Goal: Task Accomplishment & Management: Complete application form

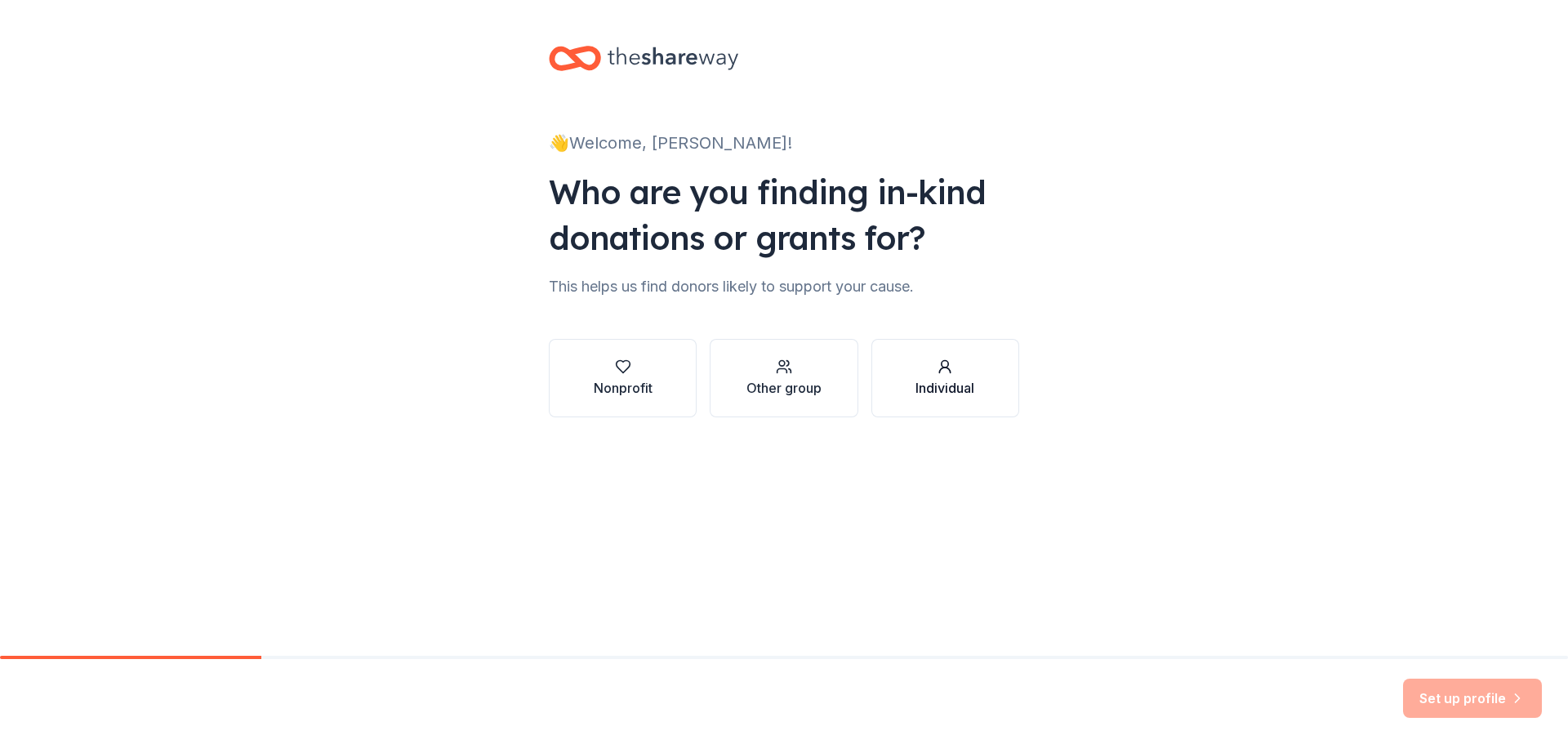
click at [950, 381] on div "Individual" at bounding box center [944, 388] width 59 height 19
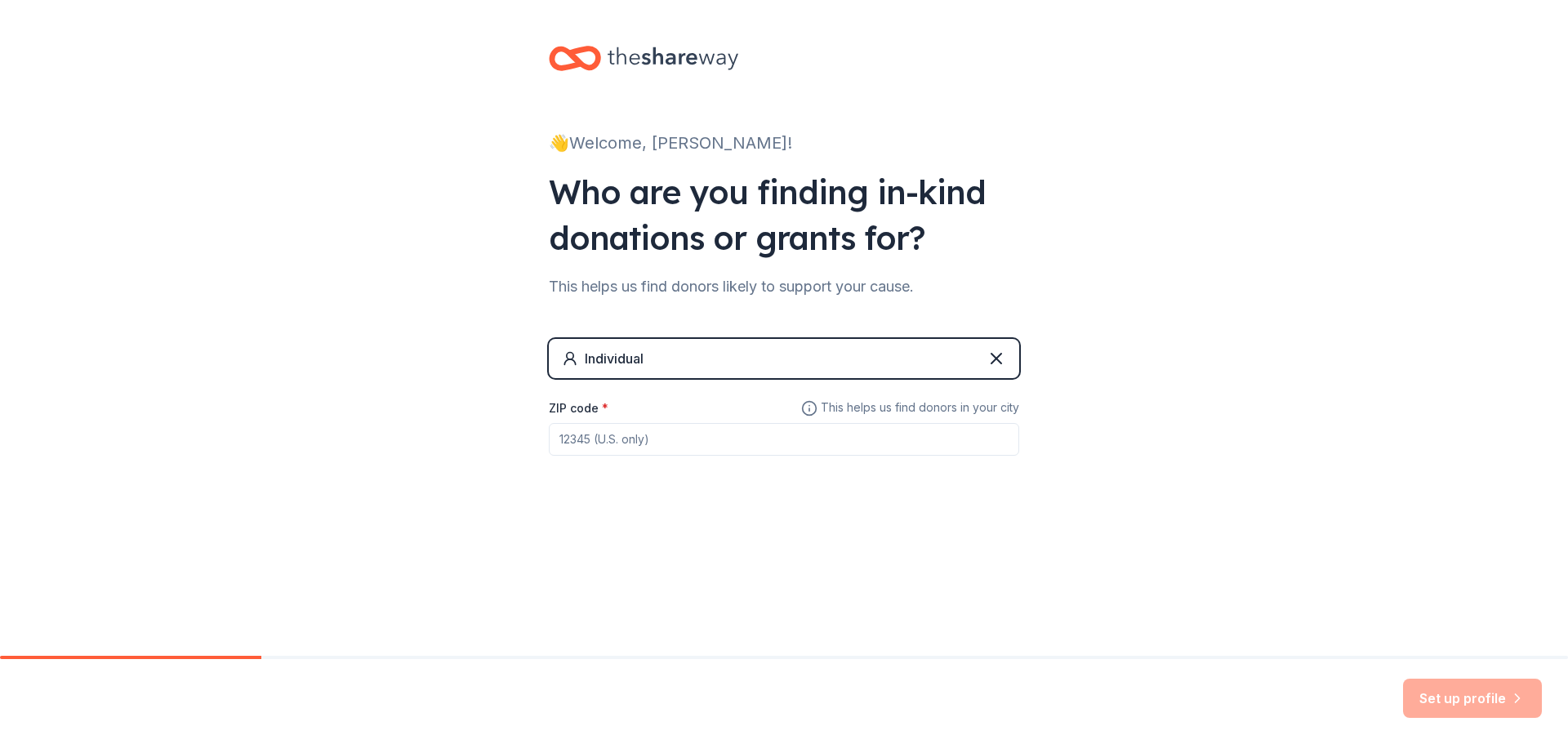
click at [736, 432] on input "ZIP code *" at bounding box center [784, 439] width 471 height 33
type input "14020"
click at [1486, 693] on button "Set up profile" at bounding box center [1472, 698] width 139 height 39
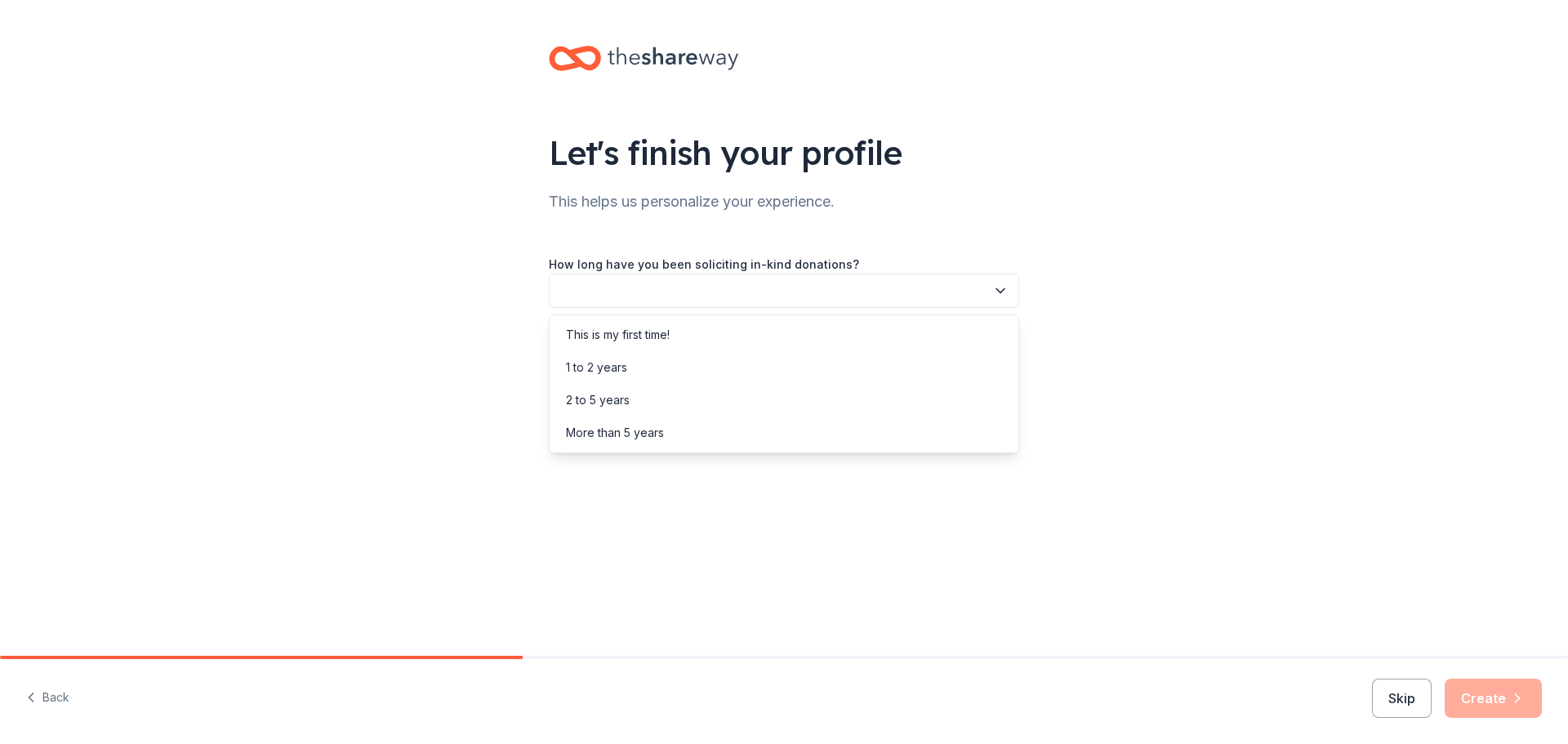
click at [776, 295] on button "button" at bounding box center [784, 291] width 471 height 35
click at [674, 329] on div "This is my first time!" at bounding box center [783, 335] width 462 height 33
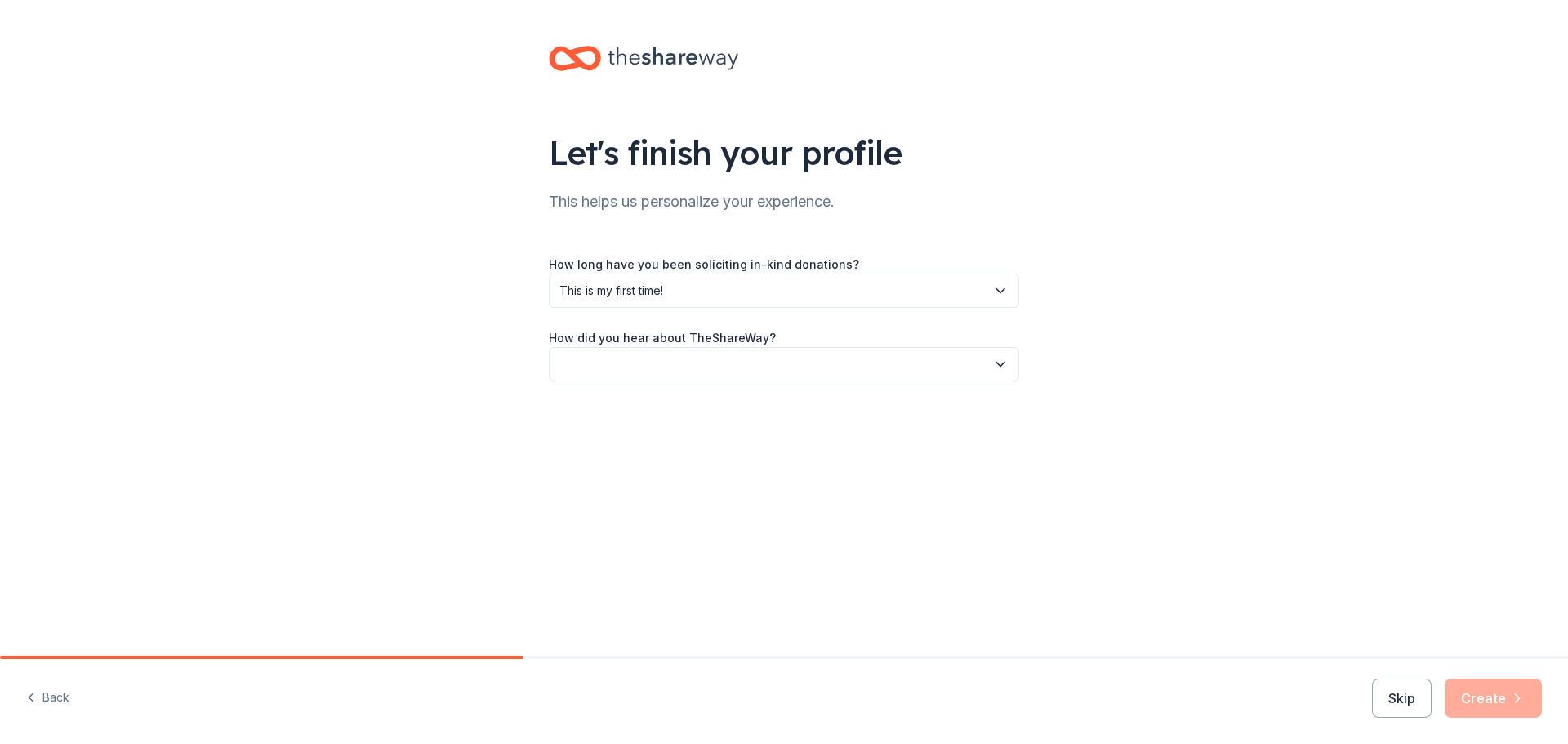
click at [673, 371] on button "button" at bounding box center [784, 364] width 471 height 35
click at [659, 430] on div "Online search" at bounding box center [783, 441] width 462 height 33
click at [1489, 702] on button "Create" at bounding box center [1493, 698] width 97 height 39
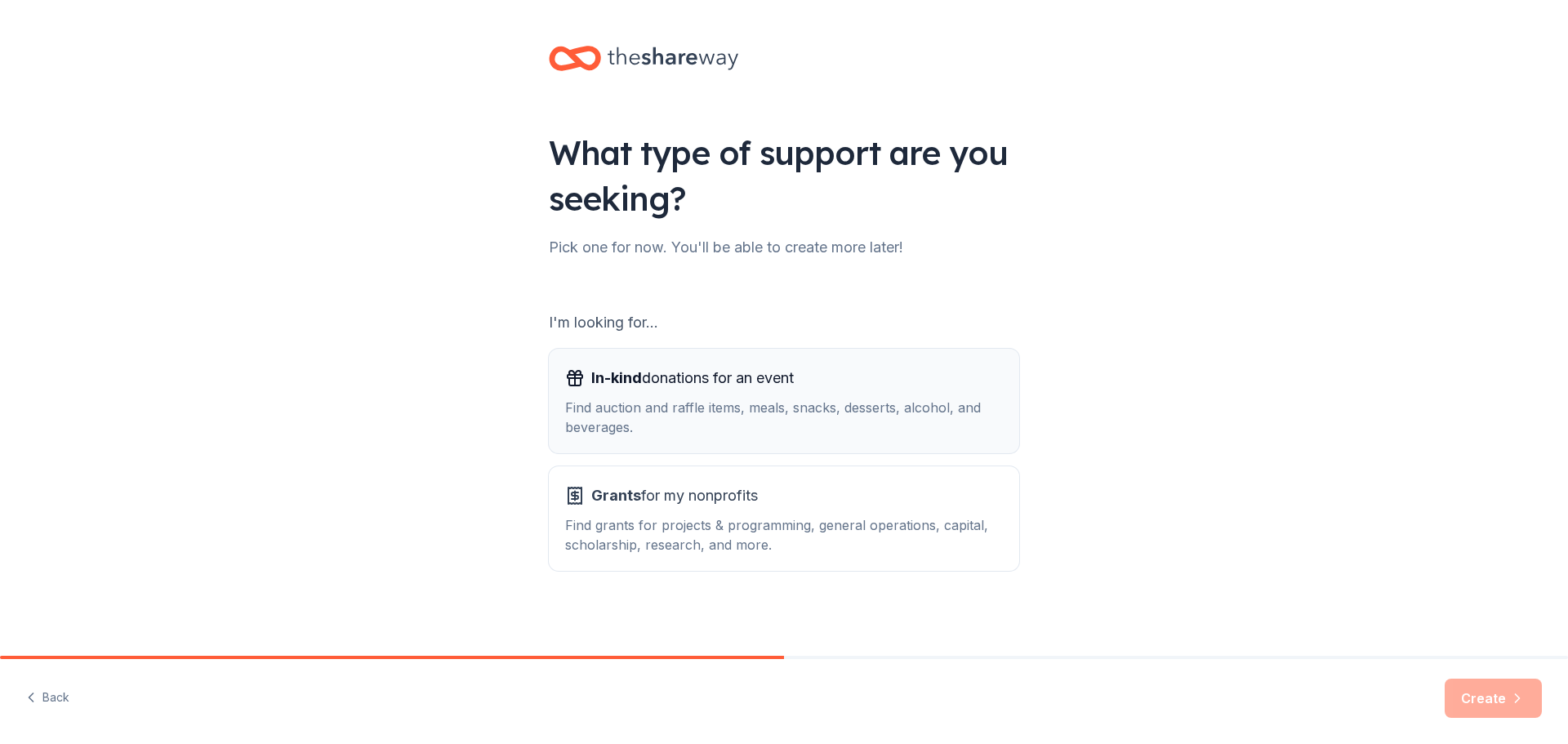
click at [765, 419] on div "Find auction and raffle items, meals, snacks, desserts, alcohol, and beverages." at bounding box center [784, 417] width 438 height 39
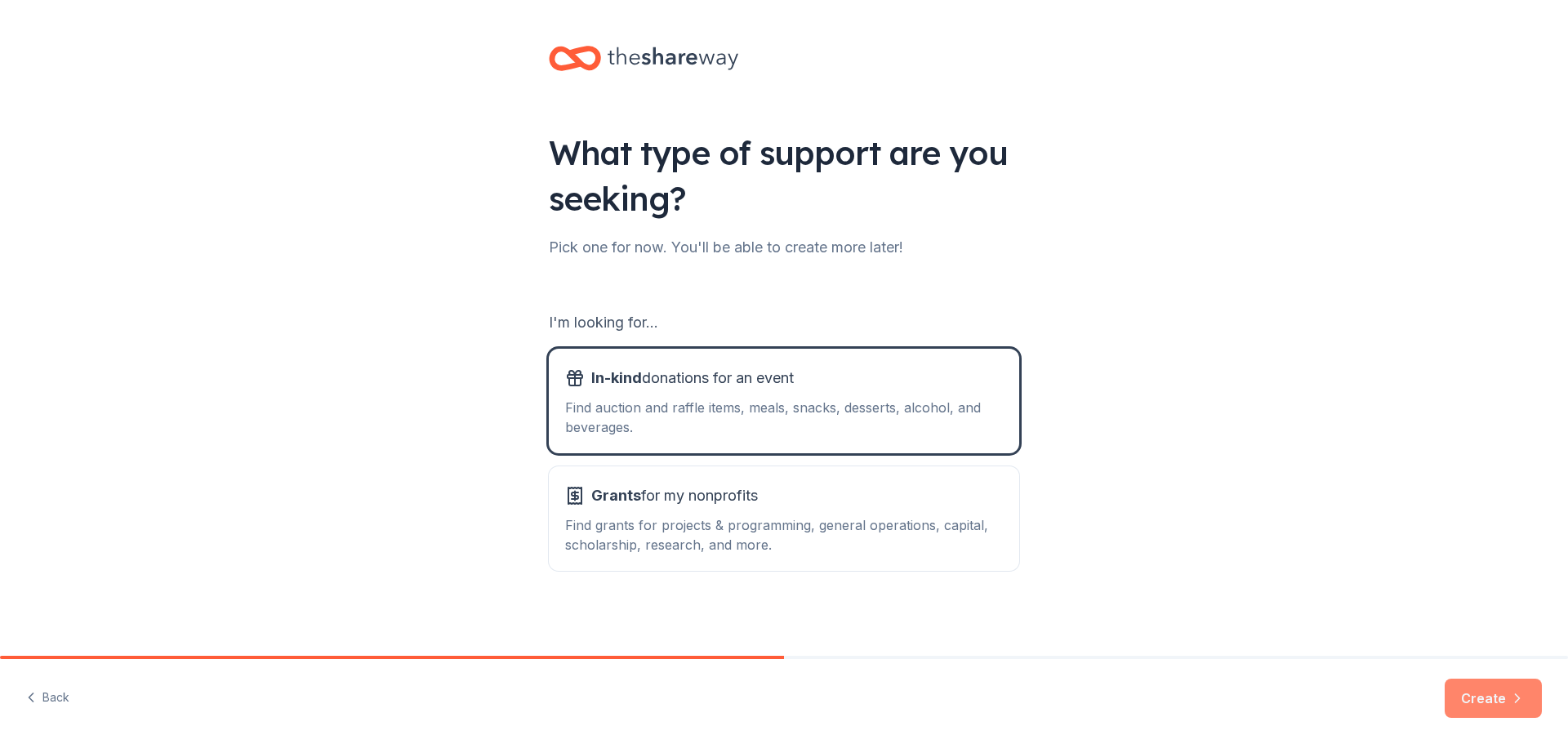
click at [1482, 699] on button "Create" at bounding box center [1493, 698] width 97 height 39
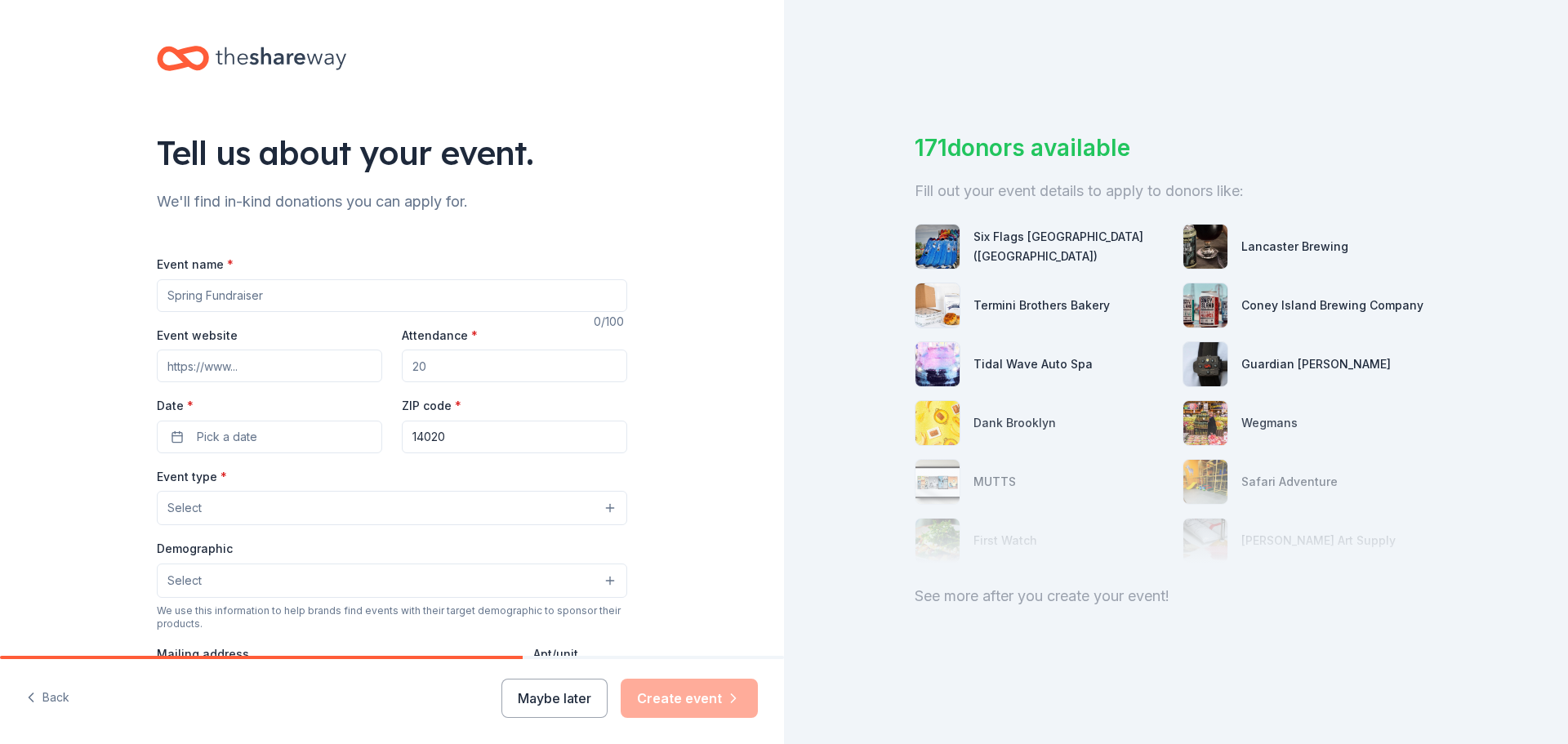
click at [202, 293] on input "Event name *" at bounding box center [392, 296] width 471 height 33
type input "[PERSON_NAME] "Grizz" Scafetta Memorial Scholarship Basket Raffle"
click at [248, 380] on input "Event website" at bounding box center [269, 366] width 226 height 33
paste input "https://www.facebook.com/events/1485278312642534"
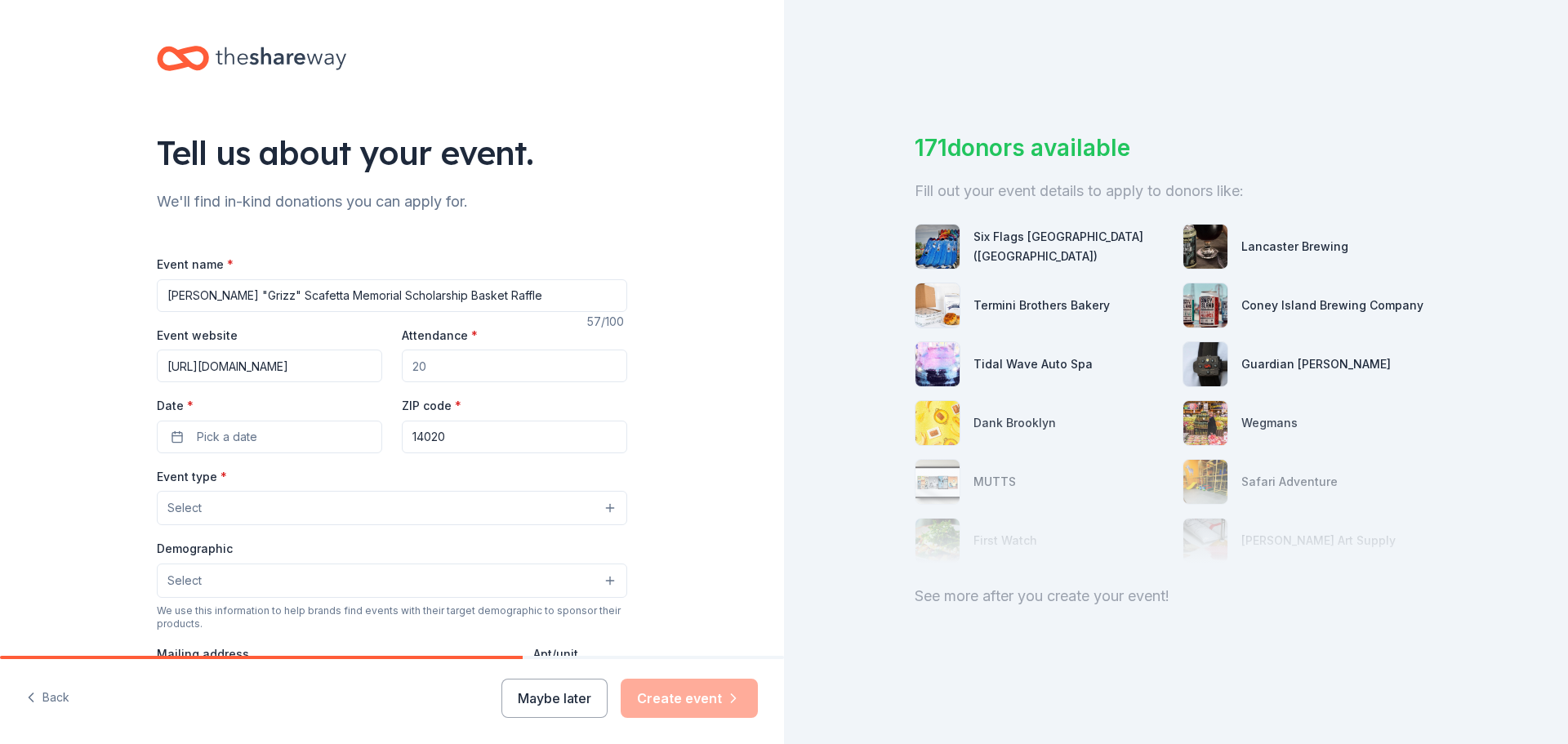
type input "https://www.facebook.com/events/1485278312642534"
drag, startPoint x: 429, startPoint y: 366, endPoint x: 382, endPoint y: 364, distance: 47.0
click at [382, 364] on div "Event website https://www.facebook.com/events/1485278312642534 Attendance * Dat…" at bounding box center [392, 388] width 471 height 128
type input "300"
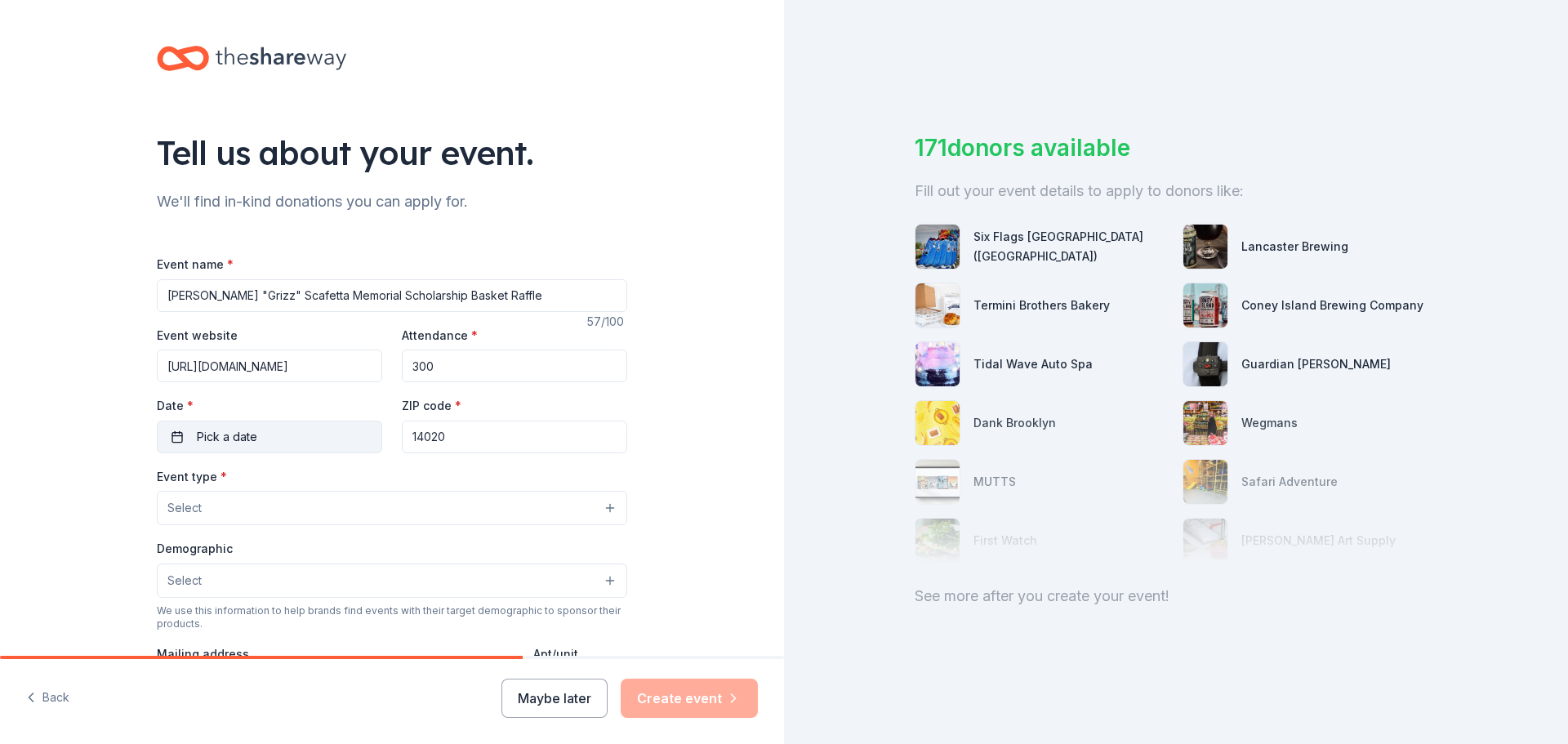
click at [288, 428] on button "Pick a date" at bounding box center [269, 437] width 226 height 33
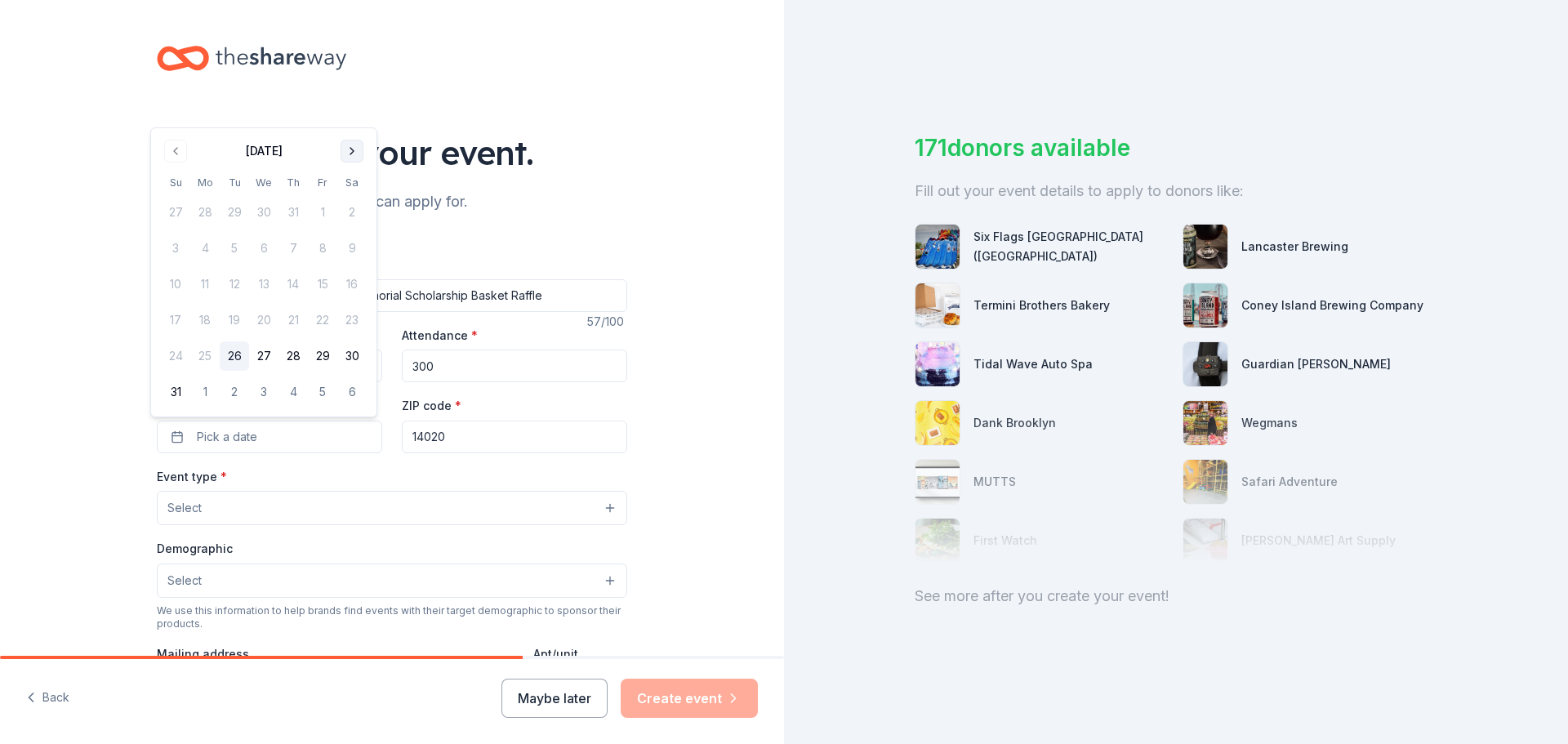
click at [349, 148] on button "Go to next month" at bounding box center [352, 151] width 23 height 23
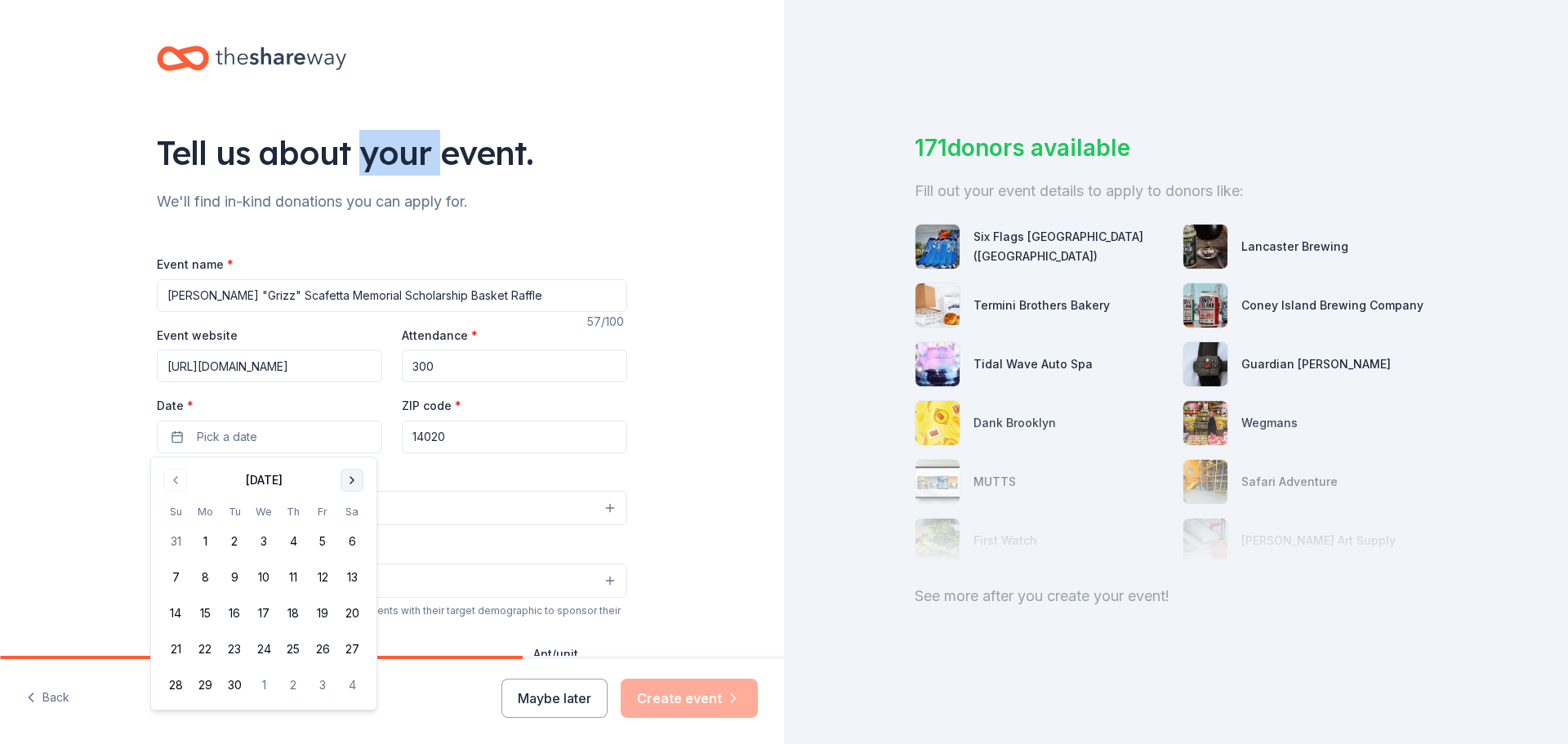
click at [349, 148] on div "Tell us about your event." at bounding box center [392, 153] width 471 height 46
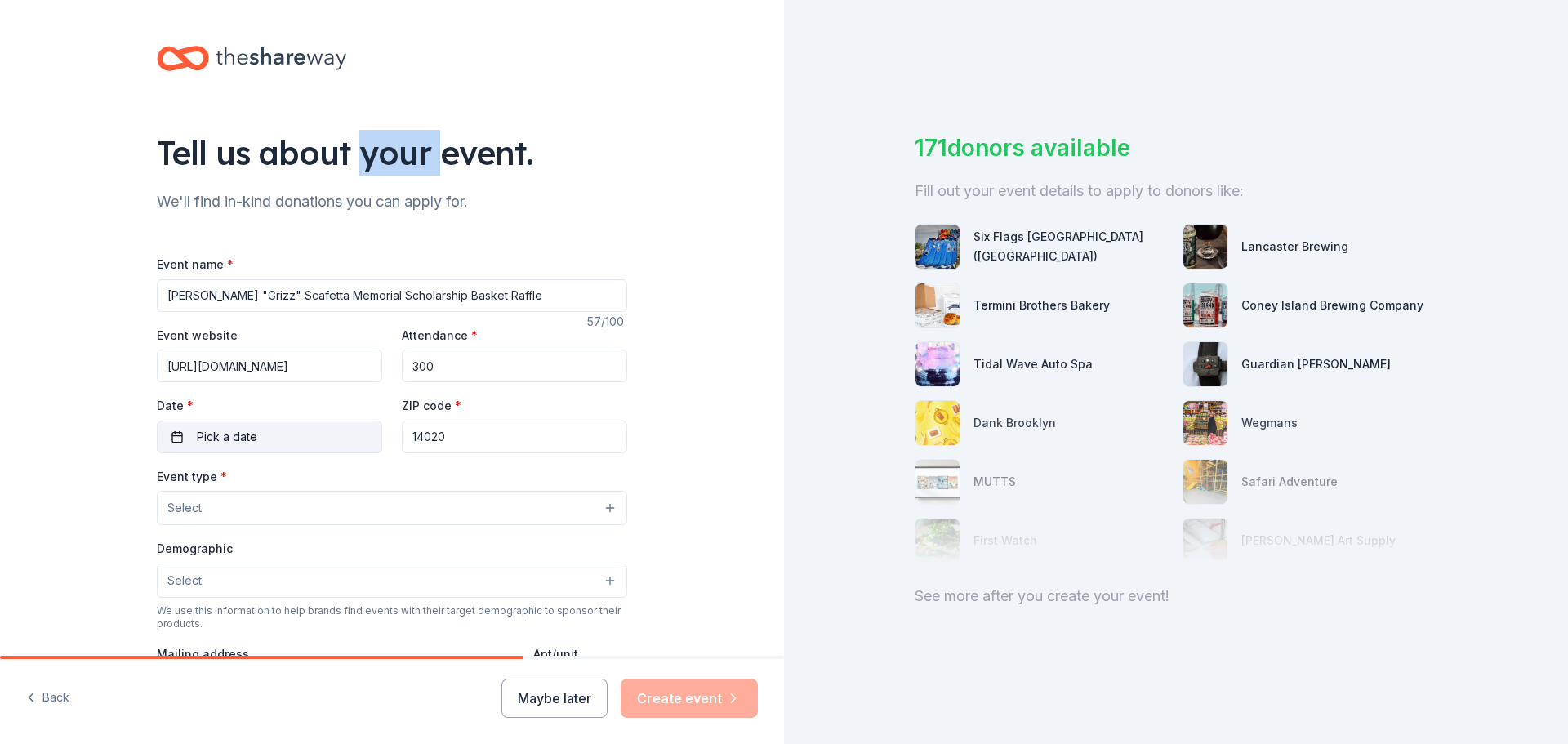
click at [242, 433] on span "Pick a date" at bounding box center [227, 437] width 61 height 19
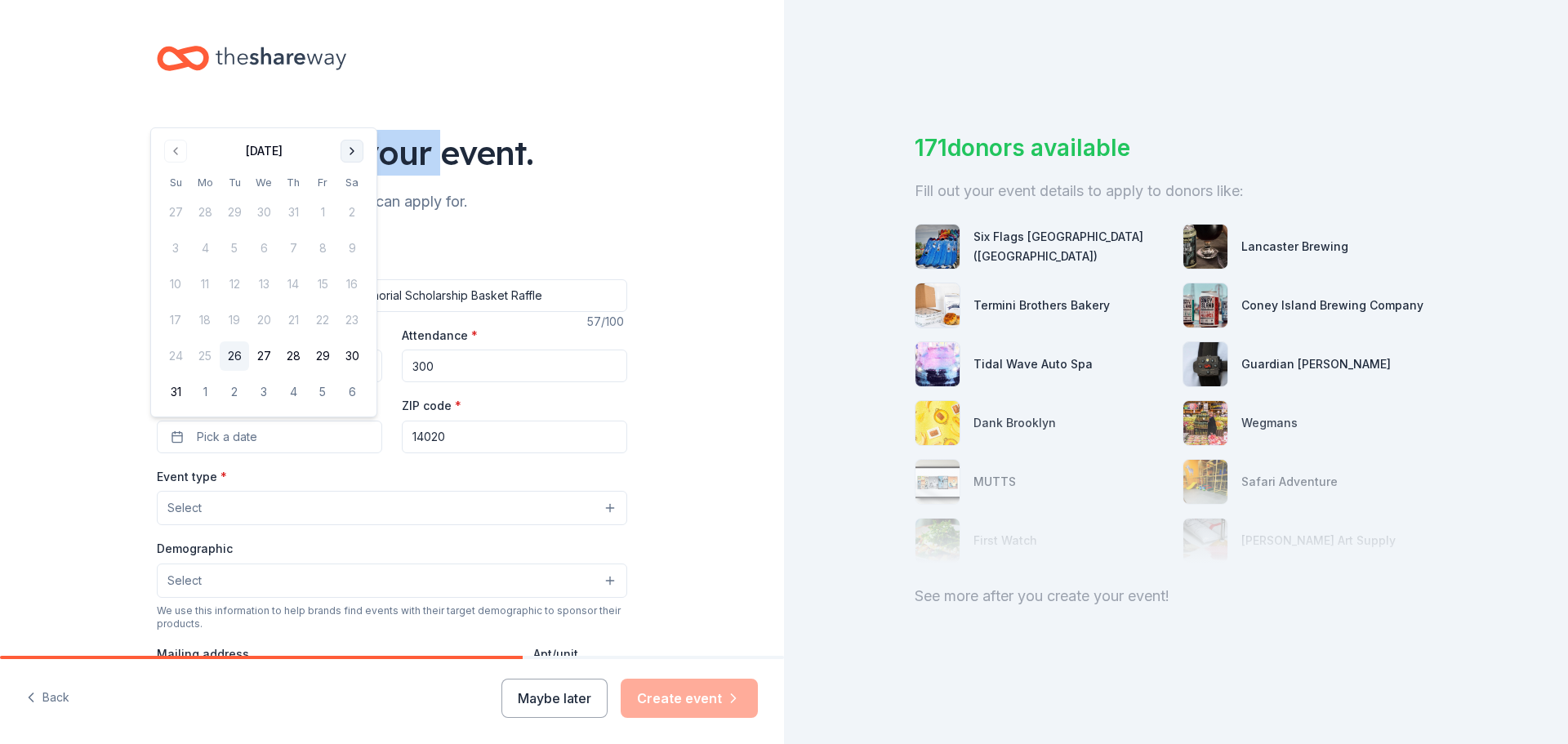
click at [356, 151] on button "Go to next month" at bounding box center [352, 151] width 23 height 23
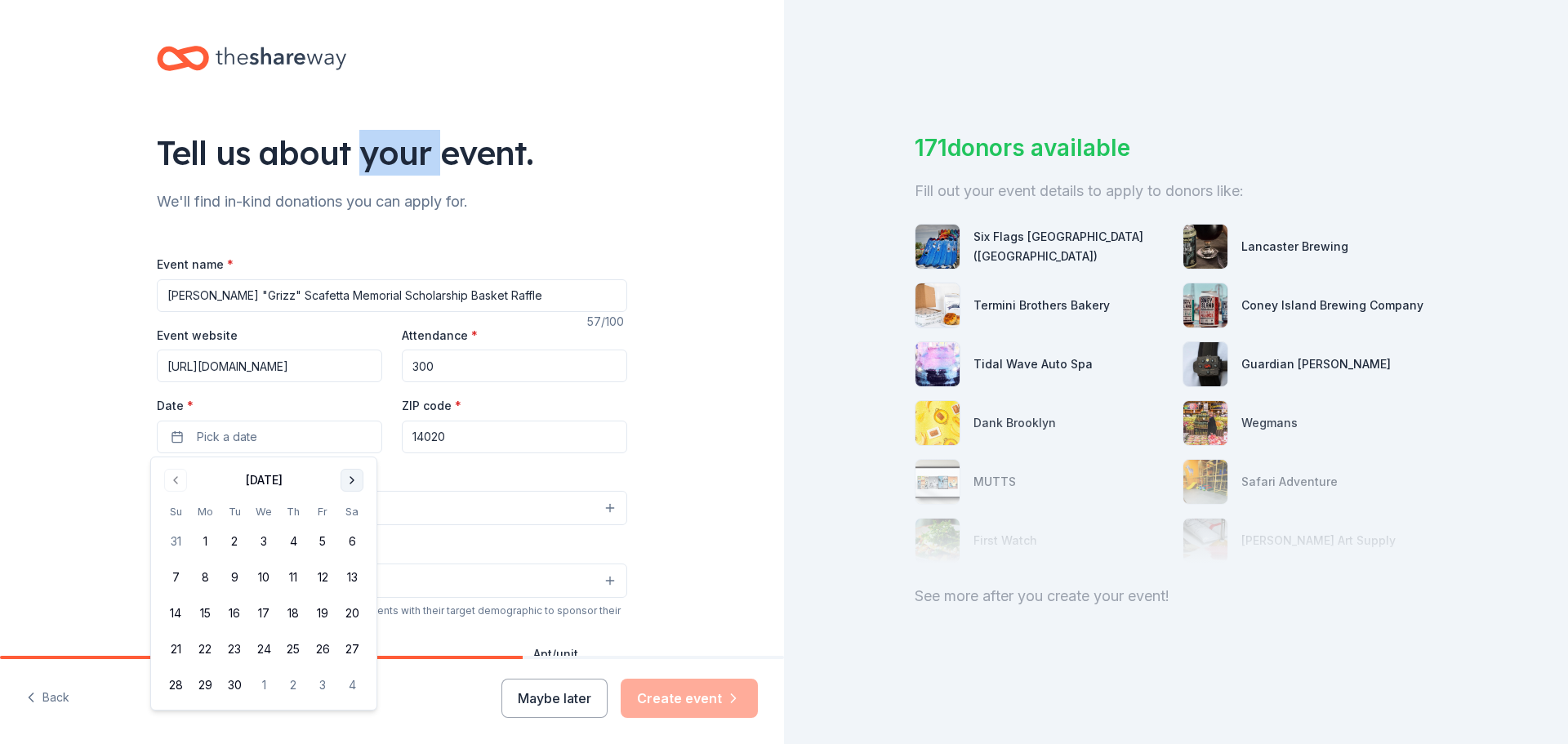
click at [346, 483] on button "Go to next month" at bounding box center [352, 481] width 23 height 23
click at [352, 644] on button "25" at bounding box center [352, 649] width 30 height 30
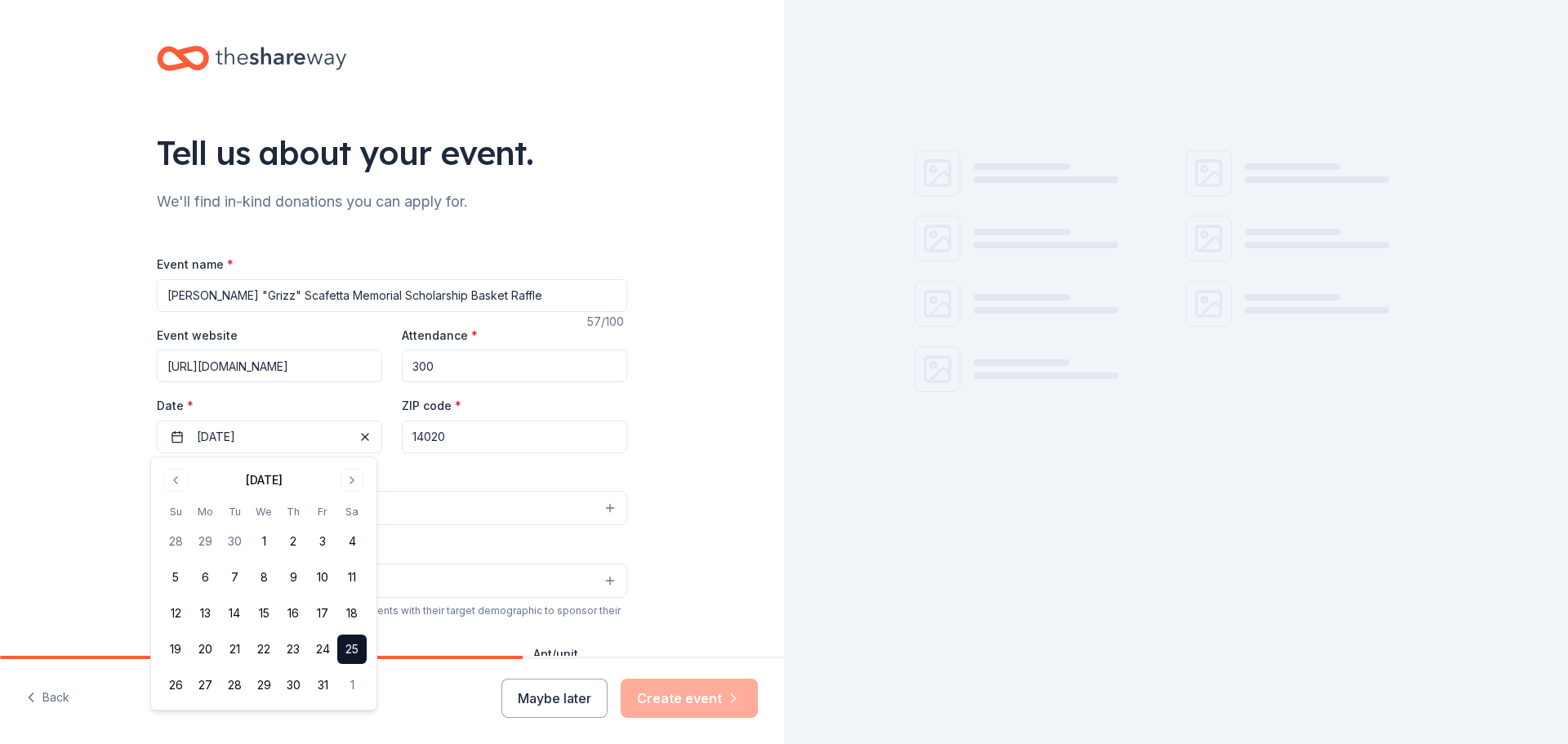
click at [426, 472] on div "Event type * Select" at bounding box center [392, 496] width 471 height 60
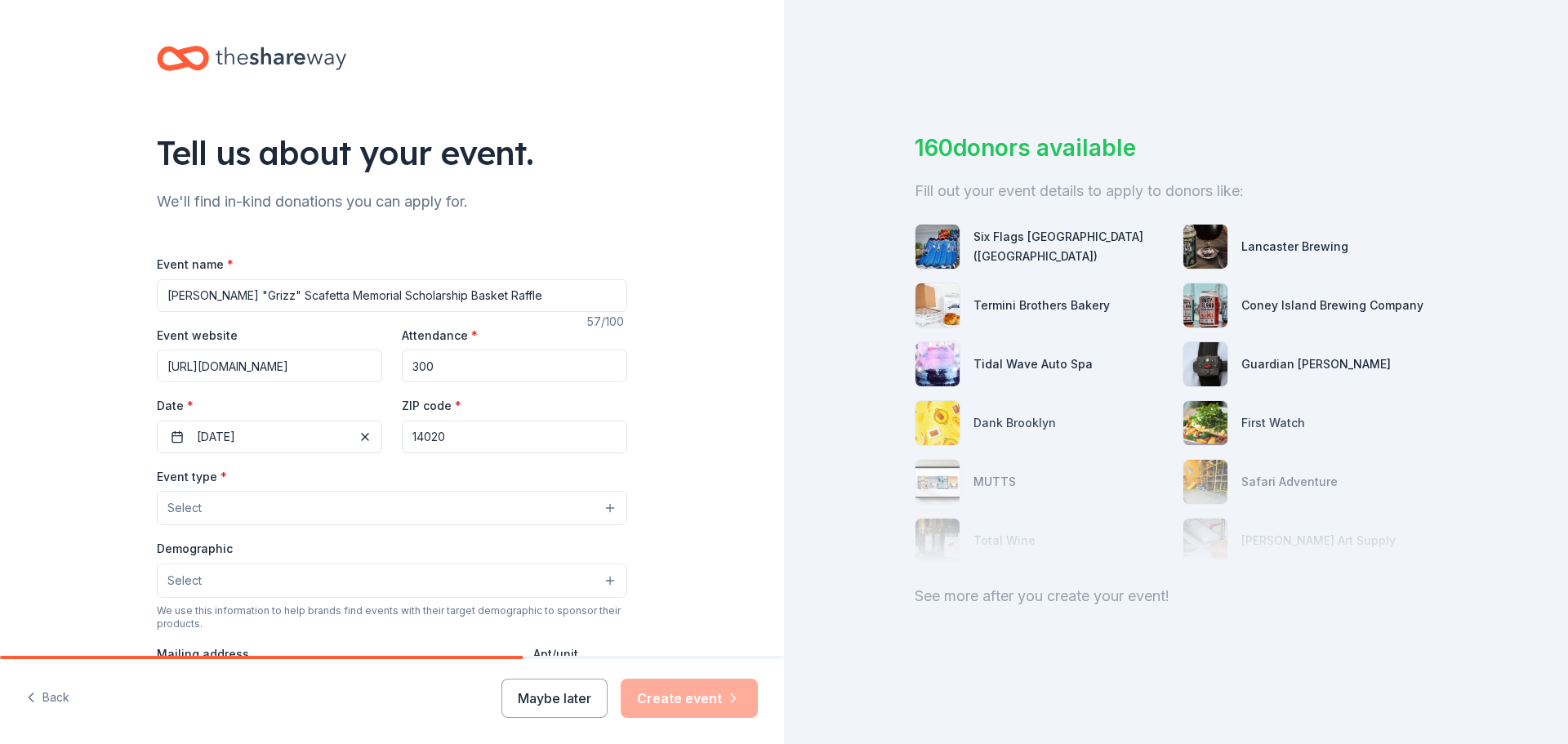
click at [288, 515] on button "Select" at bounding box center [392, 508] width 471 height 35
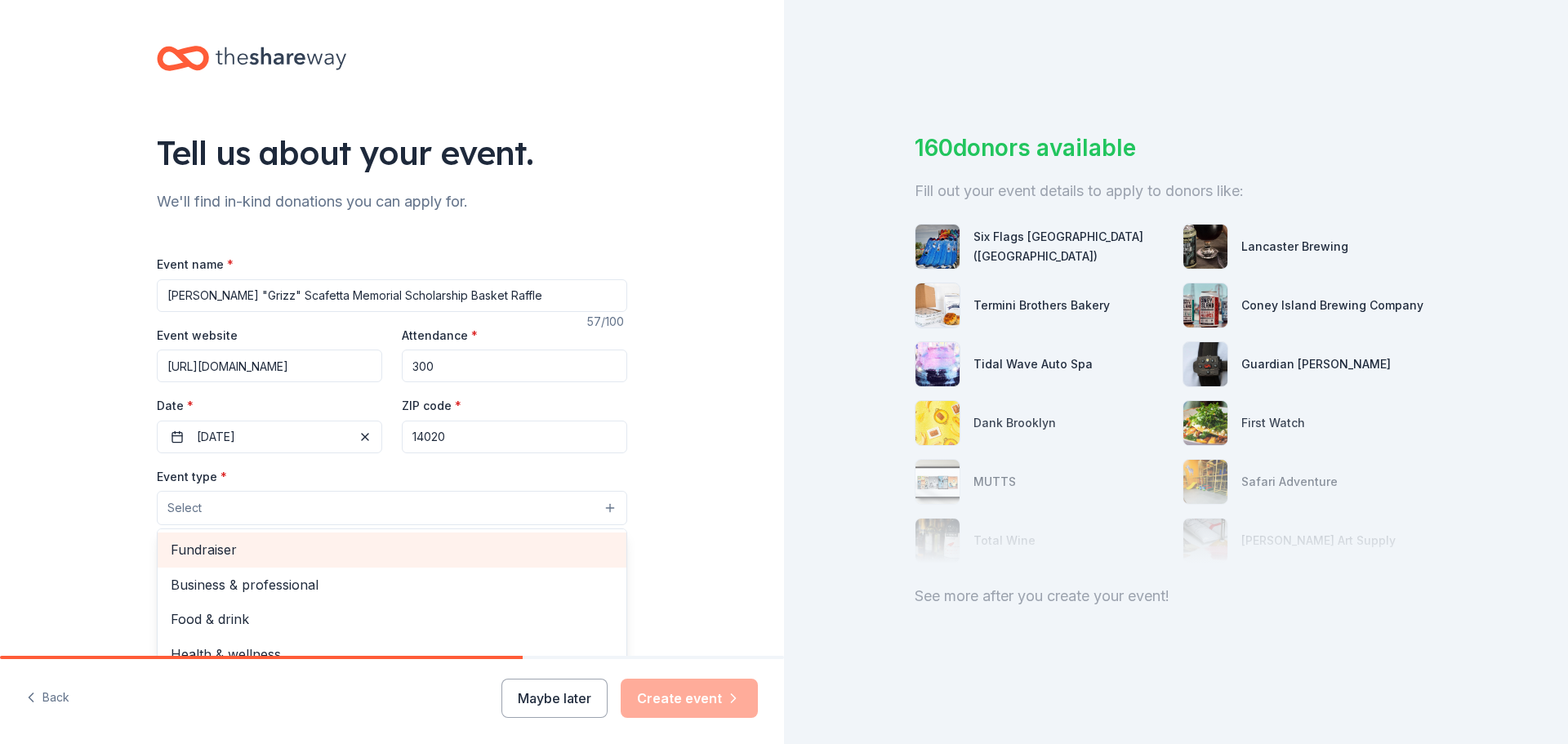
click at [195, 553] on span "Fundraiser" at bounding box center [392, 550] width 443 height 21
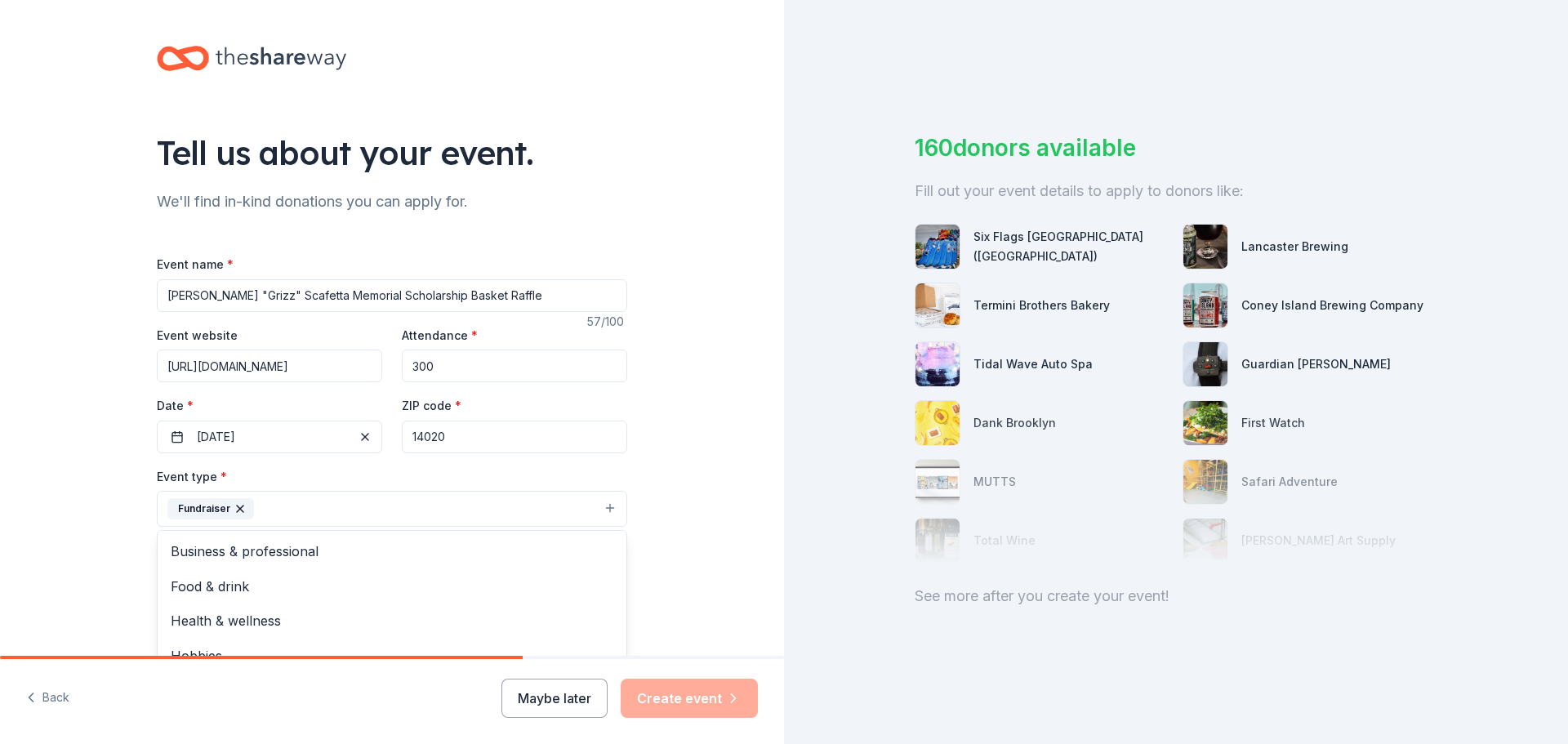
click at [104, 464] on div "Tell us about your event. We'll find in-kind donations you can apply for. Event…" at bounding box center [392, 544] width 784 height 1089
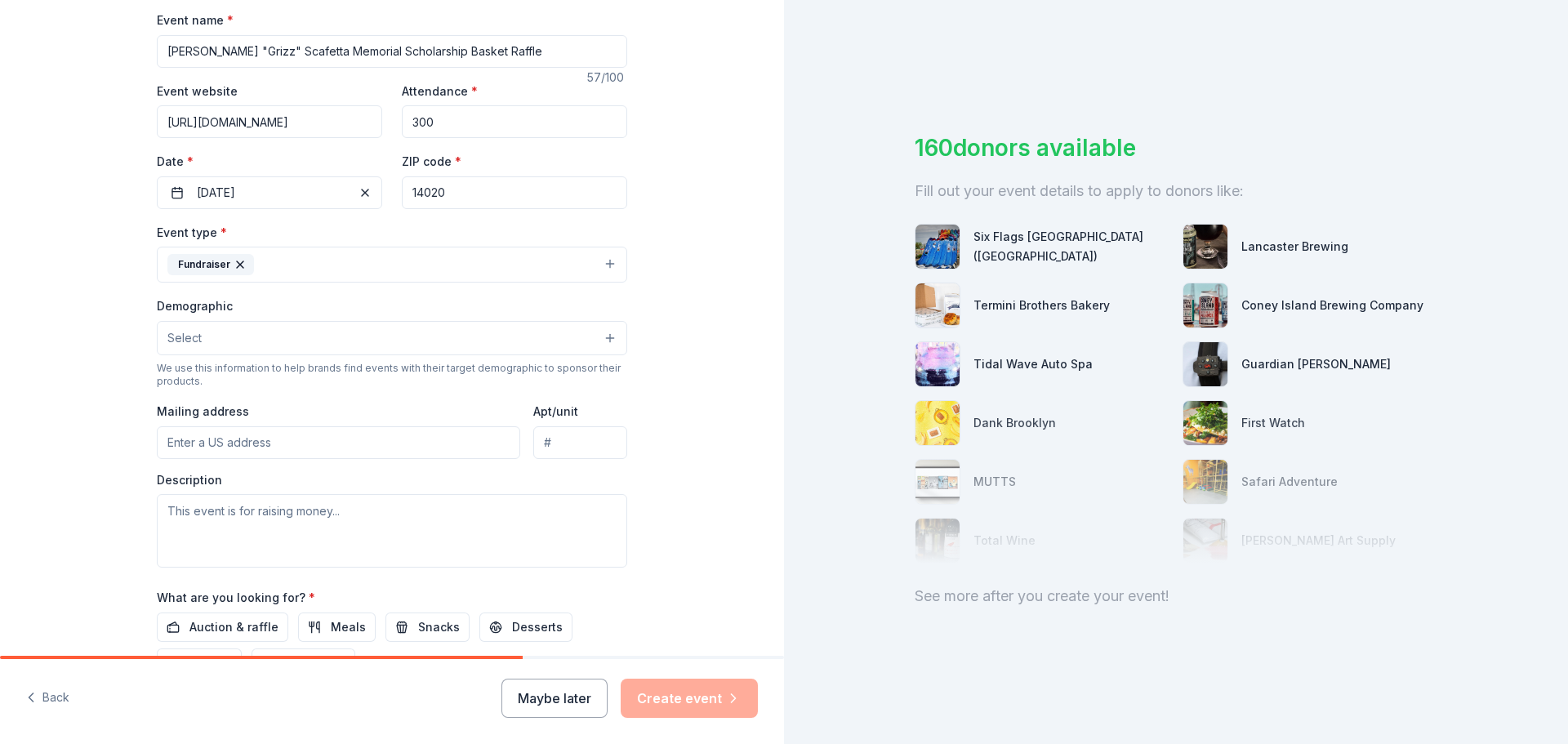
scroll to position [245, 0]
click at [356, 269] on button "Fundraiser" at bounding box center [392, 263] width 471 height 36
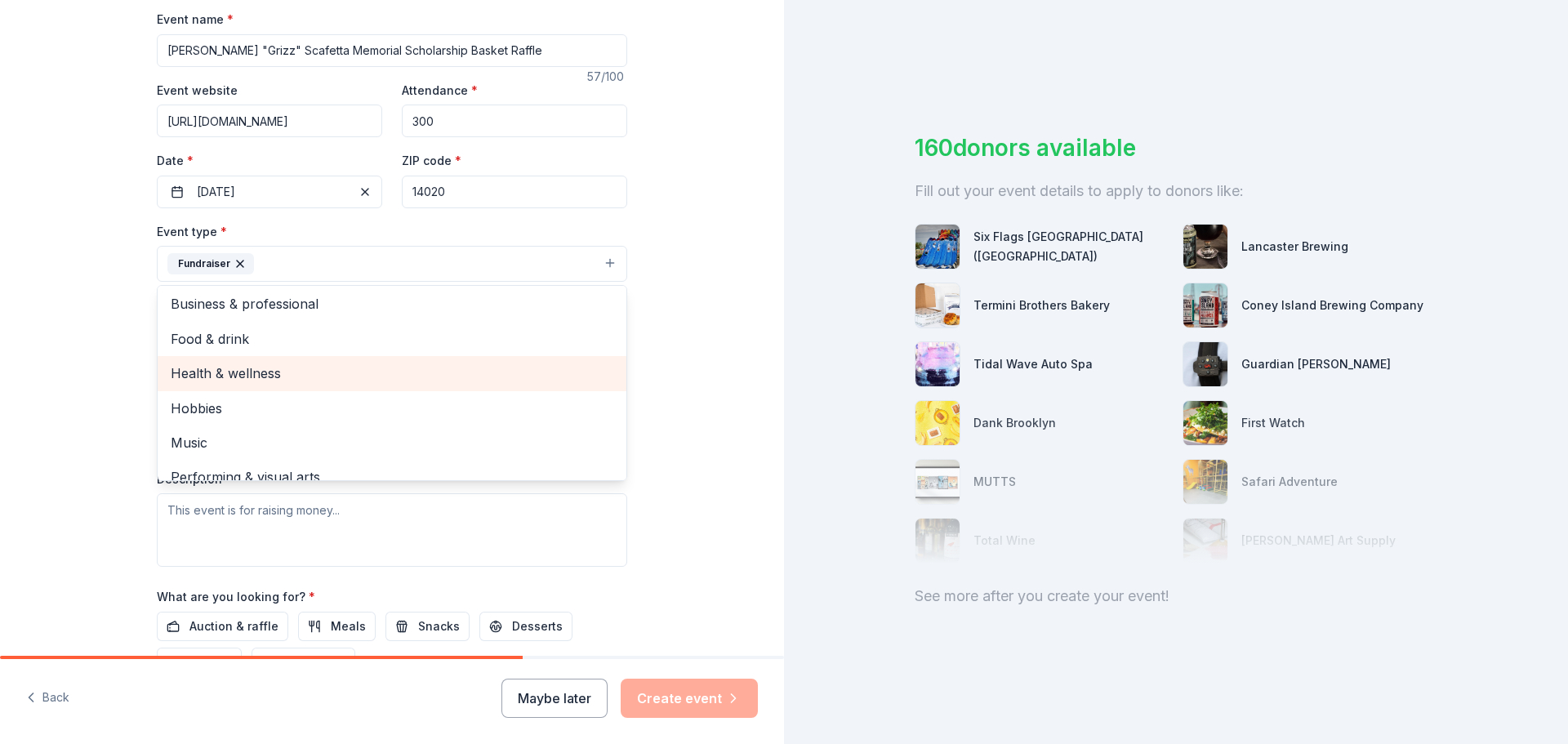
scroll to position [0, 0]
click at [102, 308] on div "Tell us about your event. We'll find in-kind donations you can apply for. Event…" at bounding box center [392, 299] width 784 height 1089
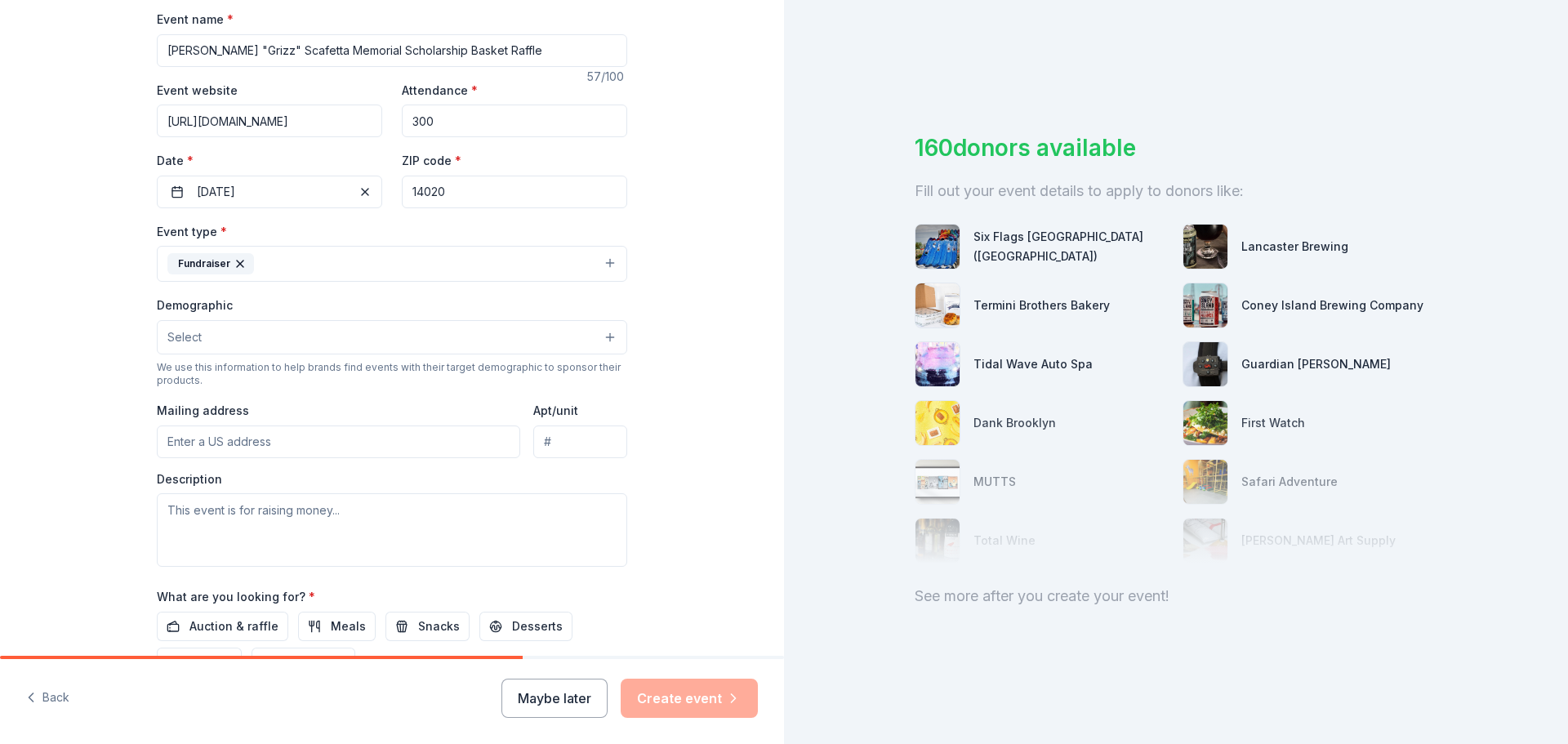
click at [224, 331] on button "Select" at bounding box center [392, 337] width 471 height 35
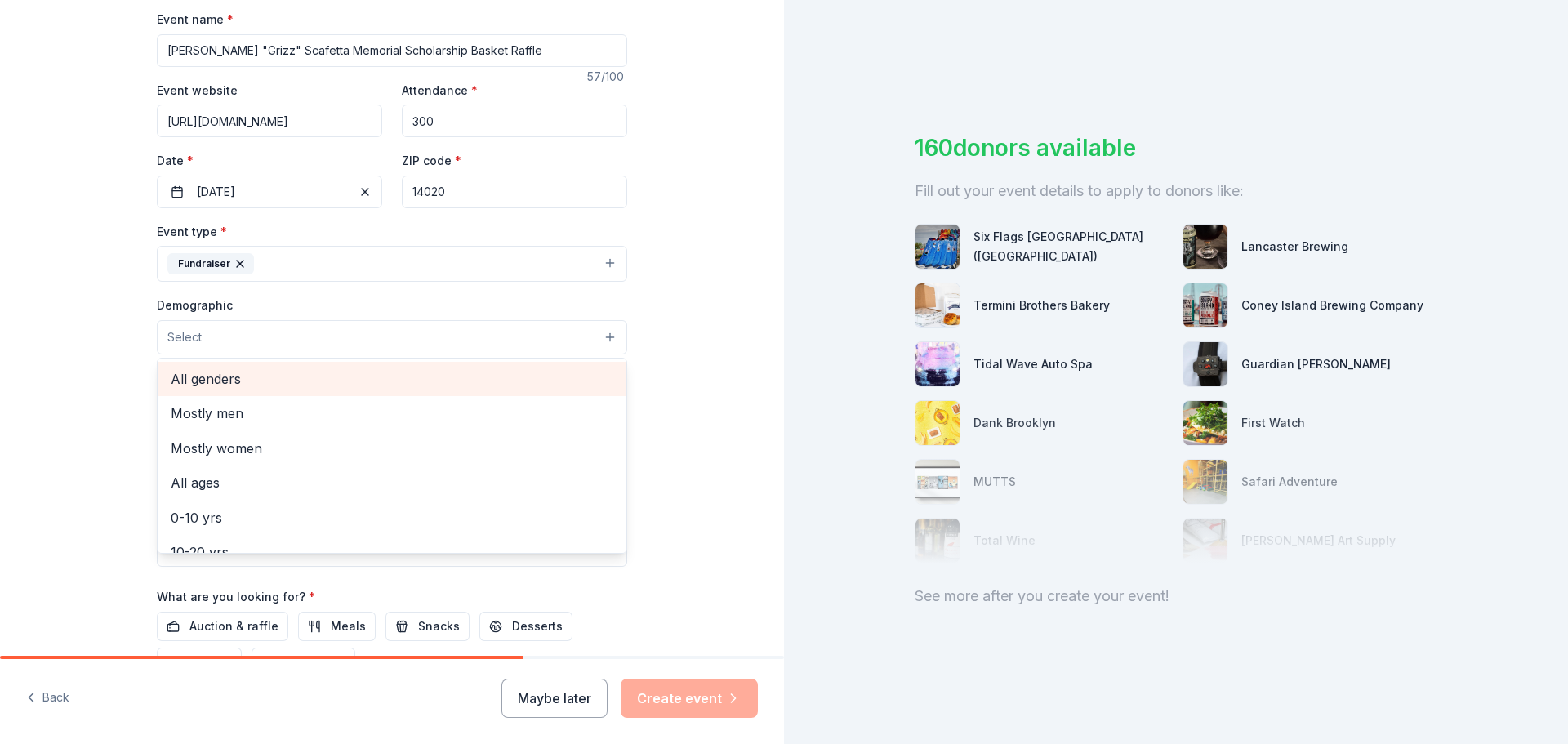
click at [215, 388] on span "All genders" at bounding box center [392, 379] width 443 height 21
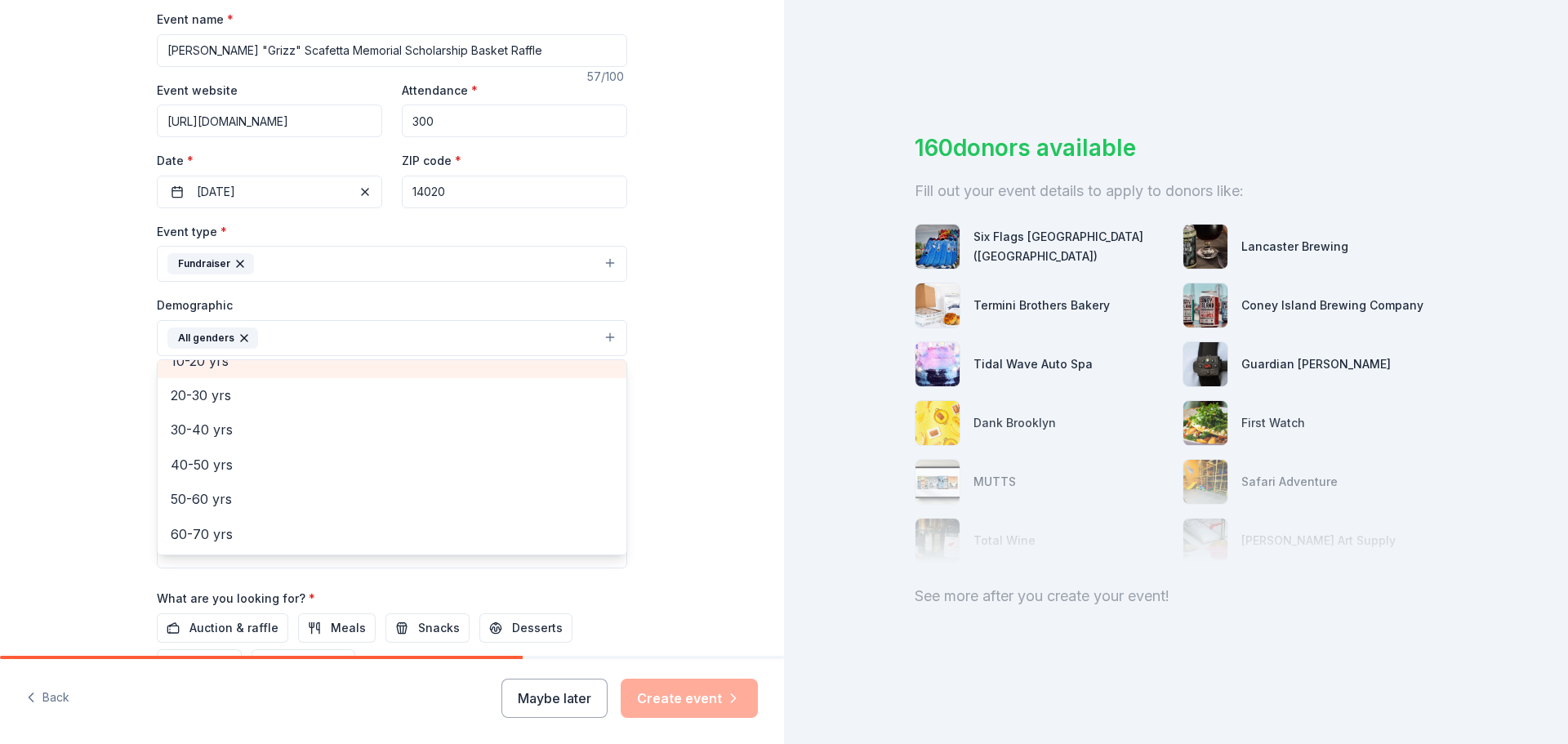
scroll to position [163, 0]
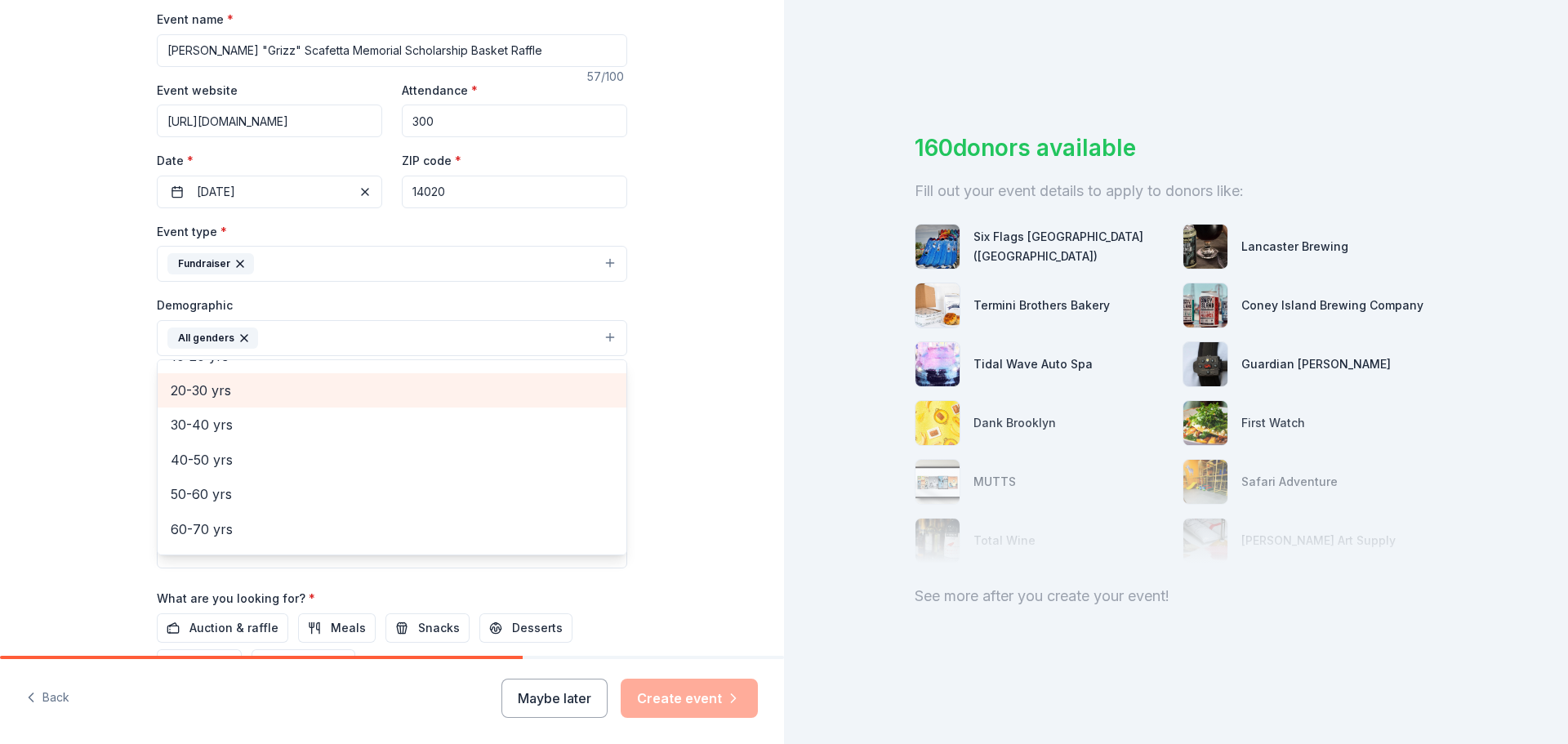
click at [210, 404] on div "20-30 yrs" at bounding box center [392, 390] width 469 height 35
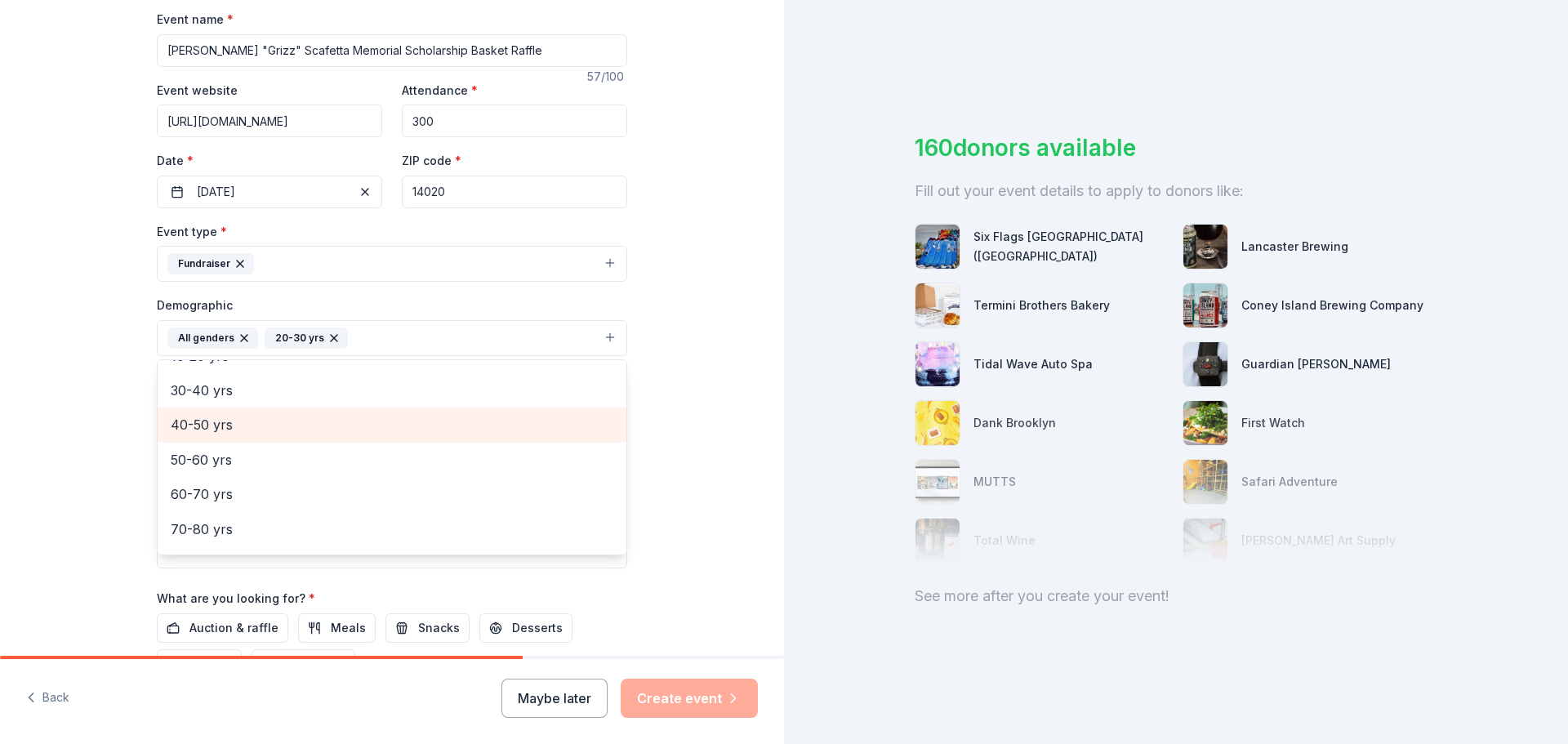
click at [210, 423] on span "40-50 yrs" at bounding box center [392, 425] width 443 height 21
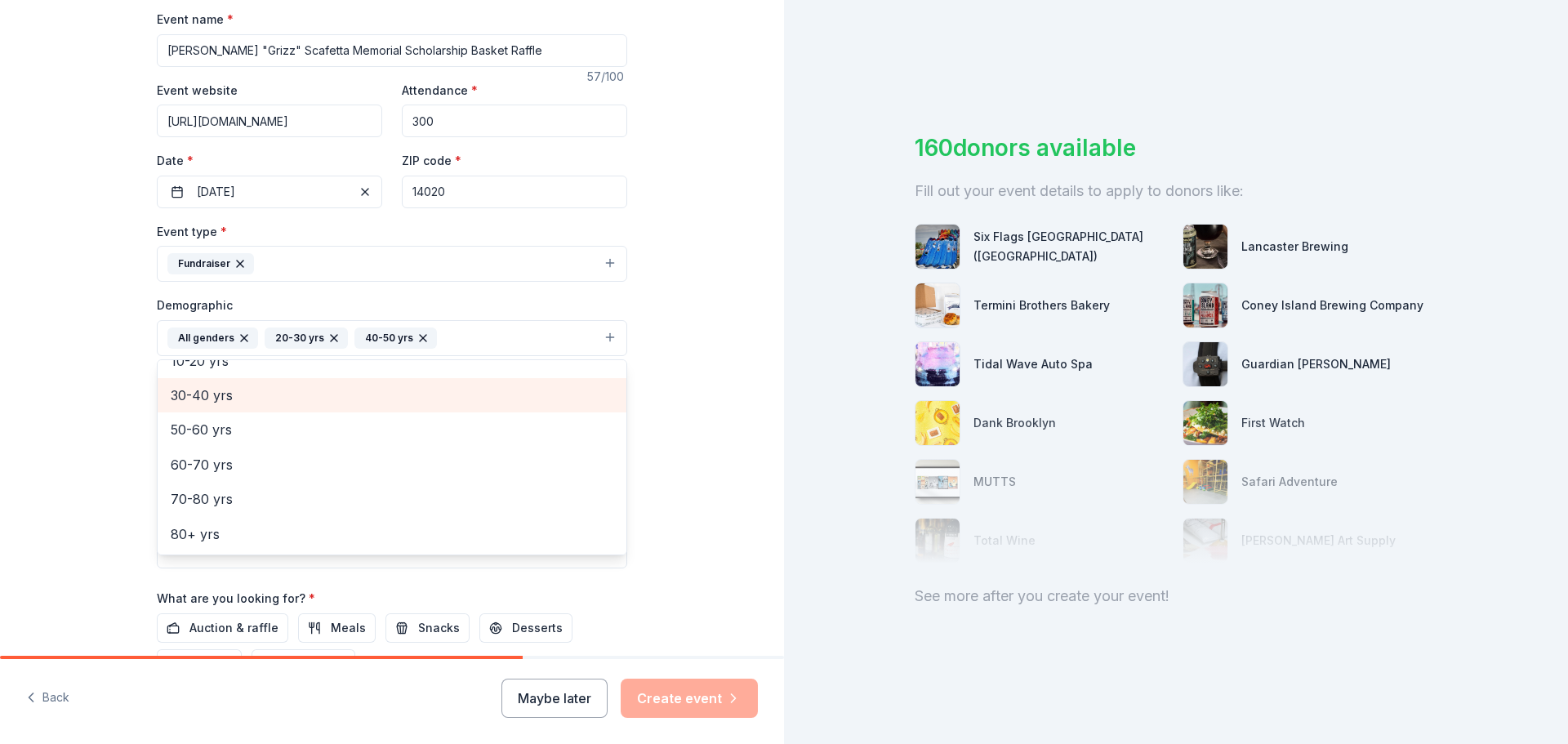
click at [209, 401] on span "30-40 yrs" at bounding box center [392, 395] width 443 height 21
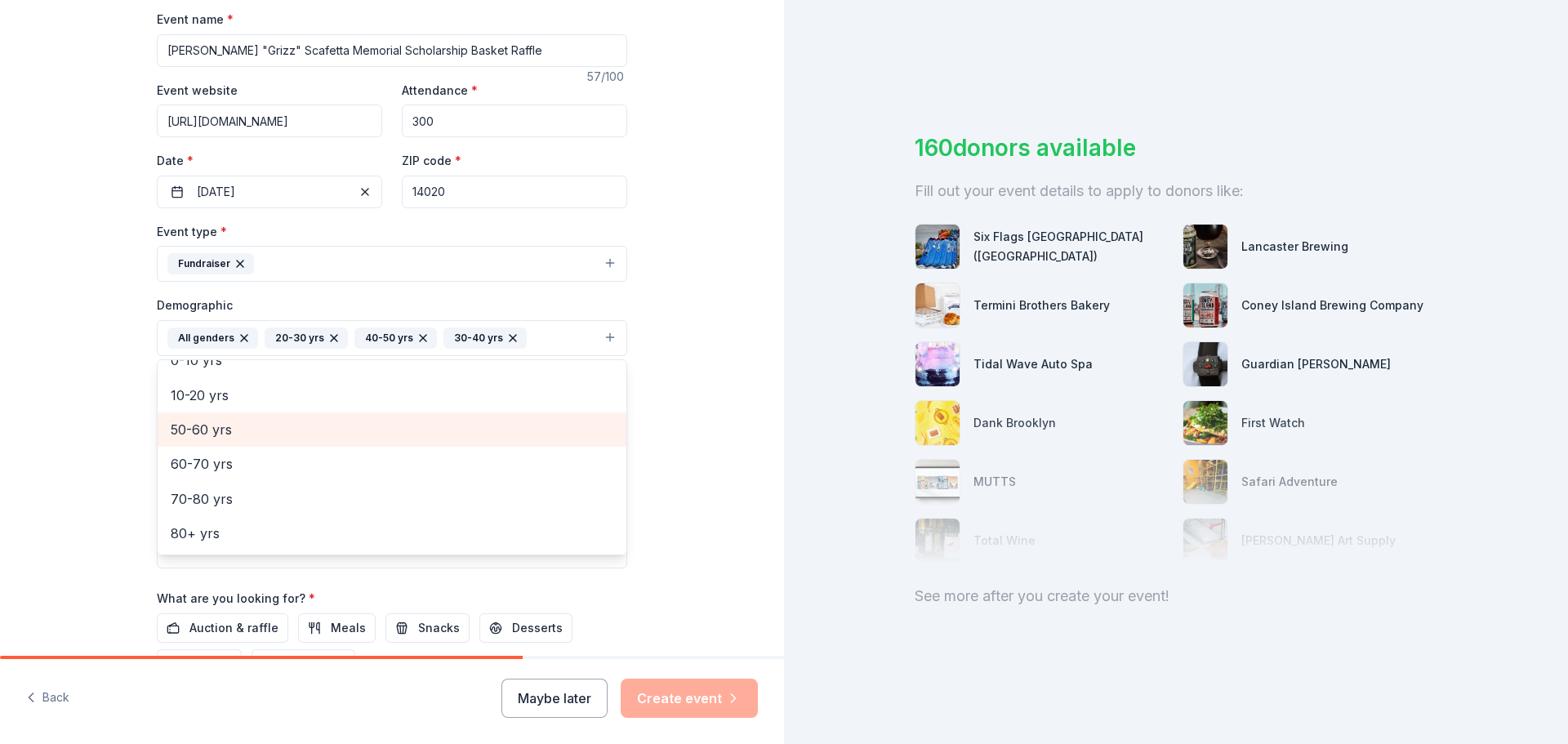
click at [204, 425] on span "50-60 yrs" at bounding box center [392, 430] width 443 height 21
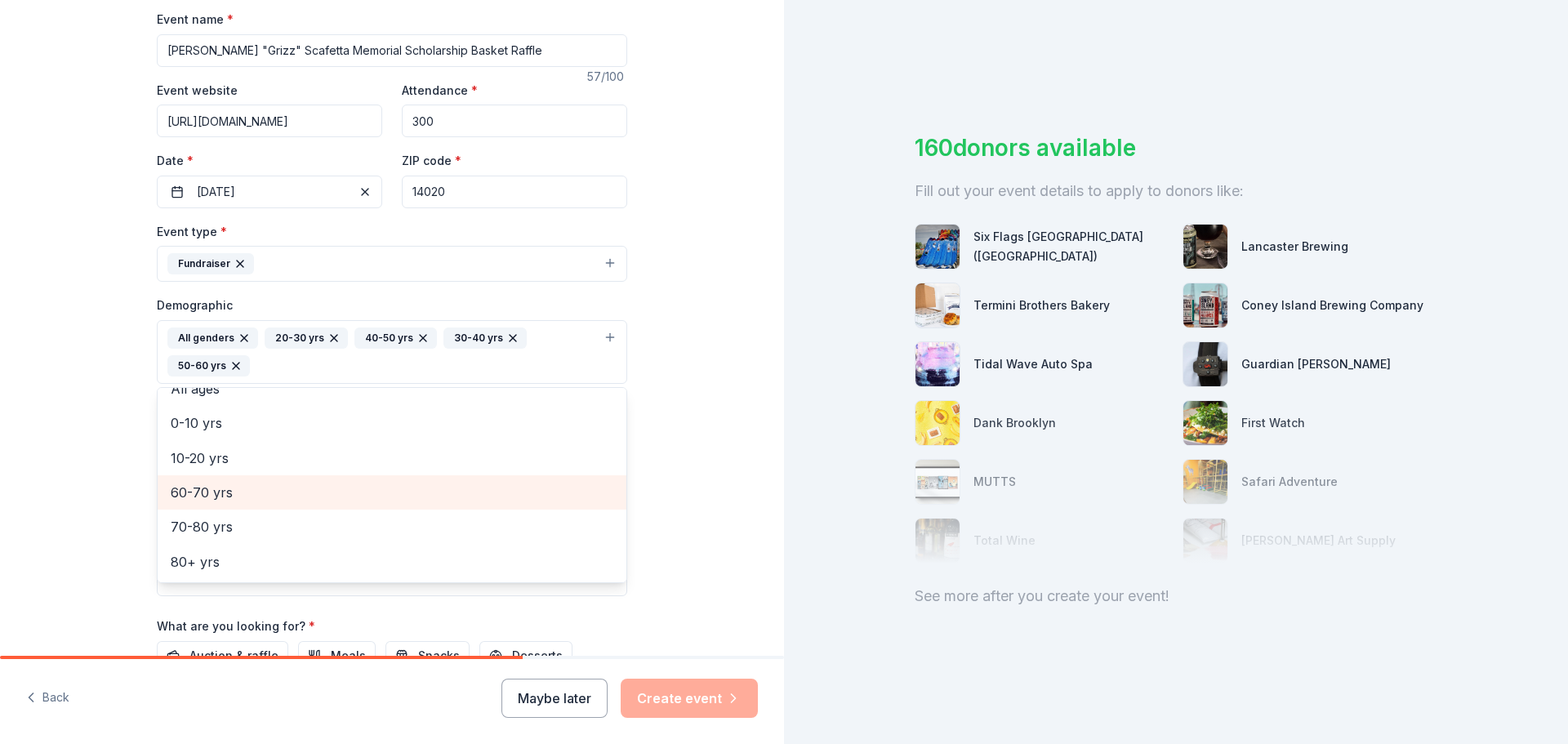
click at [205, 499] on span "60-70 yrs" at bounding box center [392, 493] width 443 height 21
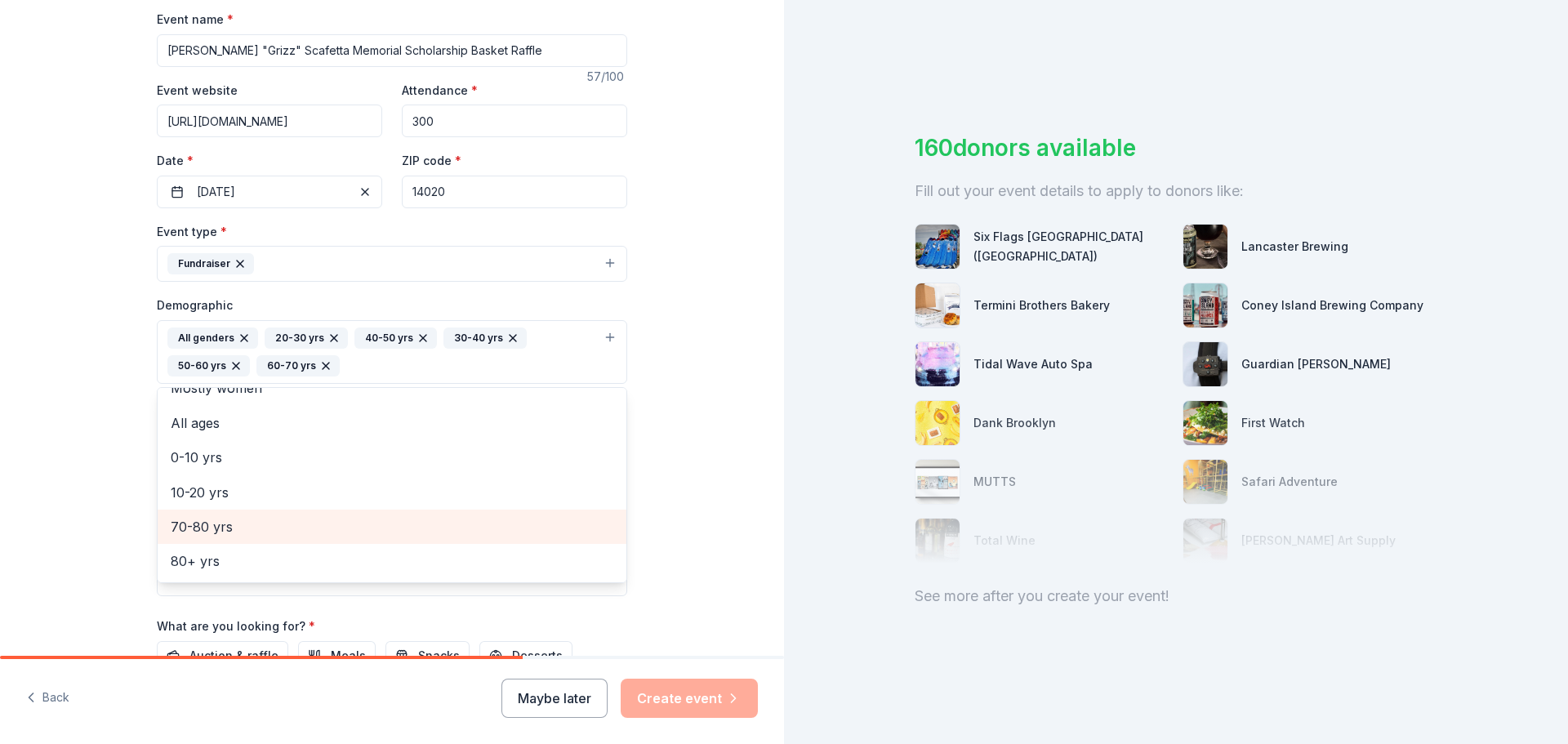
click at [205, 521] on span "70-80 yrs" at bounding box center [392, 527] width 443 height 21
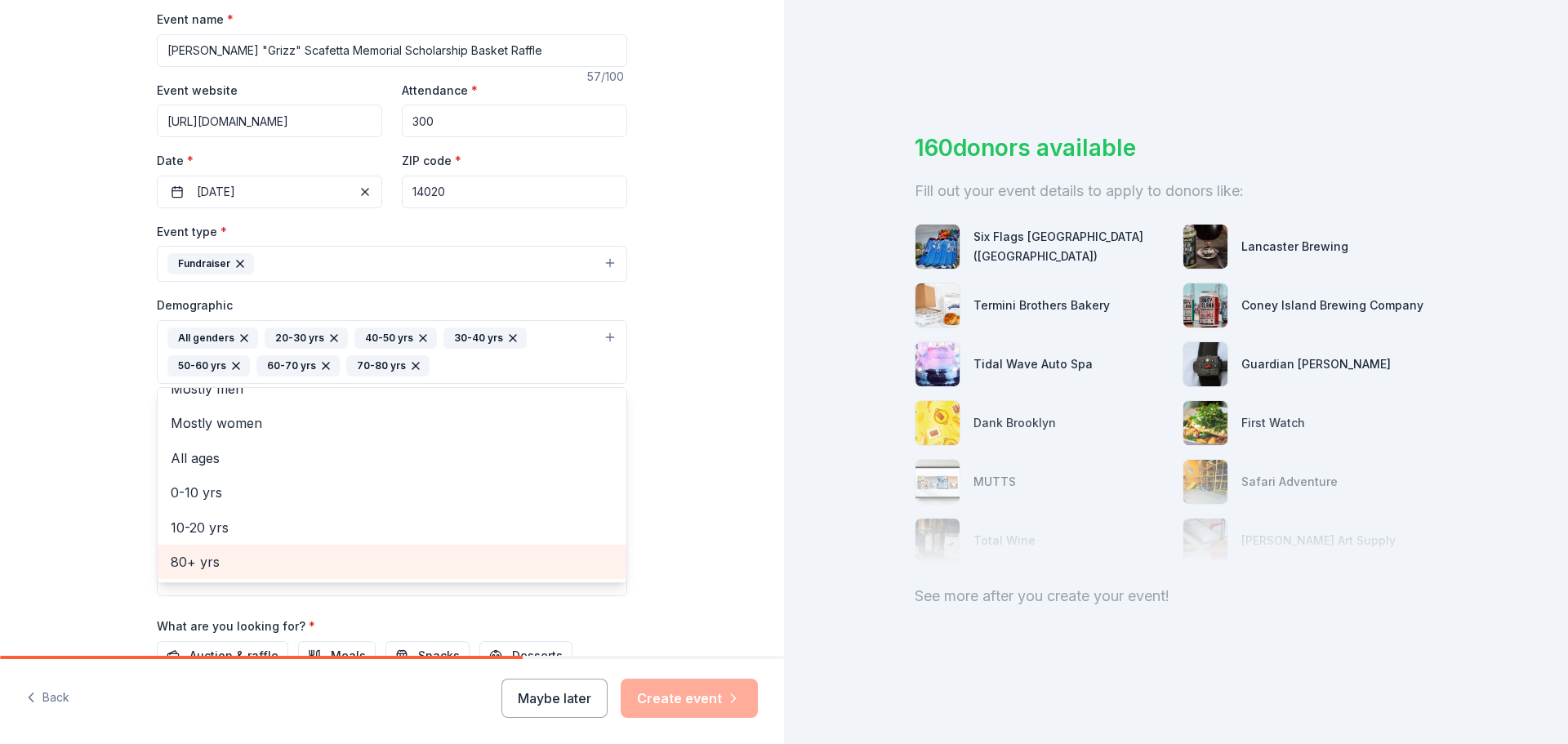
click at [200, 559] on span "80+ yrs" at bounding box center [392, 562] width 443 height 21
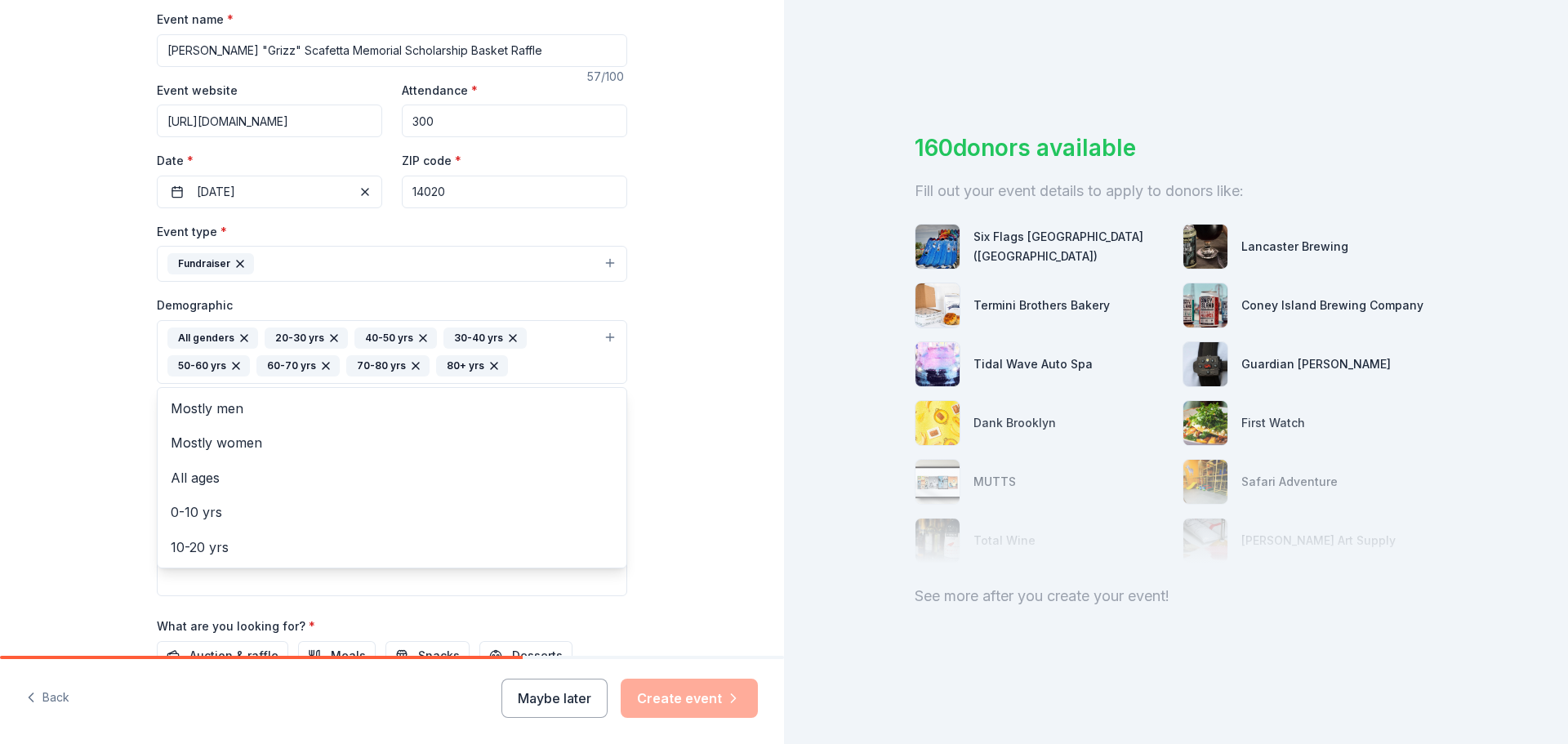
click at [93, 414] on div "Tell us about your event. We'll find in-kind donations you can apply for. Event…" at bounding box center [392, 314] width 784 height 1119
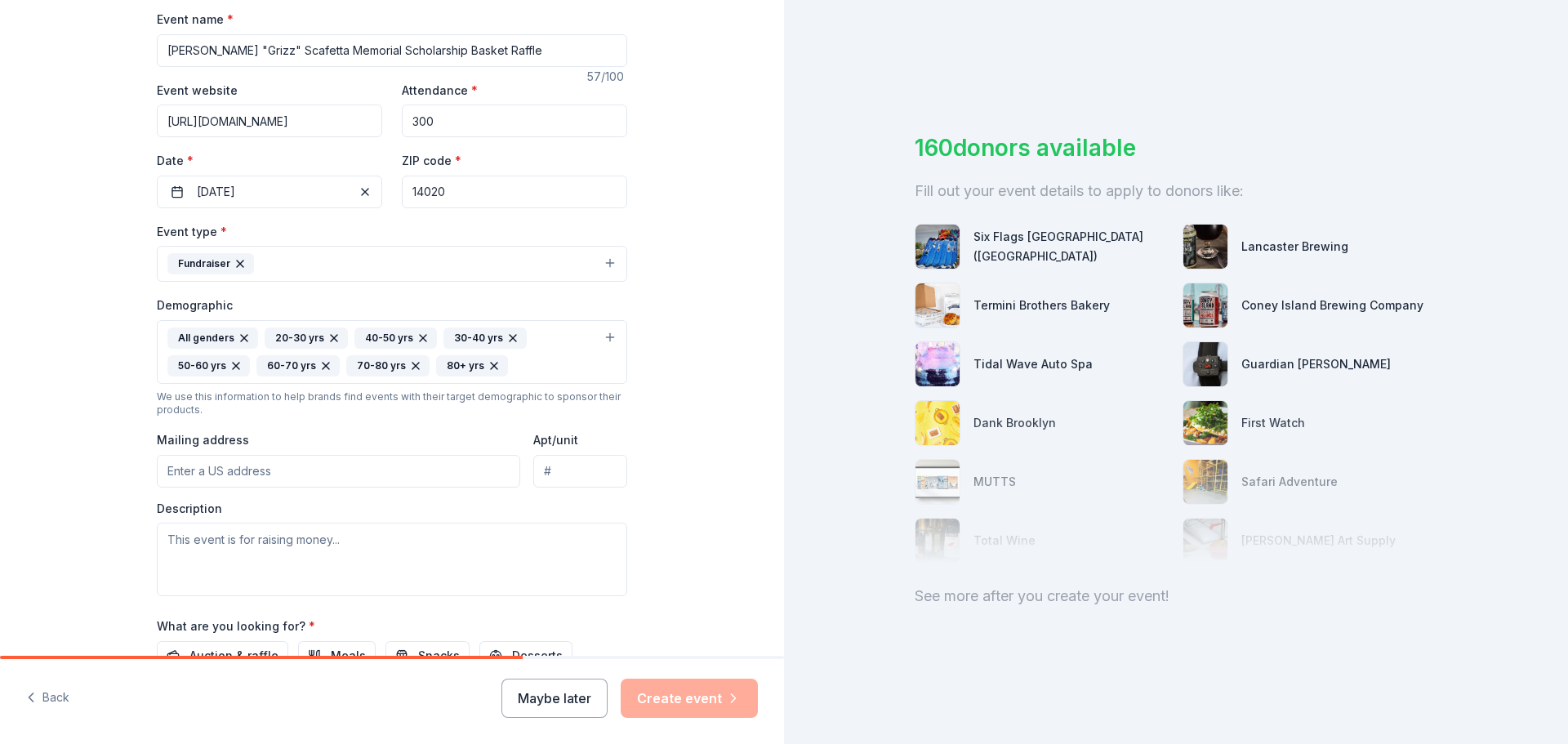
click at [209, 472] on input "Mailing address" at bounding box center [338, 471] width 363 height 33
type input "21 Elmwood Avenue, Batavia, NY, 14020"
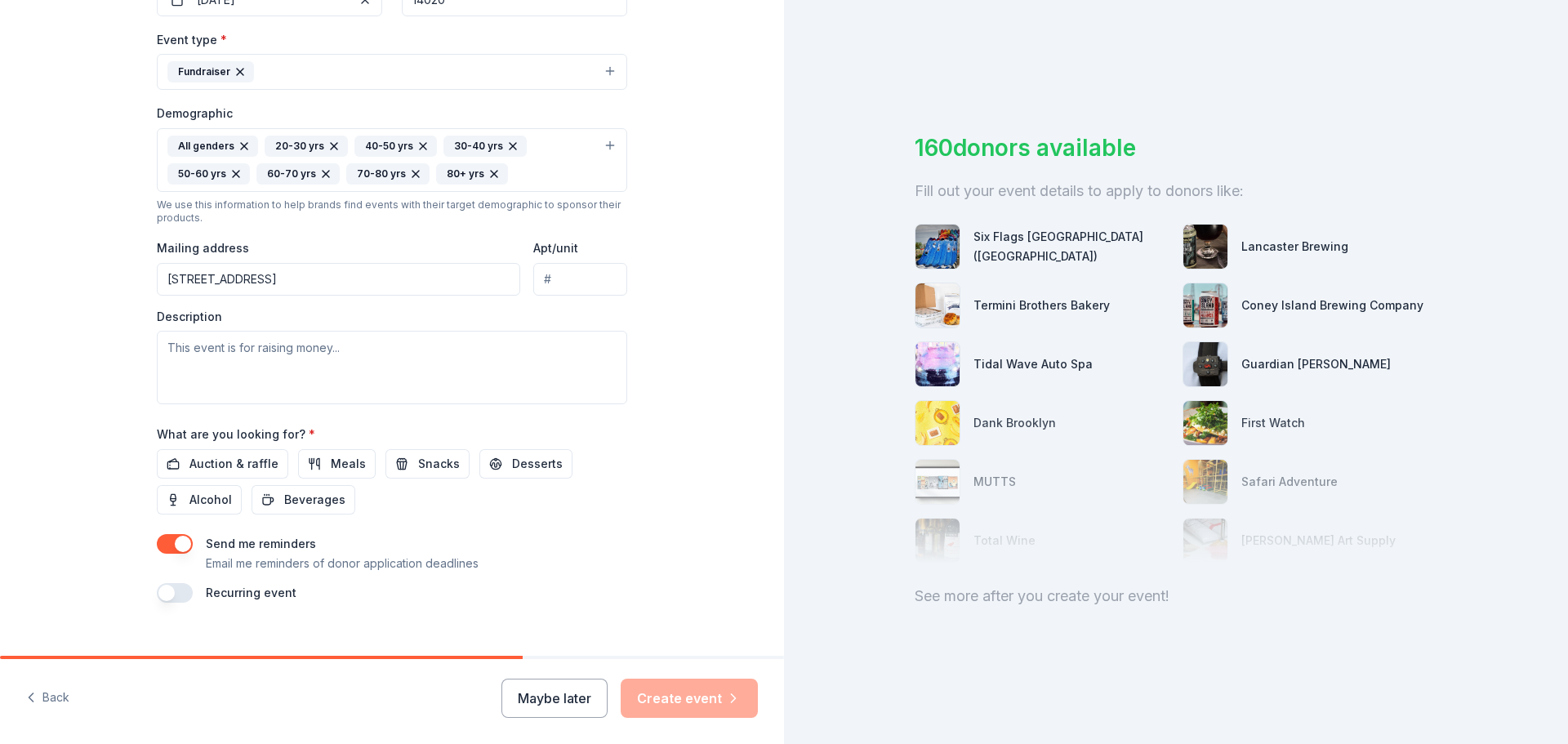
scroll to position [462, 0]
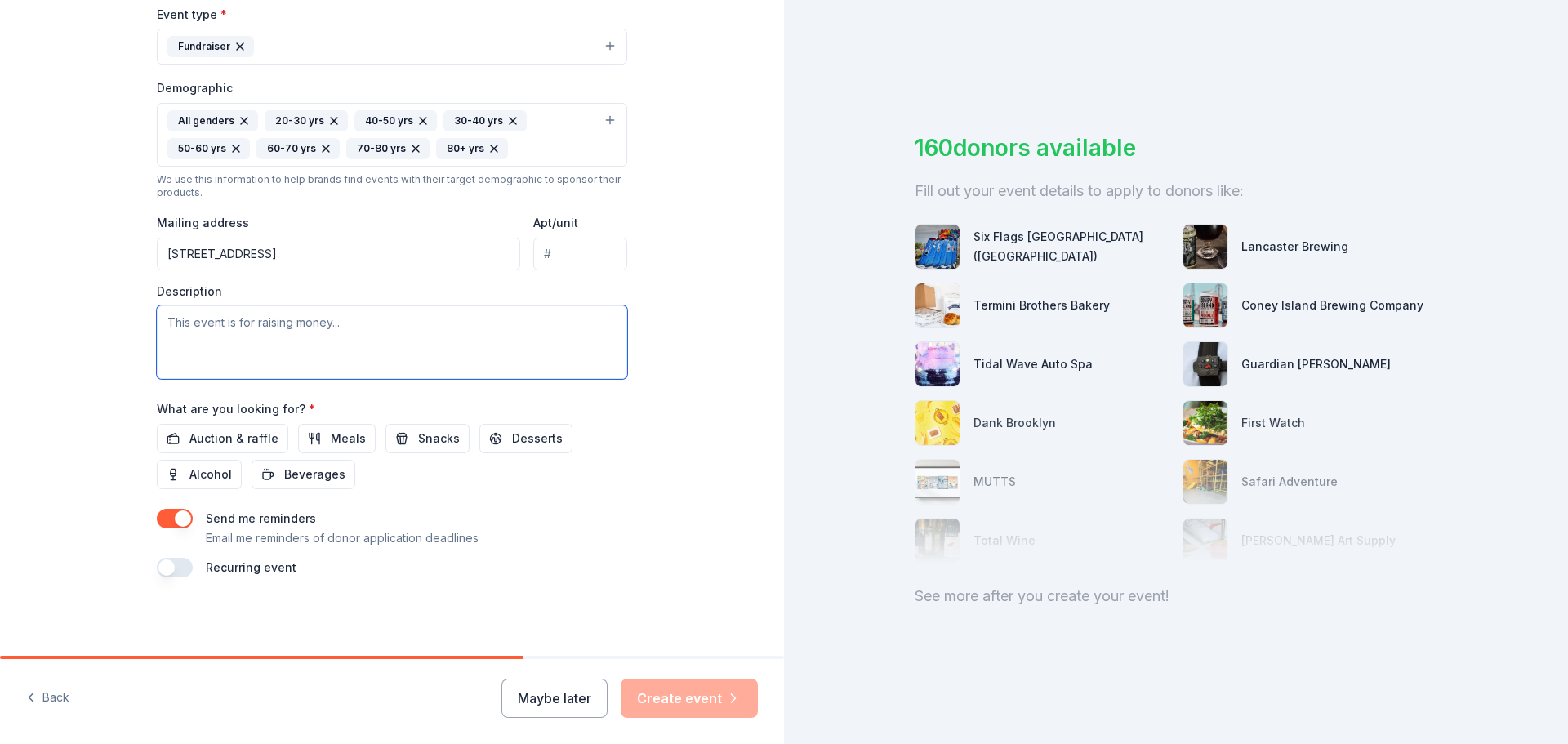
click at [189, 330] on textarea at bounding box center [392, 342] width 471 height 74
paste textarea "All funds raised will be used to provide one or more $1,000 scholarships to a s…"
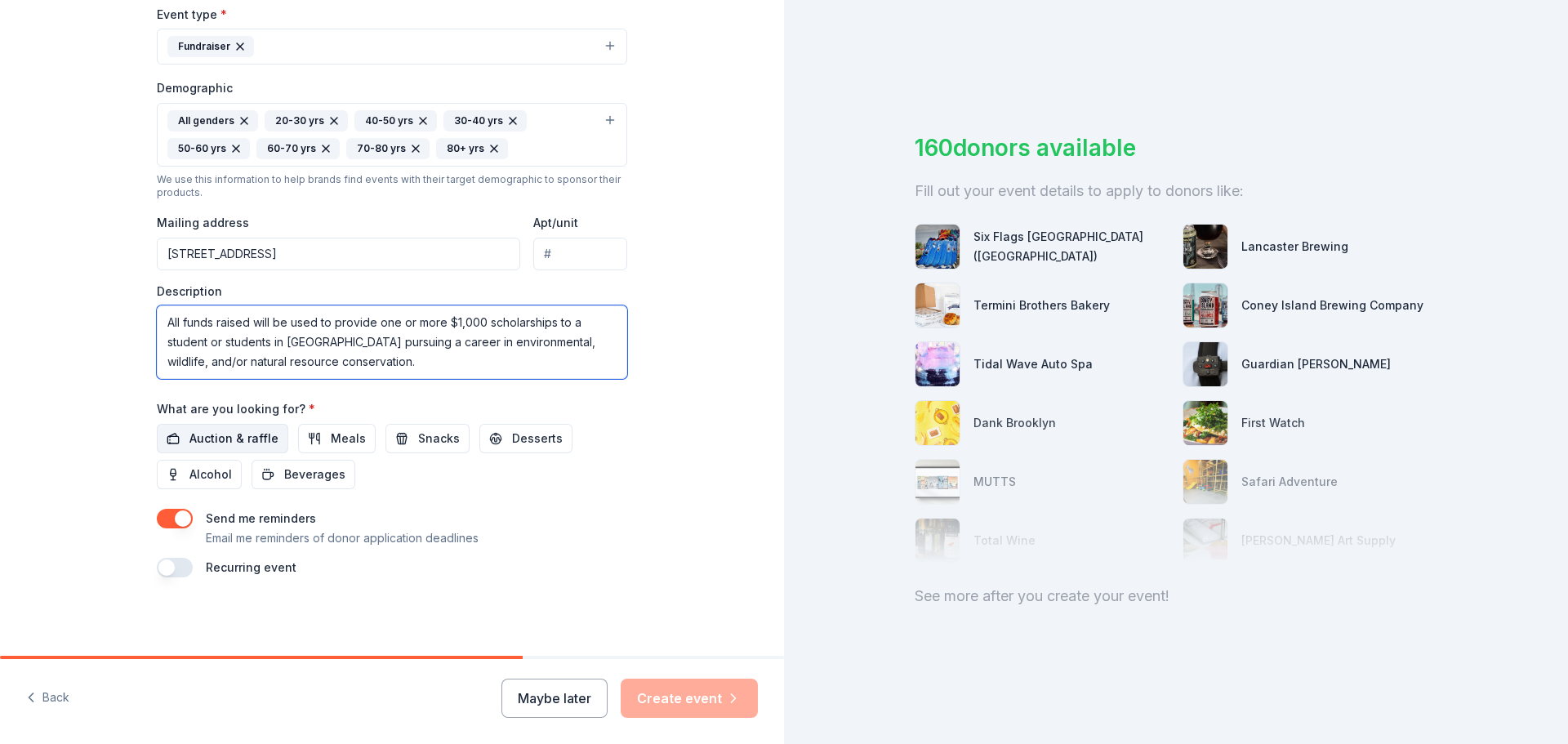
type textarea "All funds raised will be used to provide one or more $1,000 scholarships to a s…"
click at [243, 439] on span "Auction & raffle" at bounding box center [233, 438] width 89 height 19
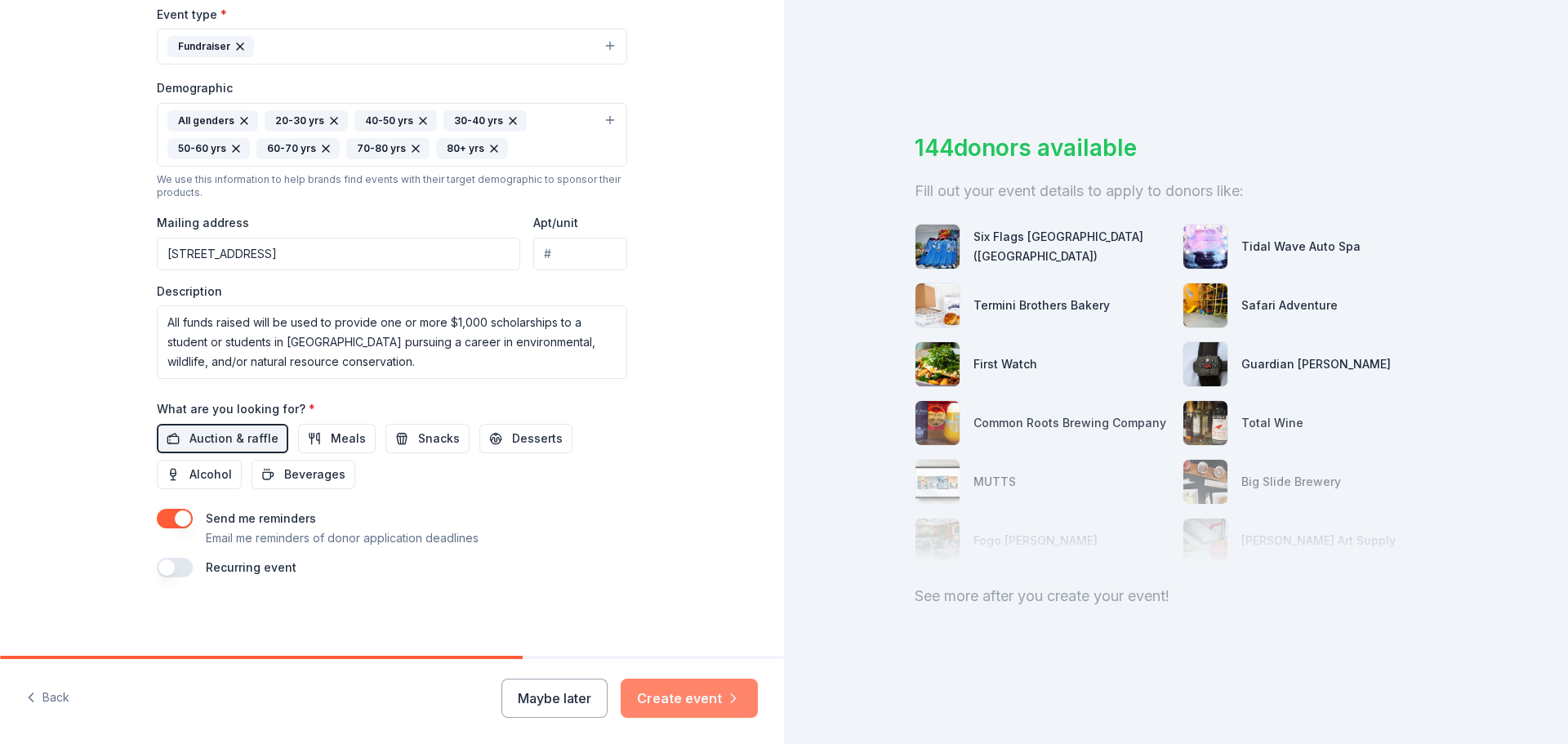
click at [705, 692] on button "Create event" at bounding box center [689, 698] width 137 height 39
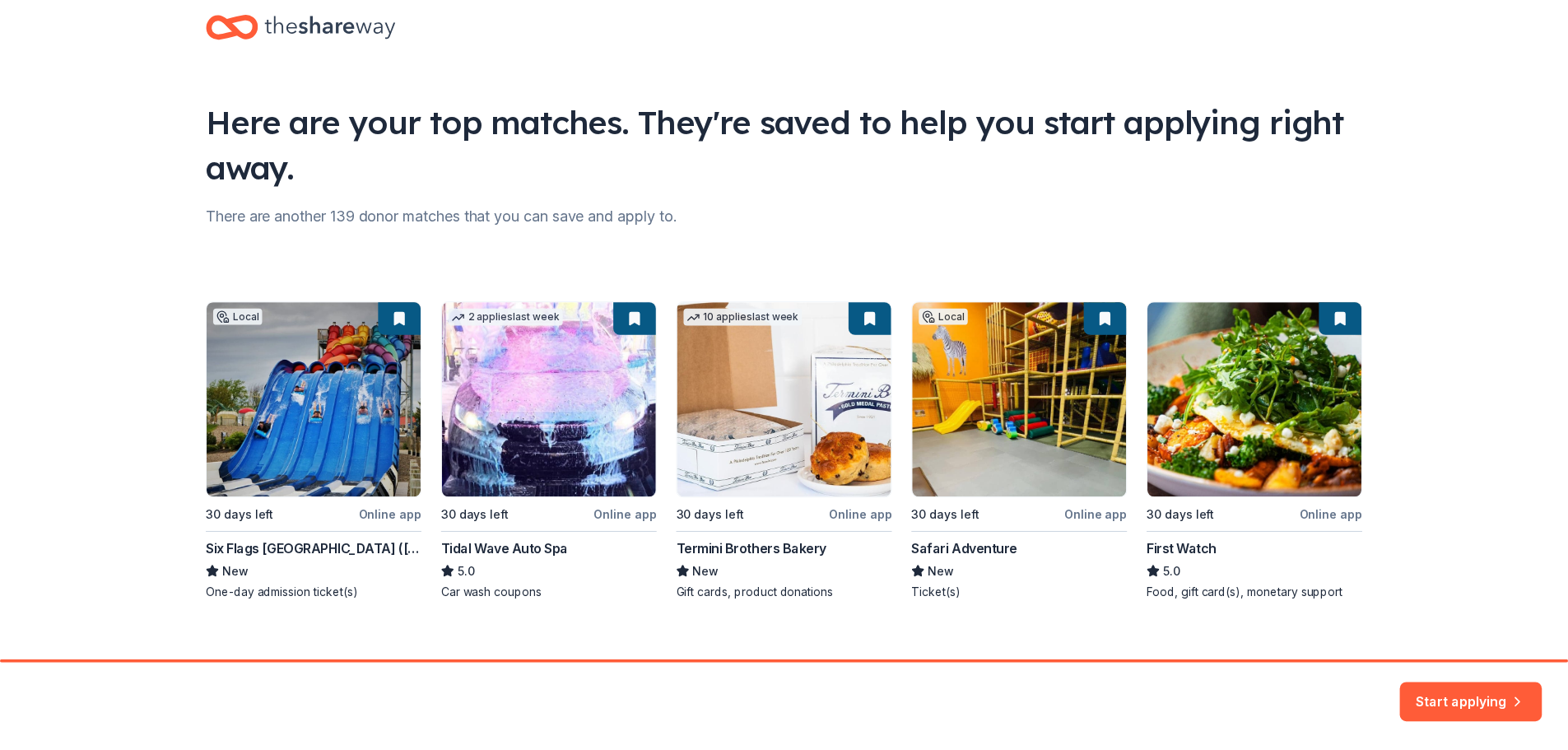
scroll to position [54, 0]
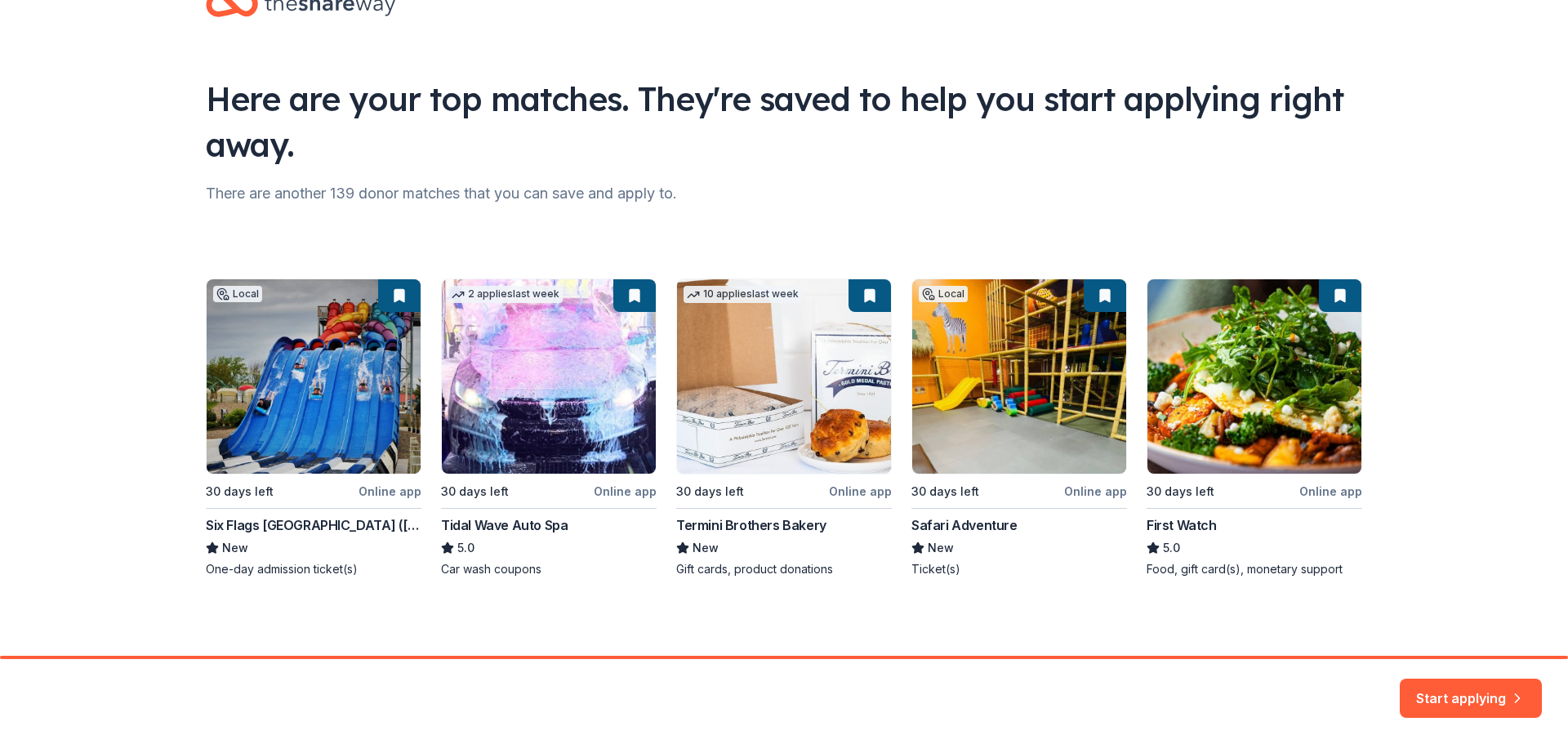
click at [321, 394] on div "Local 30 days left Online app Six Flags Darien Lake (Corfu) New One-day admissi…" at bounding box center [784, 428] width 1157 height 299
click at [1470, 700] on button "Start applying" at bounding box center [1471, 688] width 142 height 39
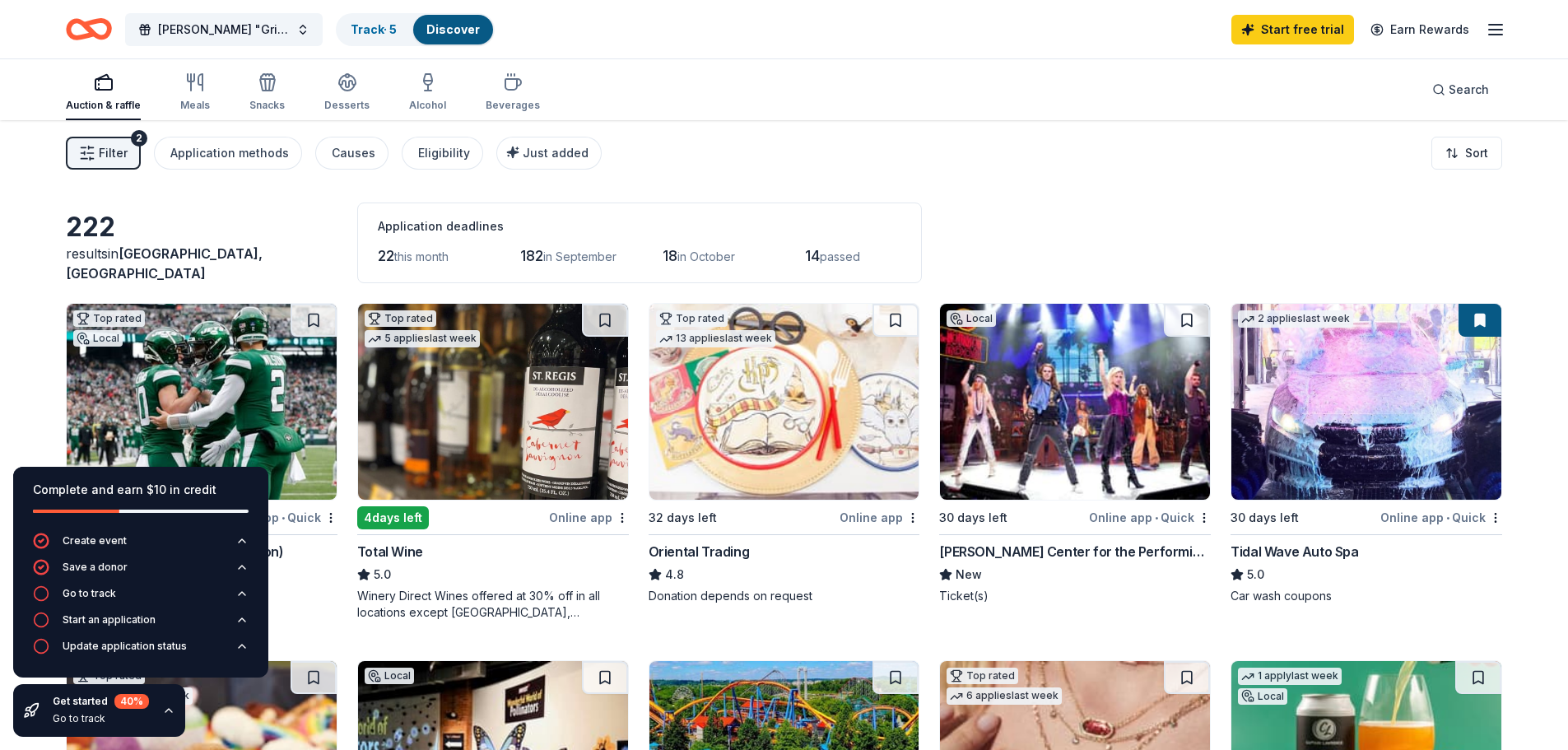
click at [100, 204] on div "222 results in Batavia, NY Application deadlines 22 this month 182 in September…" at bounding box center [784, 242] width 1436 height 80
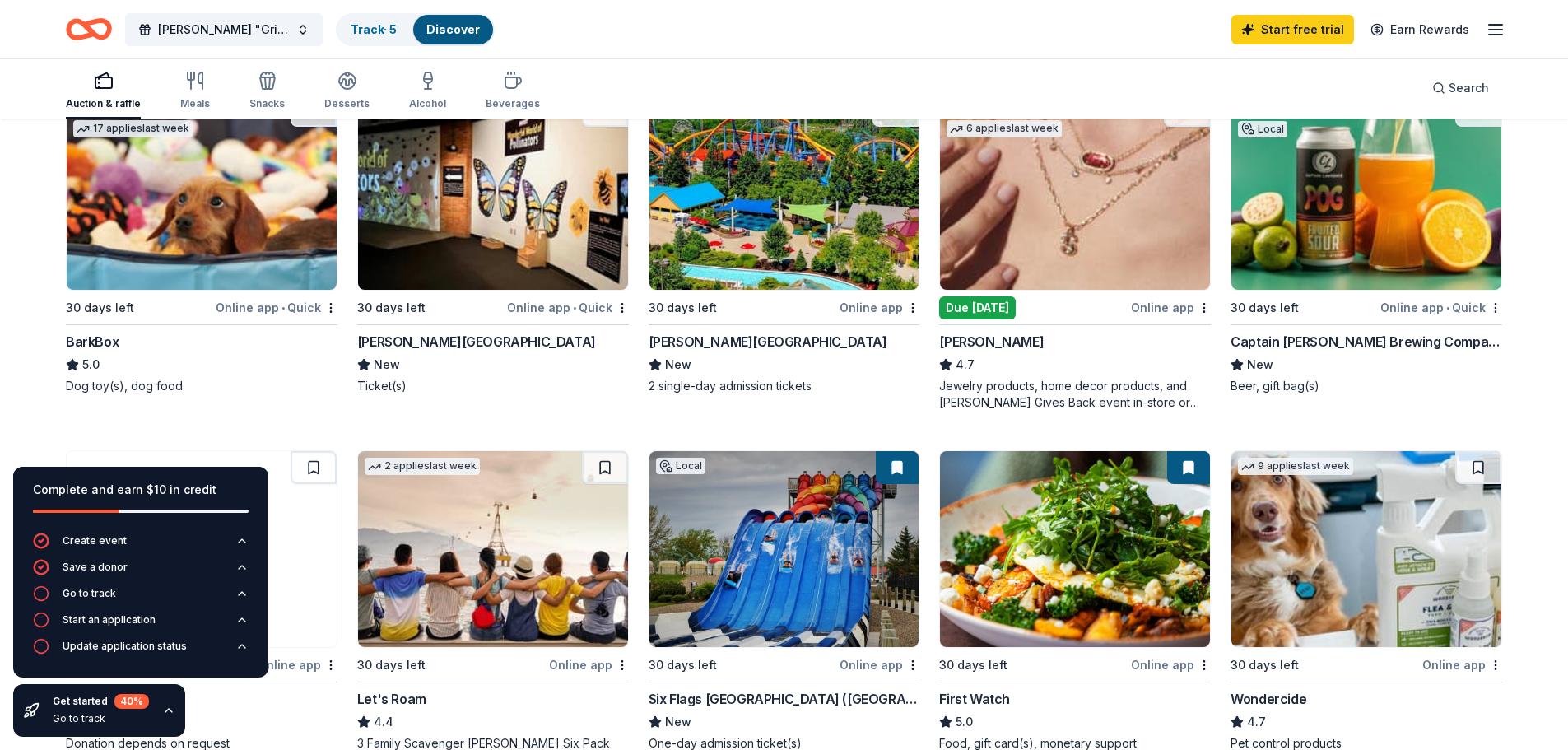
scroll to position [577, 0]
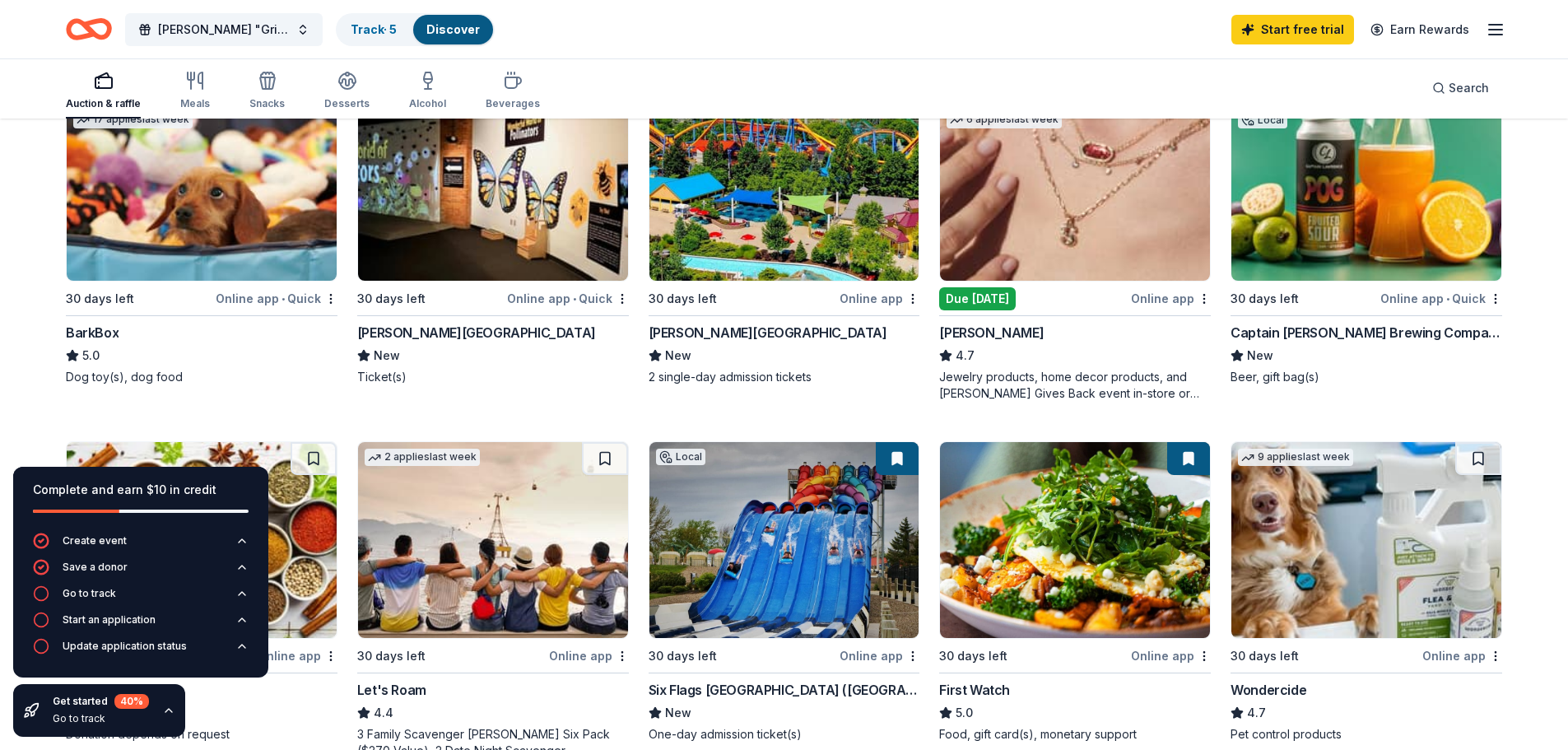
click at [102, 333] on div "BarkBox" at bounding box center [92, 332] width 52 height 19
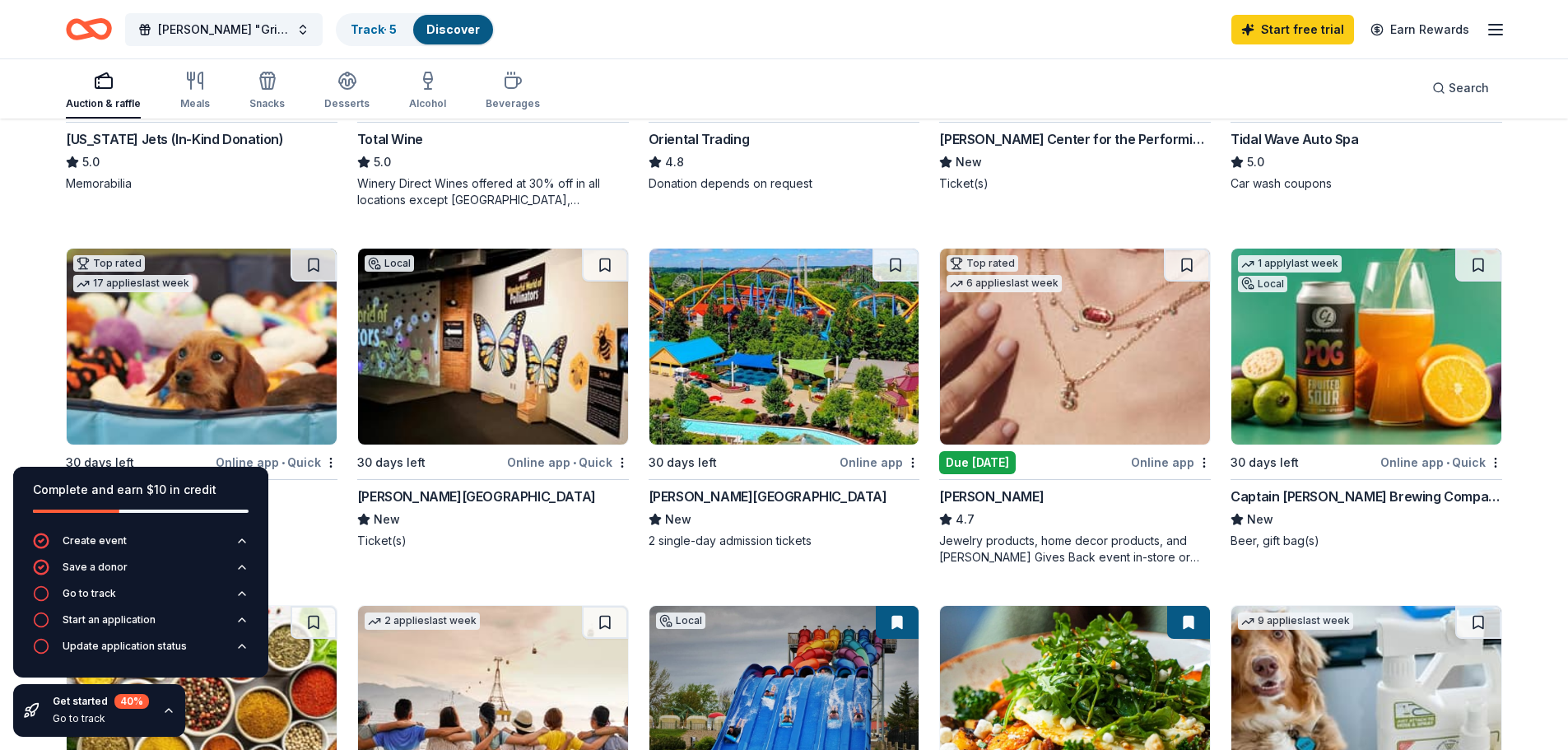
scroll to position [412, 0]
click at [316, 265] on button at bounding box center [314, 266] width 46 height 33
click at [1030, 397] on img at bounding box center [1075, 348] width 270 height 196
click at [1066, 362] on img at bounding box center [1075, 348] width 270 height 196
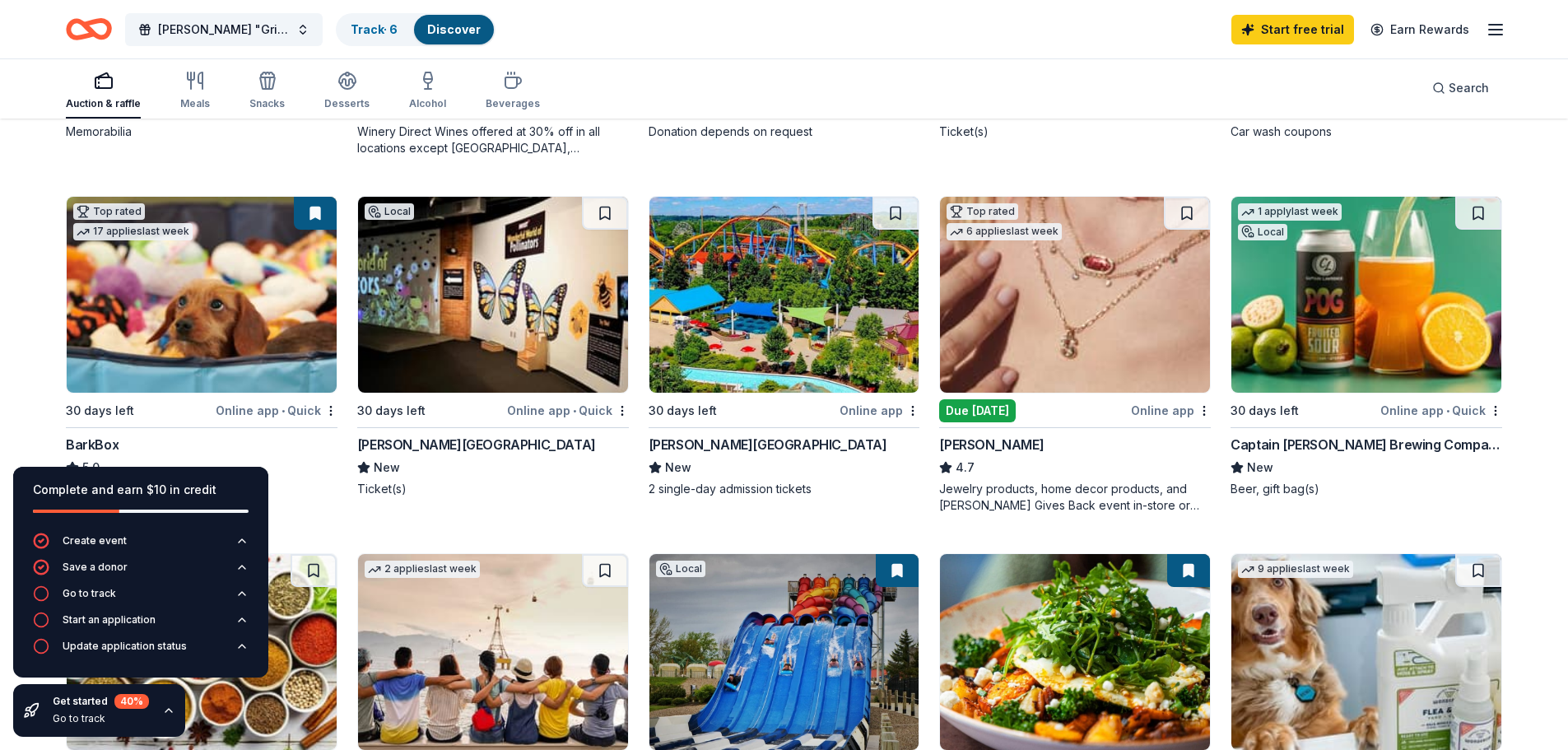
scroll to position [494, 0]
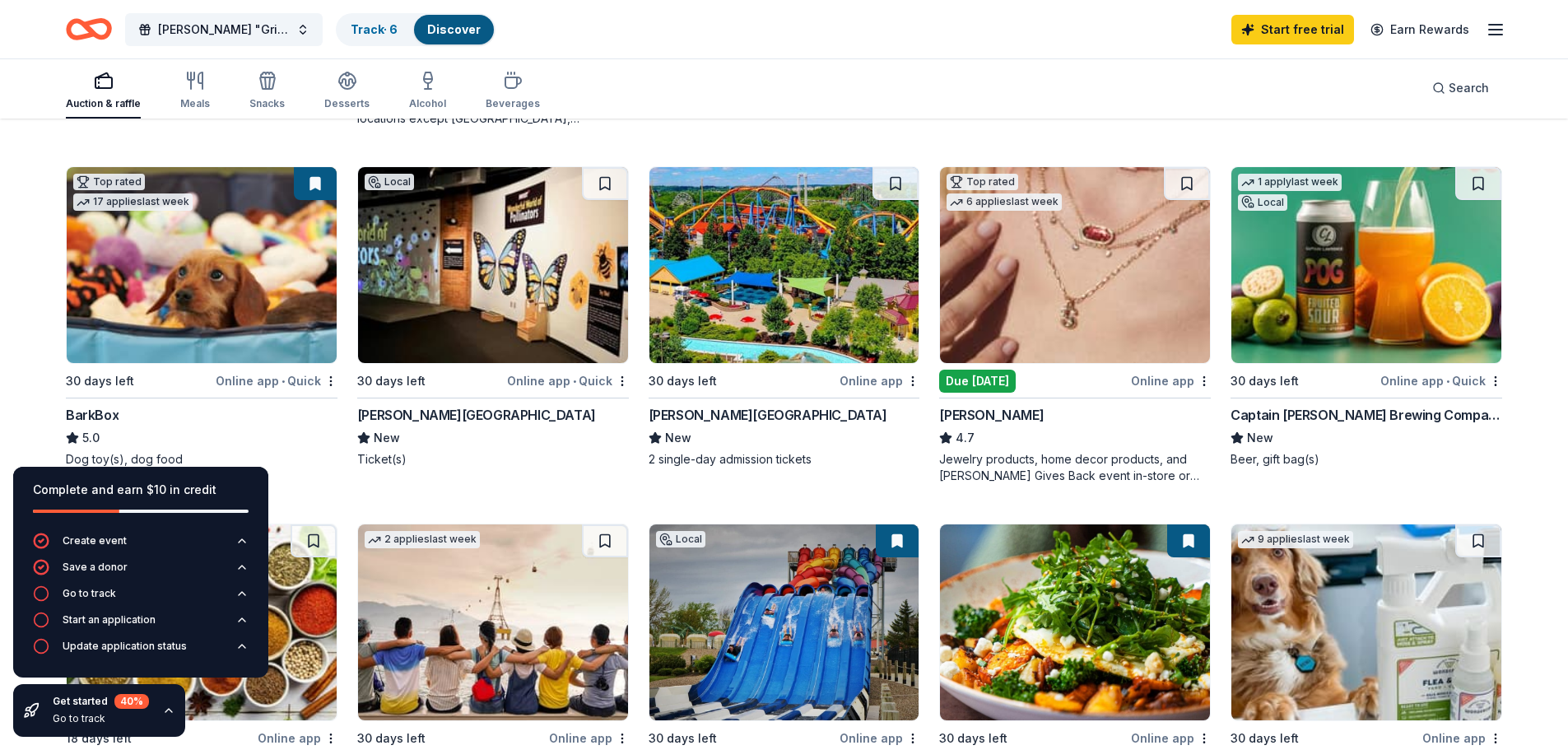
click at [1320, 332] on img at bounding box center [1367, 266] width 270 height 196
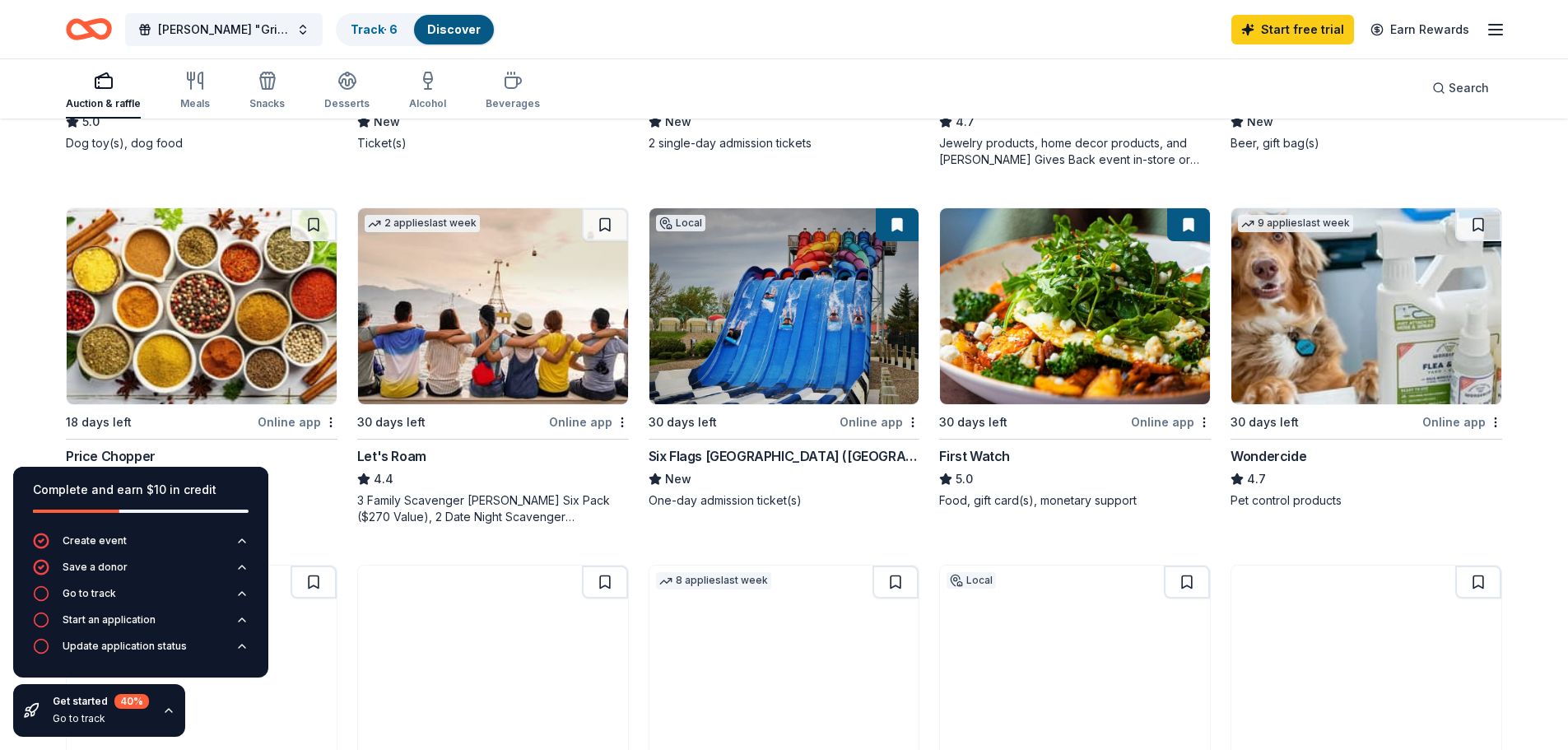
scroll to position [824, 0]
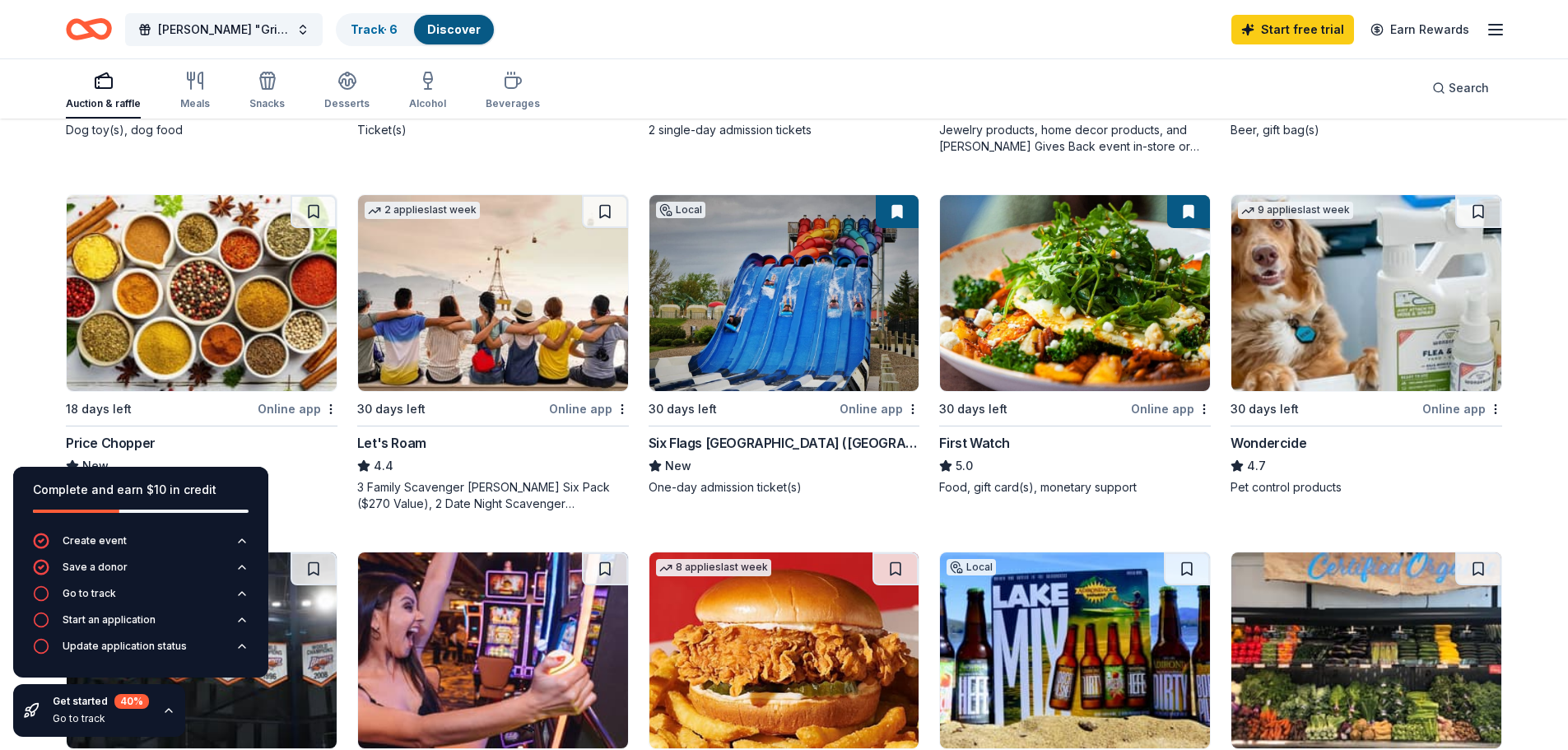
click at [168, 708] on icon "button" at bounding box center [169, 711] width 14 height 14
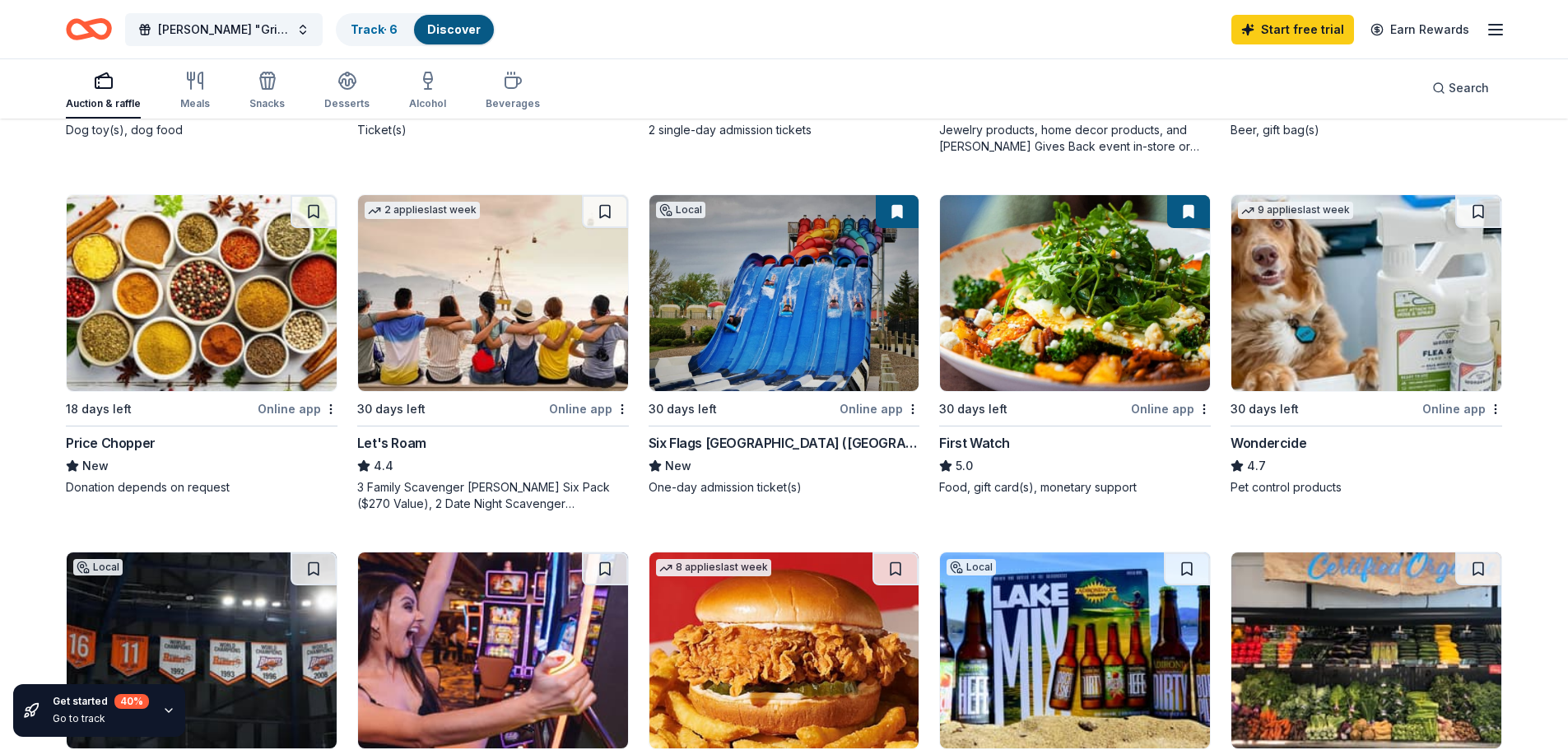
click at [247, 324] on img at bounding box center [201, 293] width 270 height 196
click at [494, 306] on img at bounding box center [493, 293] width 270 height 196
click at [755, 302] on img at bounding box center [784, 293] width 270 height 196
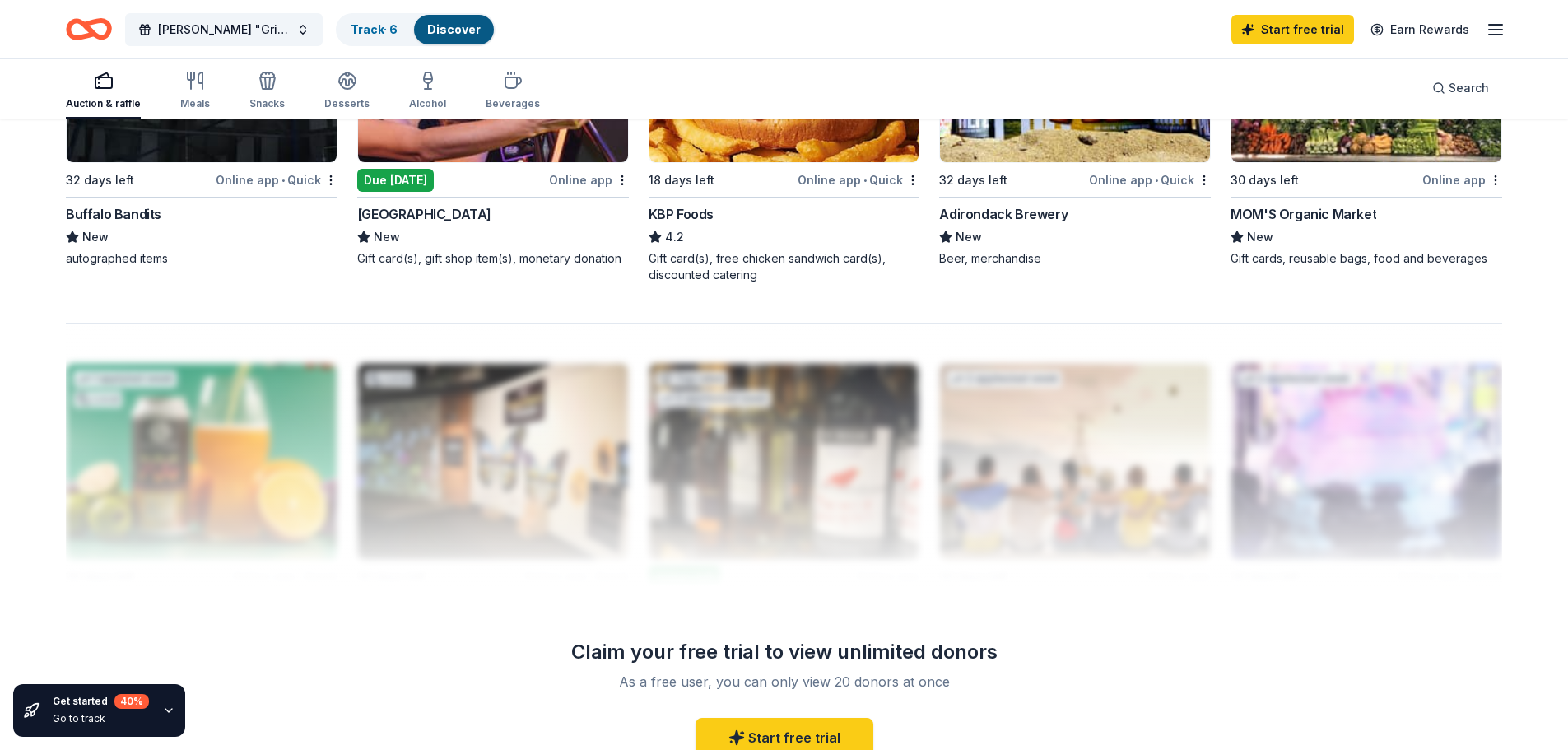
scroll to position [1396, 0]
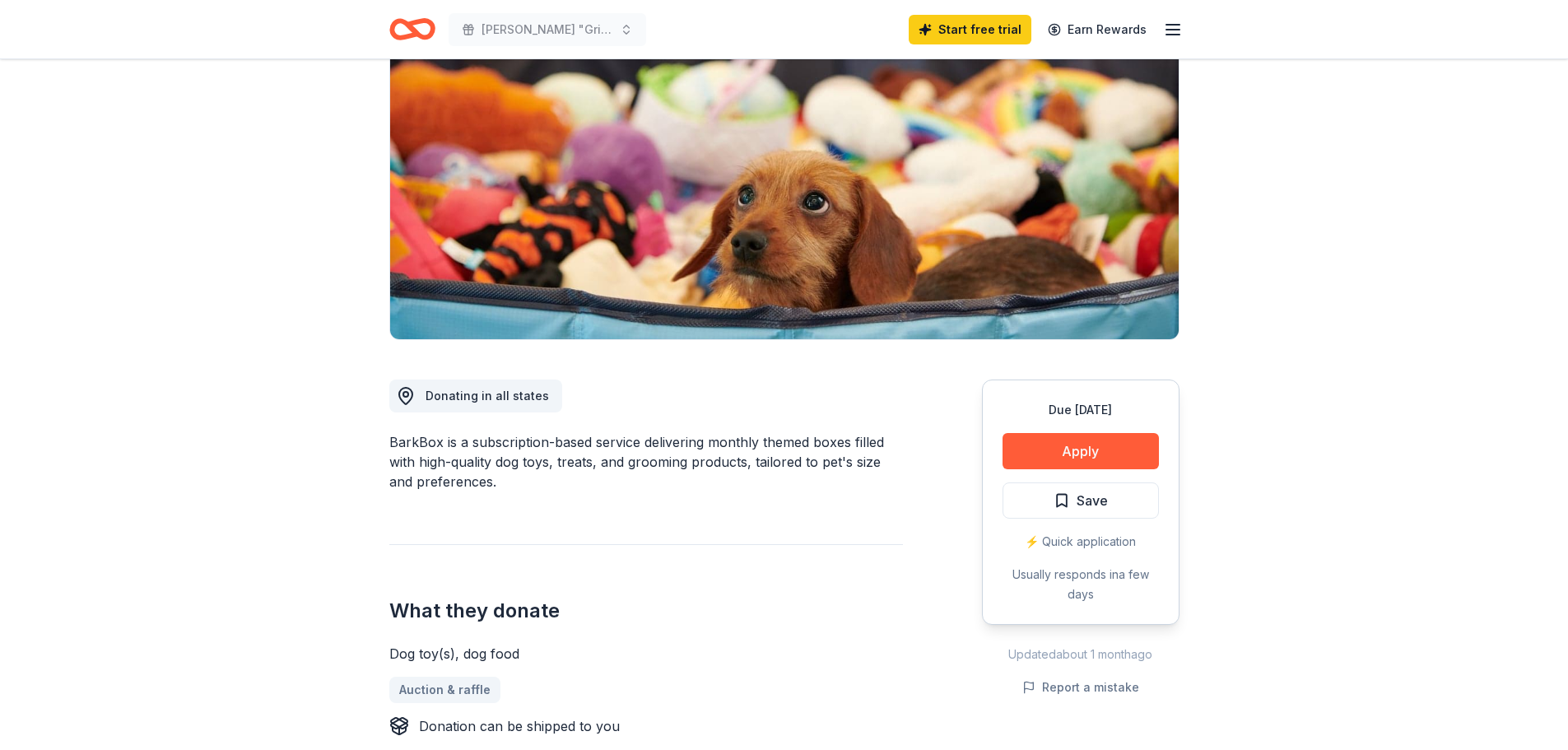
scroll to position [165, 0]
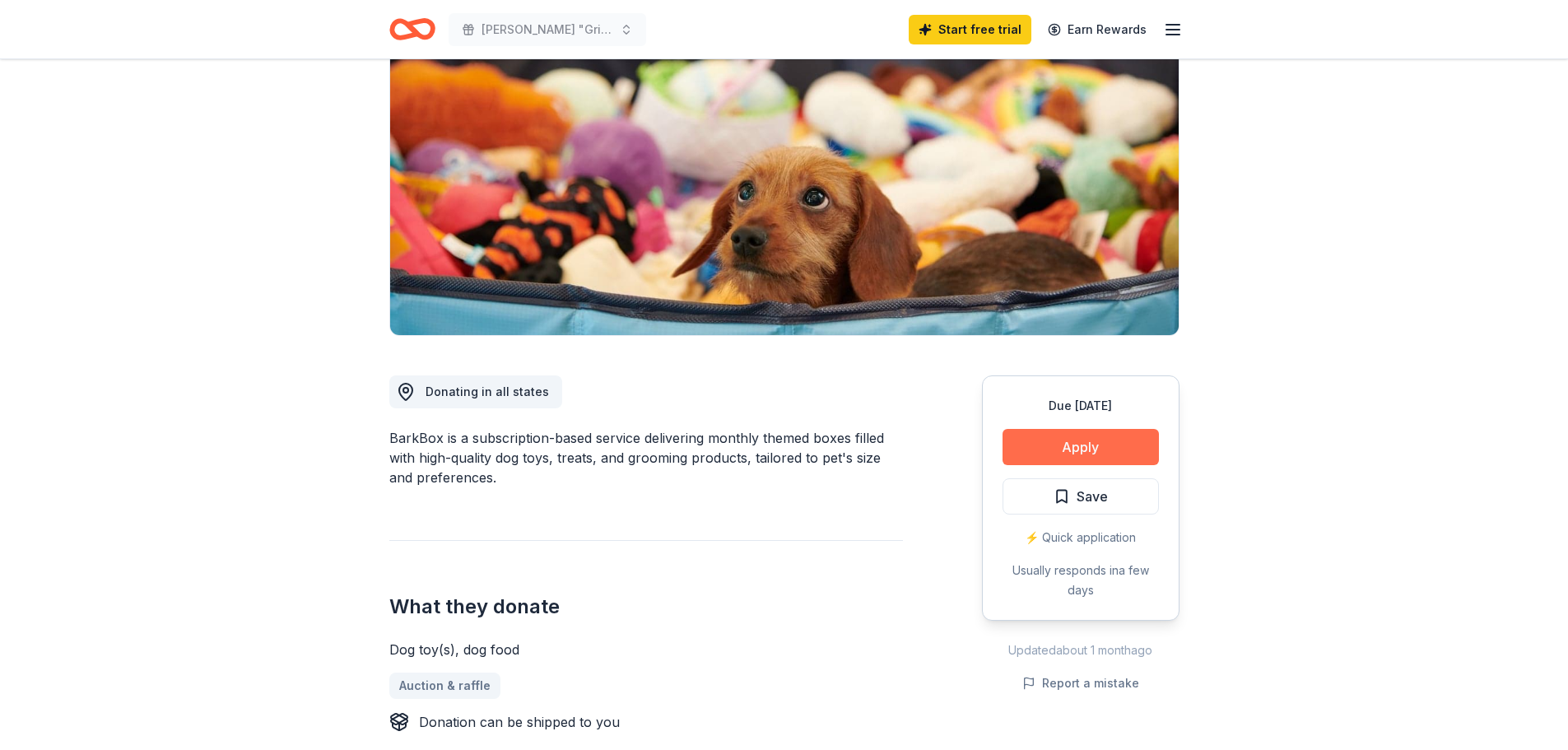
click at [1059, 448] on button "Apply" at bounding box center [1081, 447] width 157 height 36
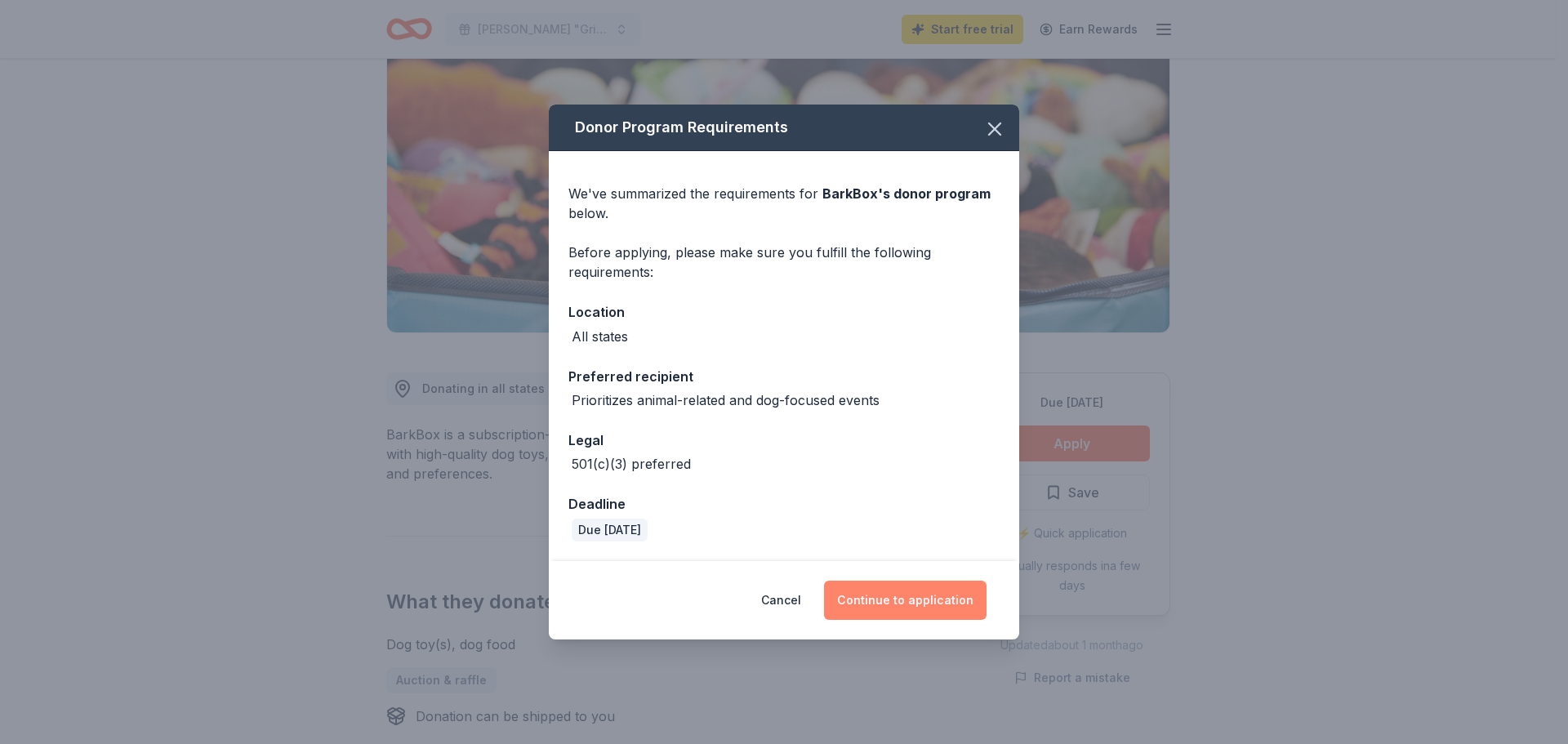
click at [907, 603] on button "Continue to application" at bounding box center [905, 600] width 162 height 39
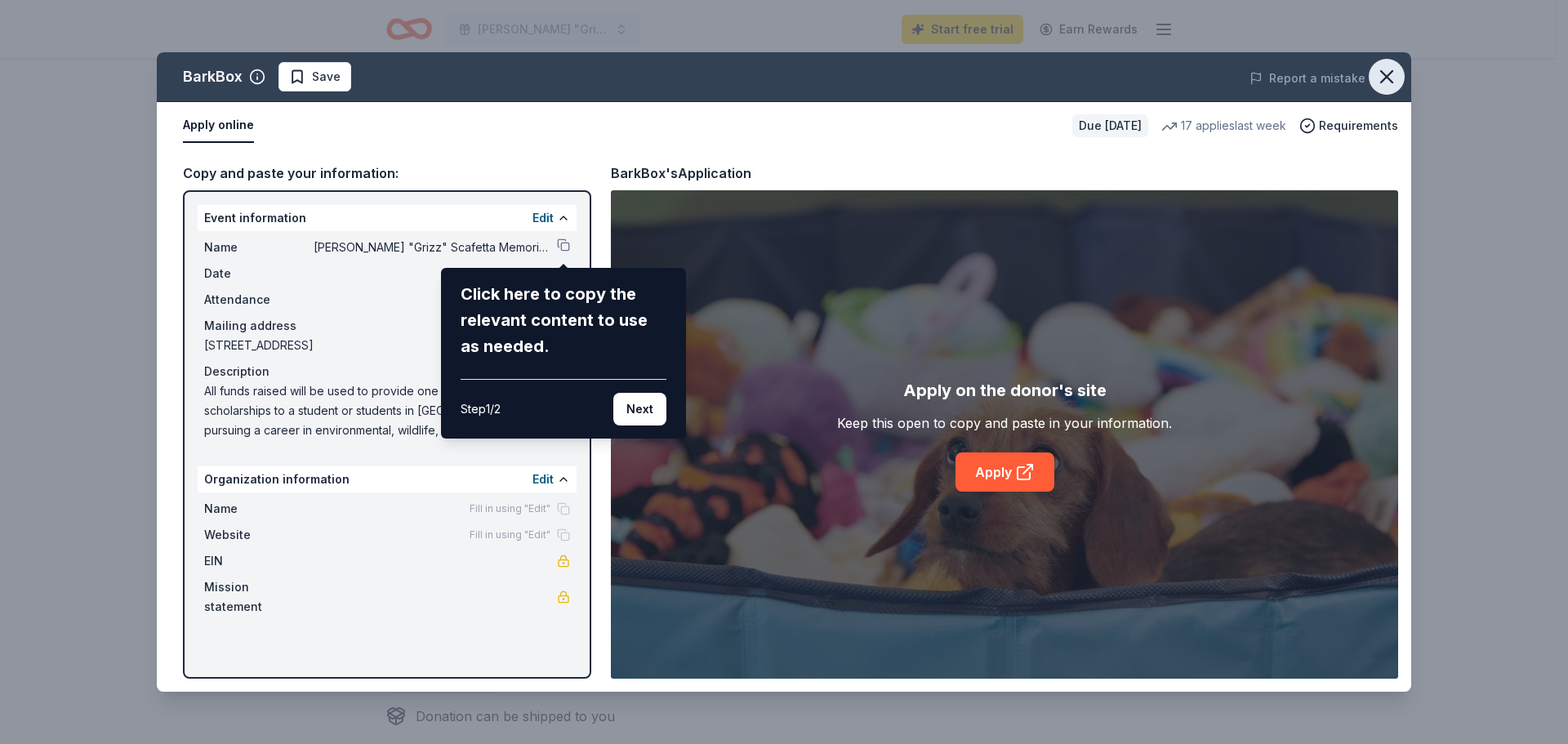
click at [1395, 74] on icon "button" at bounding box center [1386, 77] width 23 height 23
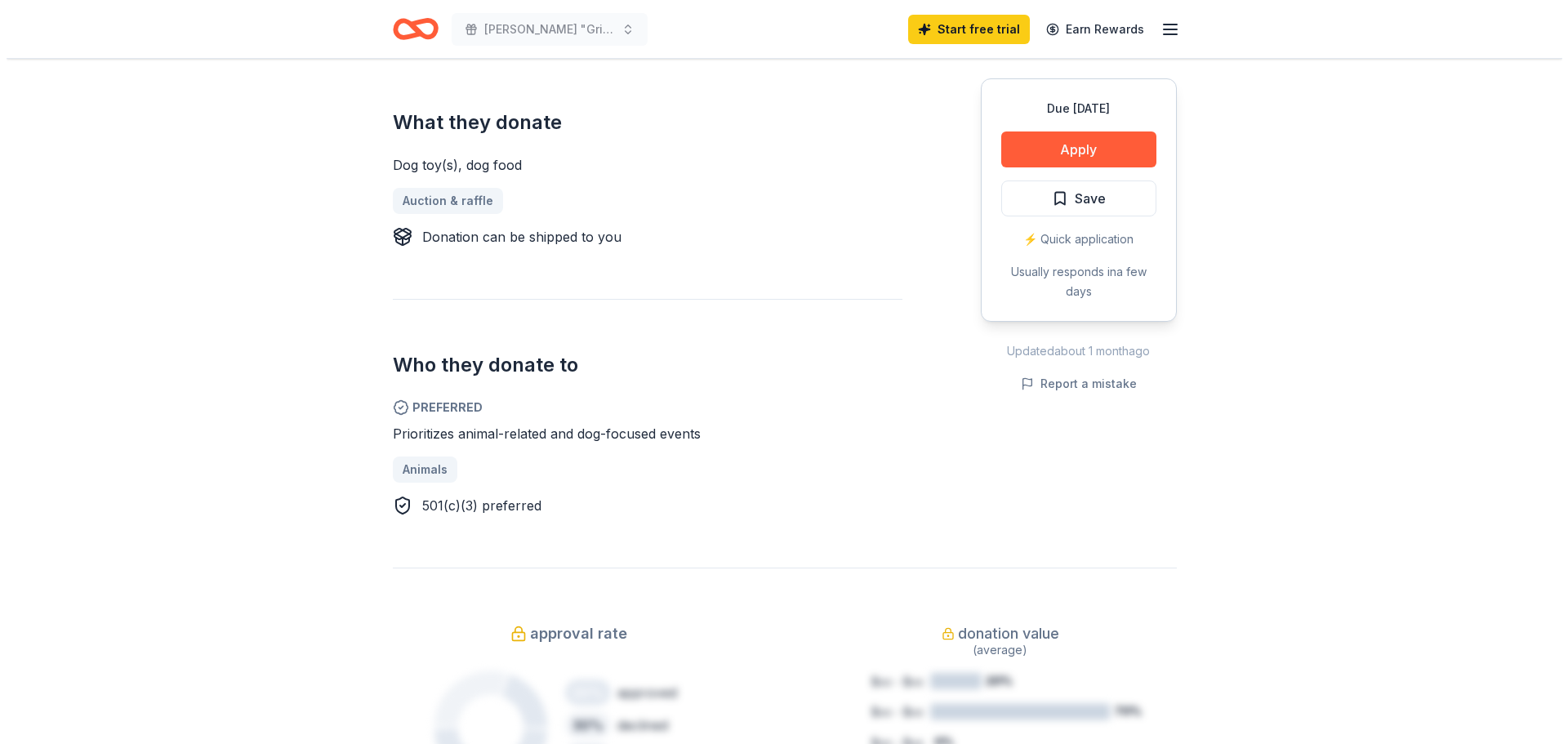
scroll to position [409, 0]
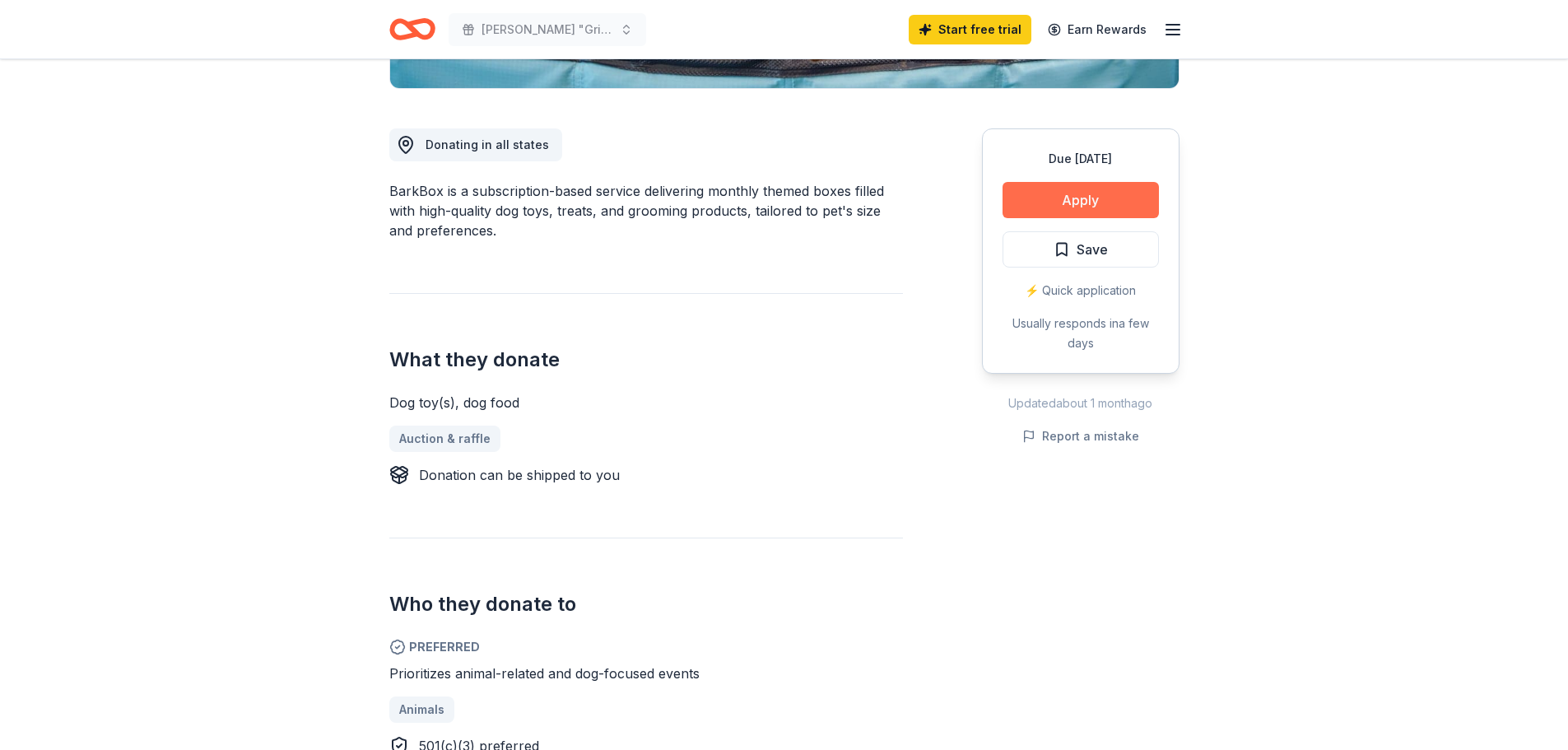
click at [1100, 190] on button "Apply" at bounding box center [1081, 200] width 157 height 36
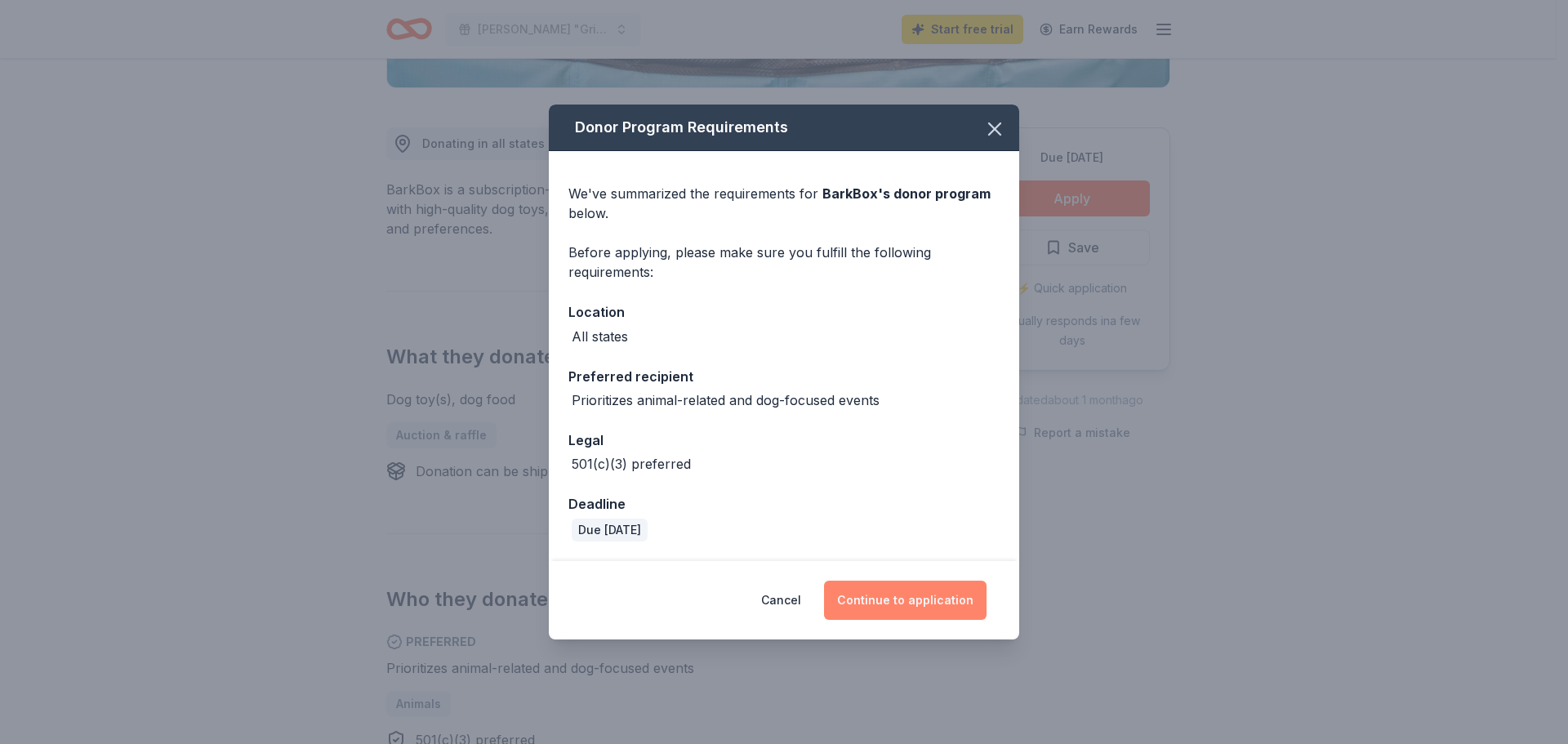
click at [895, 601] on button "Continue to application" at bounding box center [905, 600] width 162 height 39
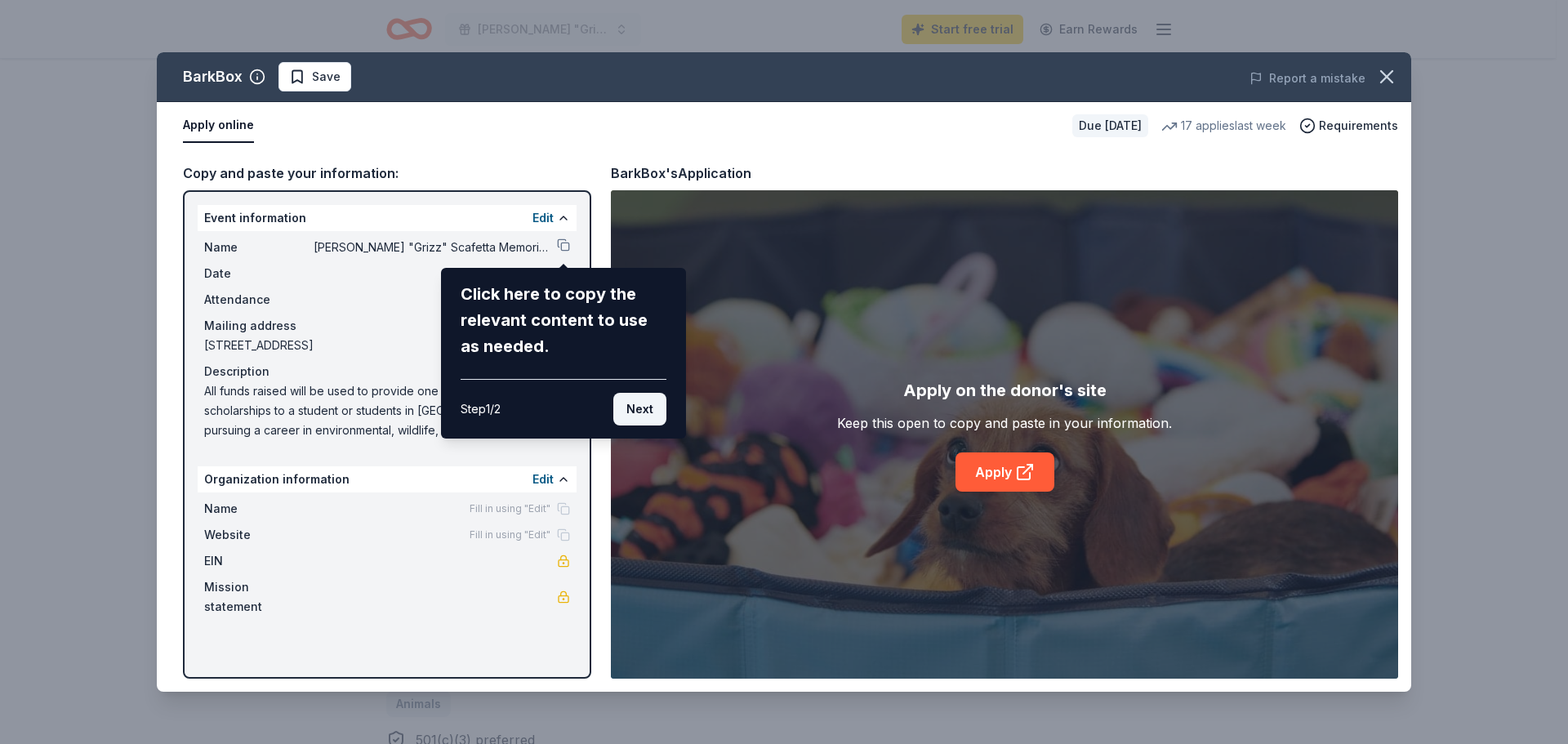
click at [650, 406] on button "Next" at bounding box center [639, 409] width 53 height 33
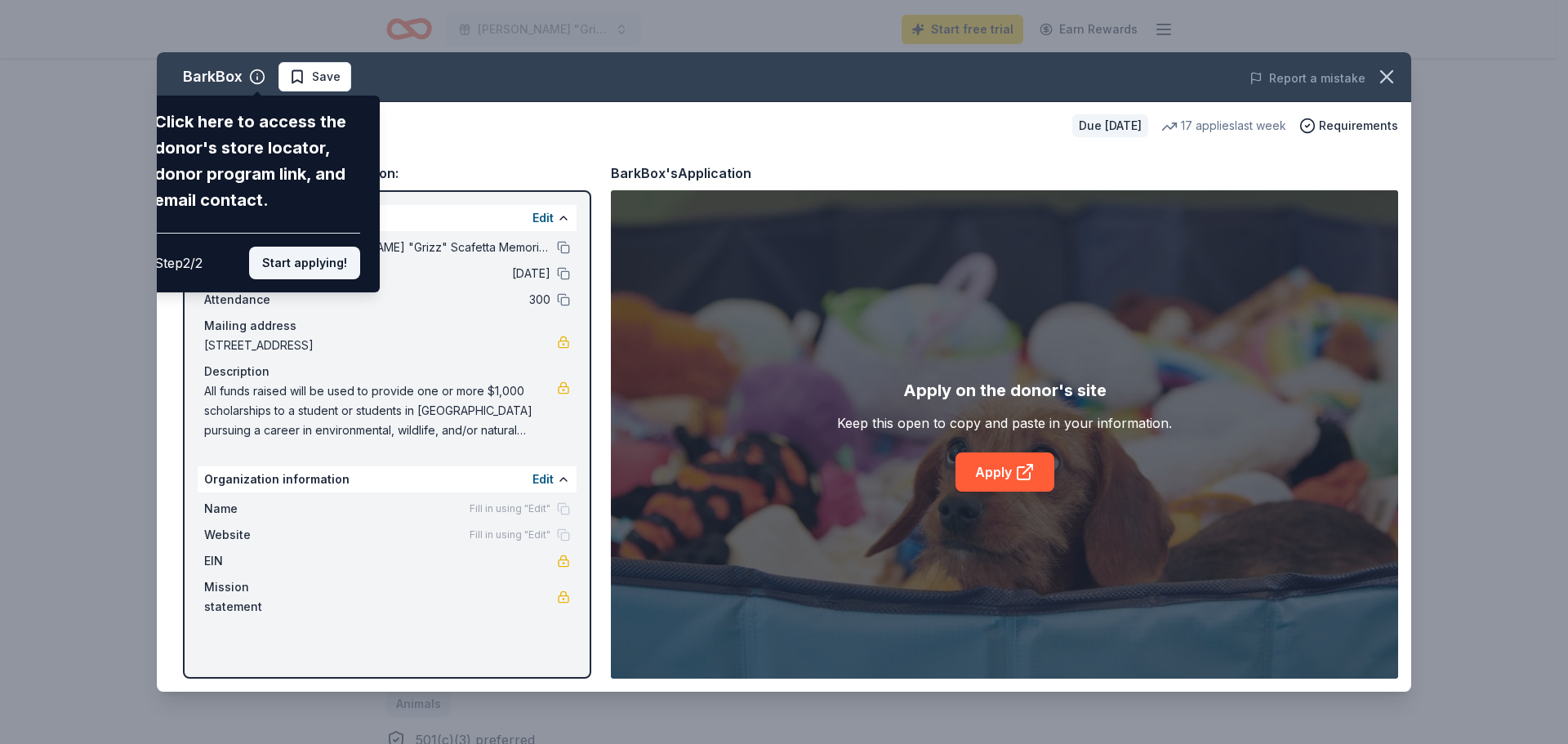
click at [339, 270] on button "Start applying!" at bounding box center [305, 263] width 111 height 33
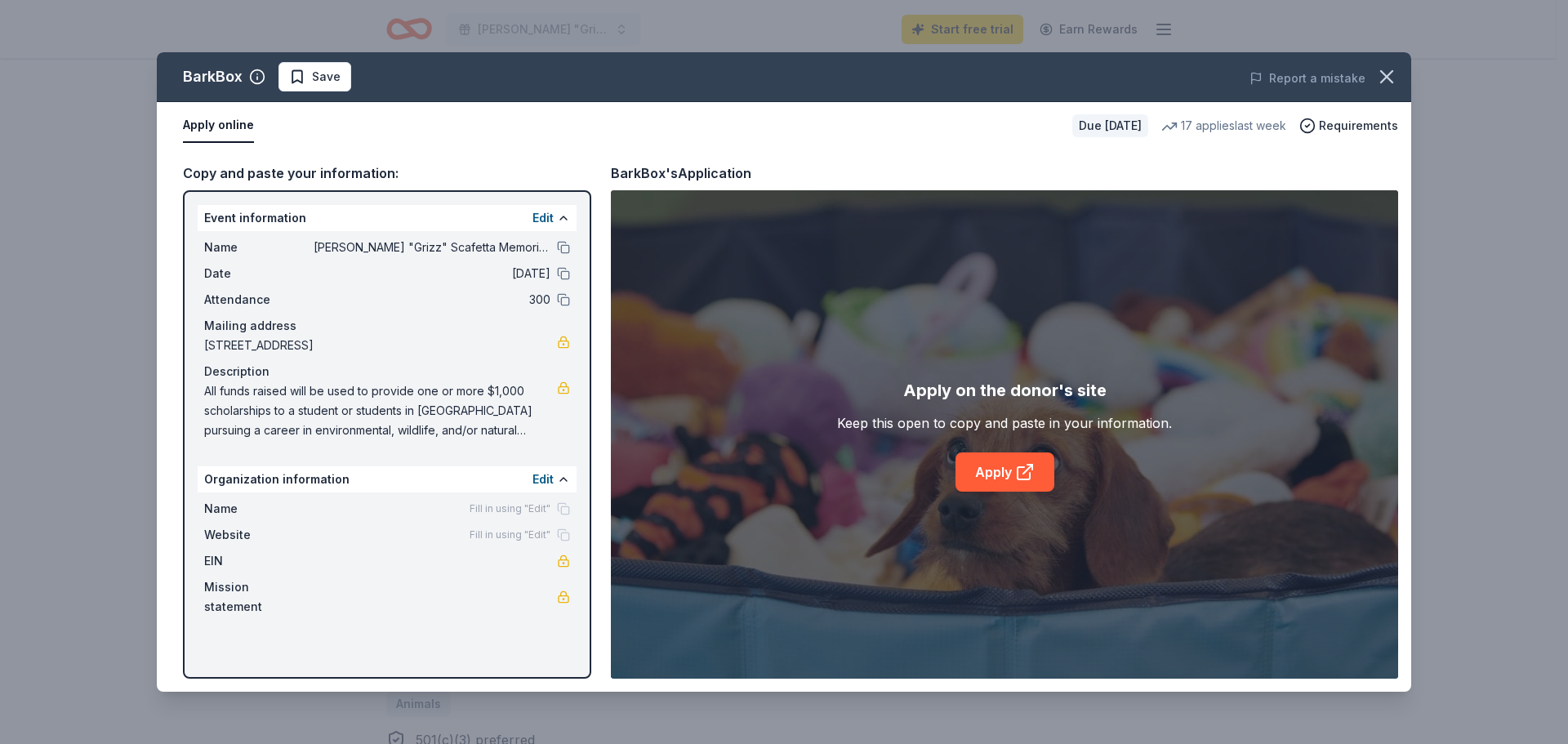
click at [991, 471] on link "Apply" at bounding box center [1005, 472] width 99 height 39
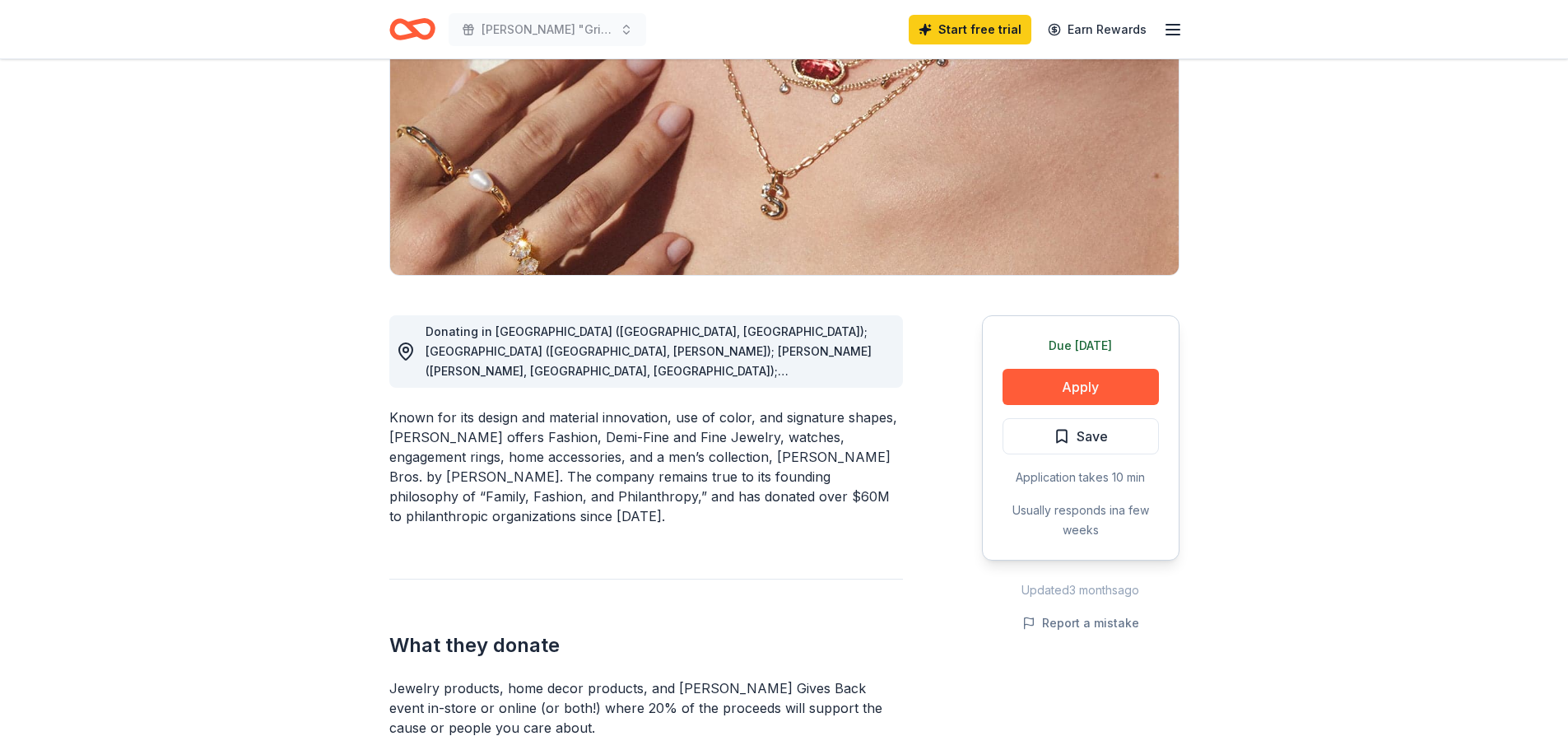
scroll to position [247, 0]
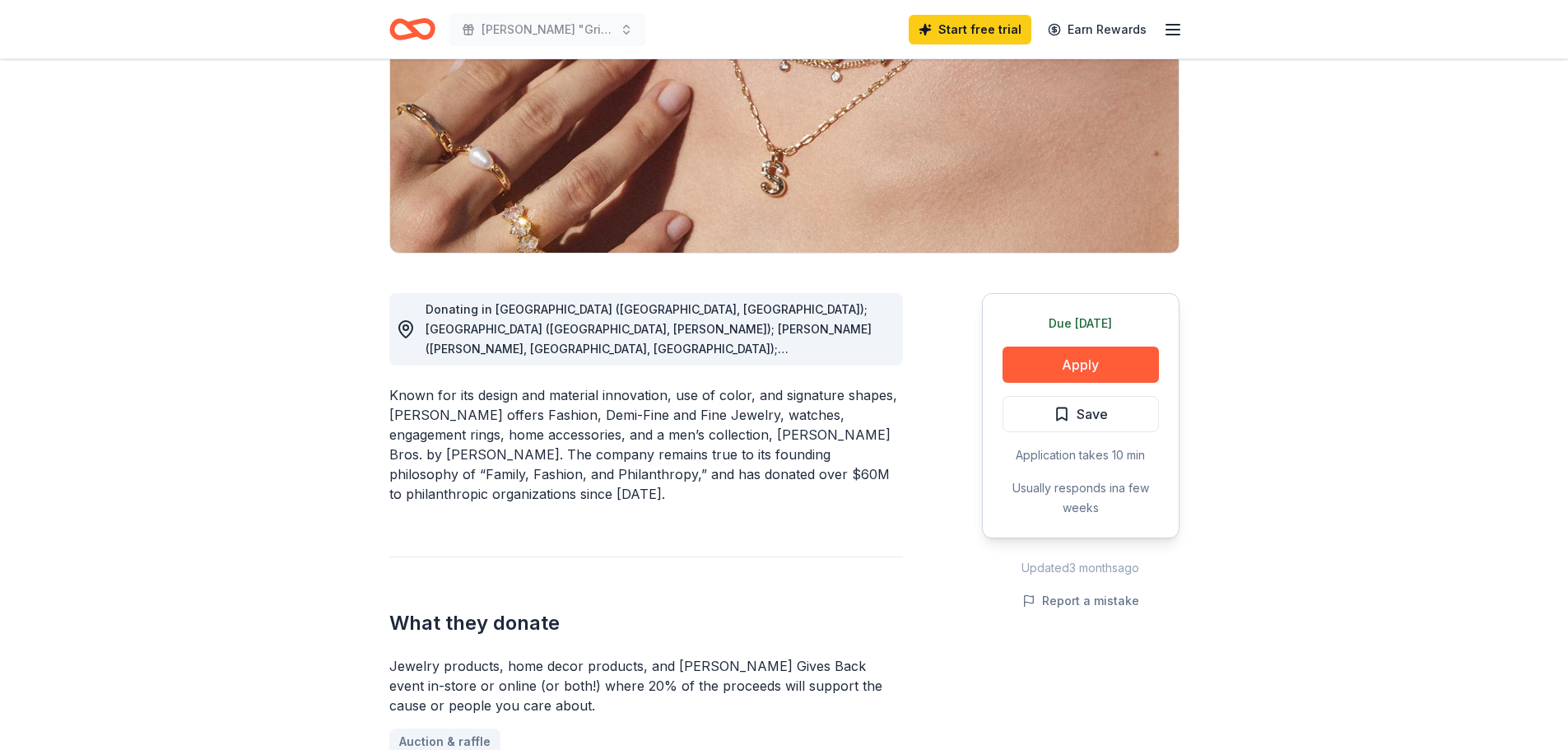
click at [872, 348] on span "Donating in AL (Birmingham, Huntsville); AR (Little Rock, Rogers); AZ (Chandler…" at bounding box center [648, 516] width 446 height 429
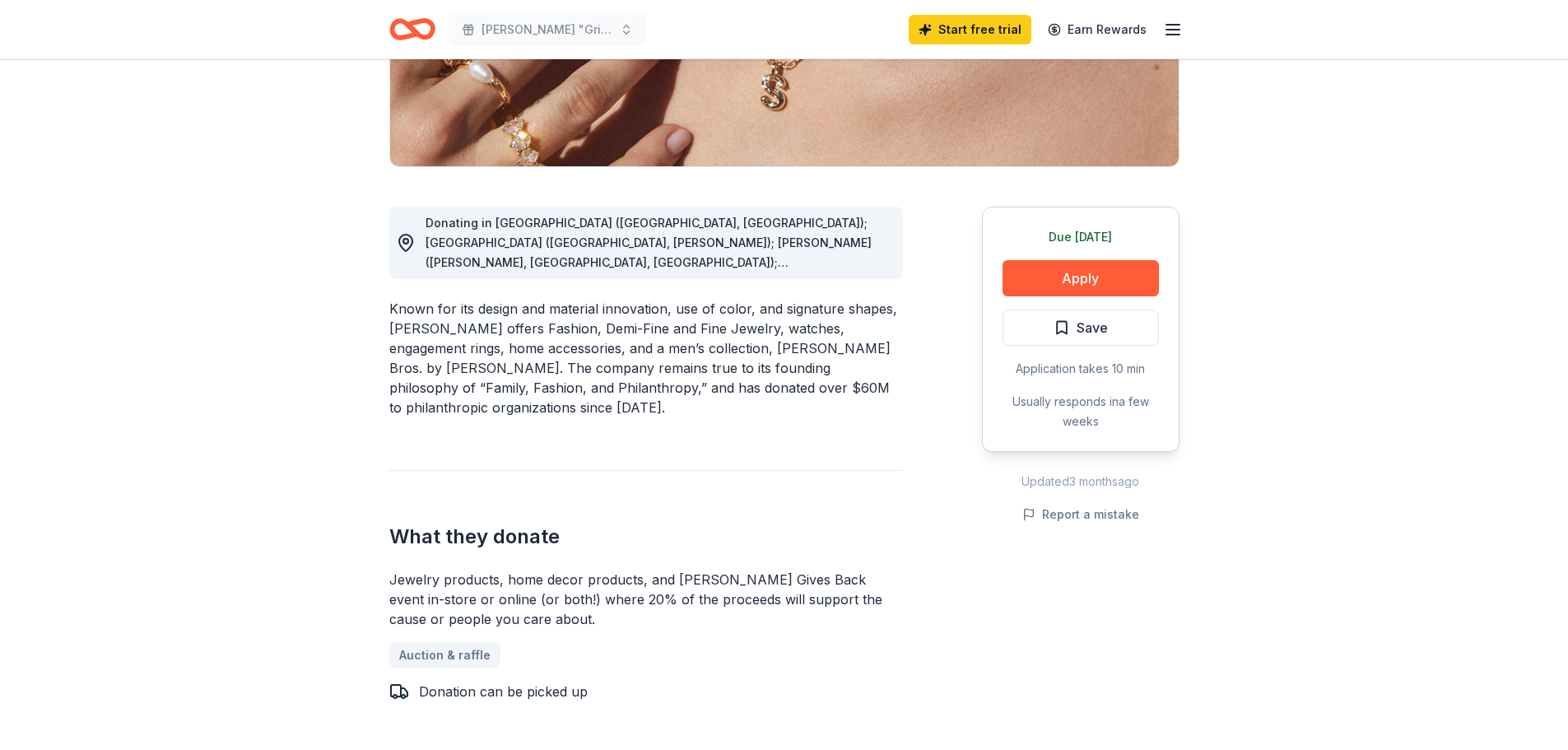
scroll to position [329, 0]
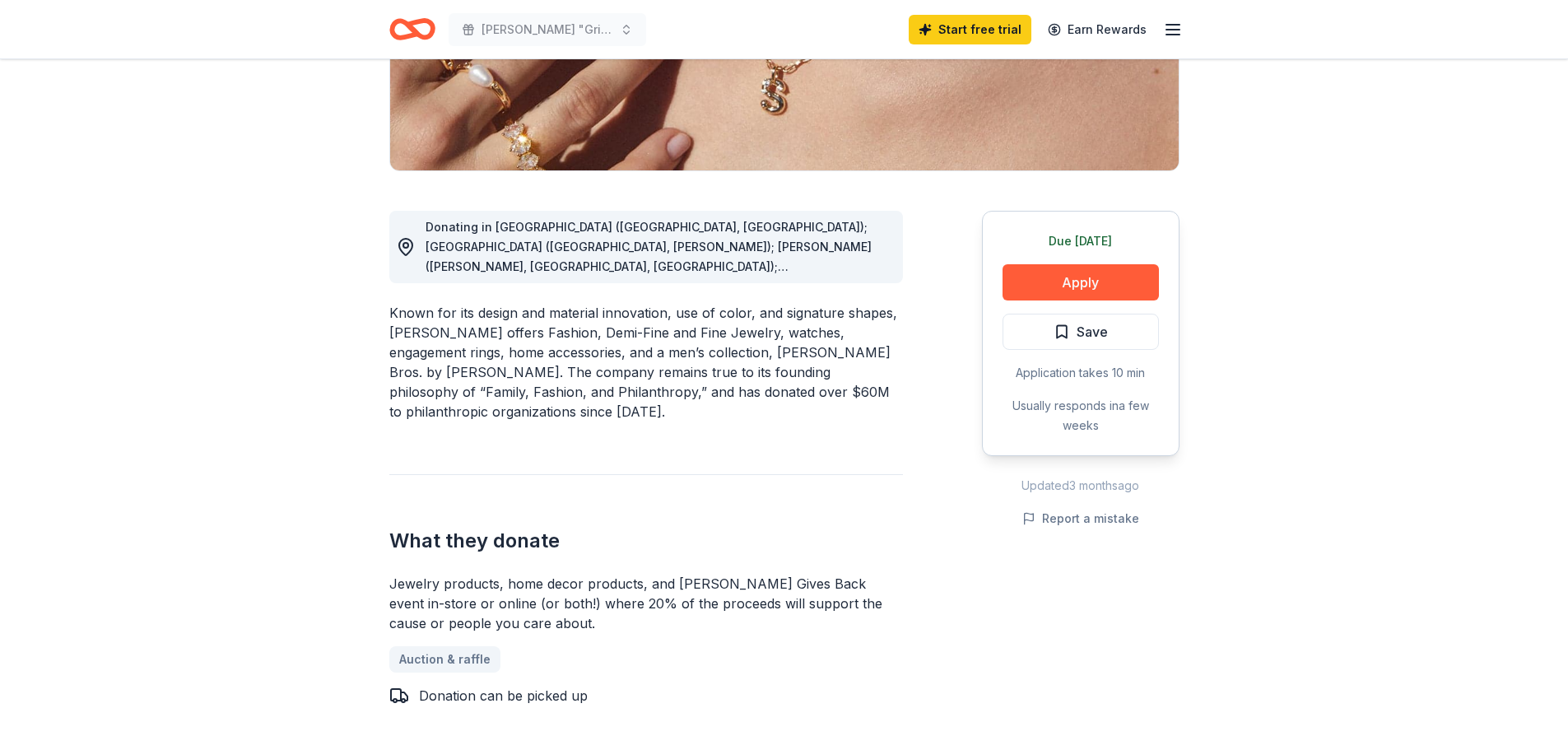
click at [404, 244] on circle at bounding box center [406, 245] width 5 height 5
click at [787, 262] on span "Donating in AL (Birmingham, Huntsville); AR (Little Rock, Rogers); AZ (Chandler…" at bounding box center [648, 434] width 446 height 429
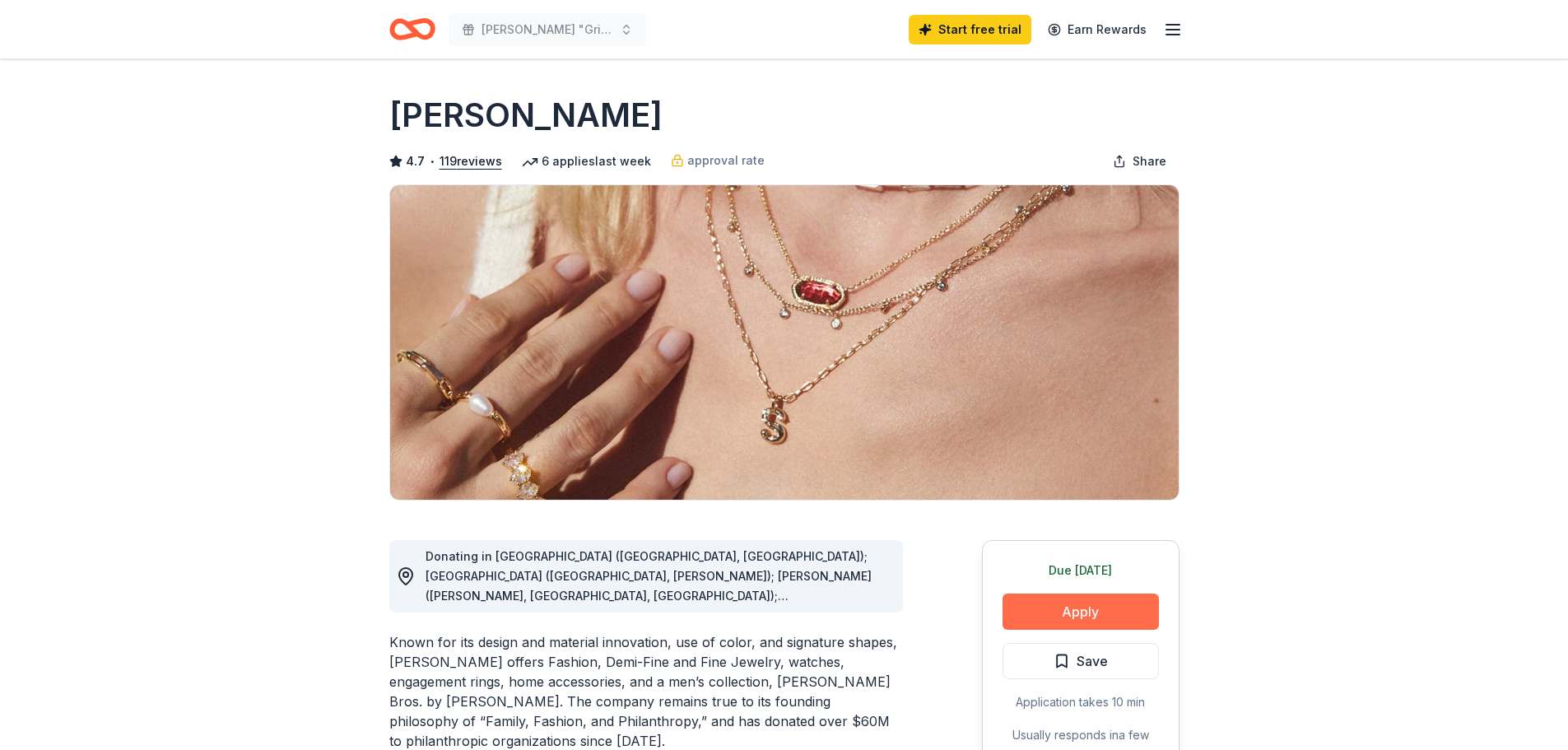
click at [1092, 614] on button "Apply" at bounding box center [1081, 611] width 157 height 36
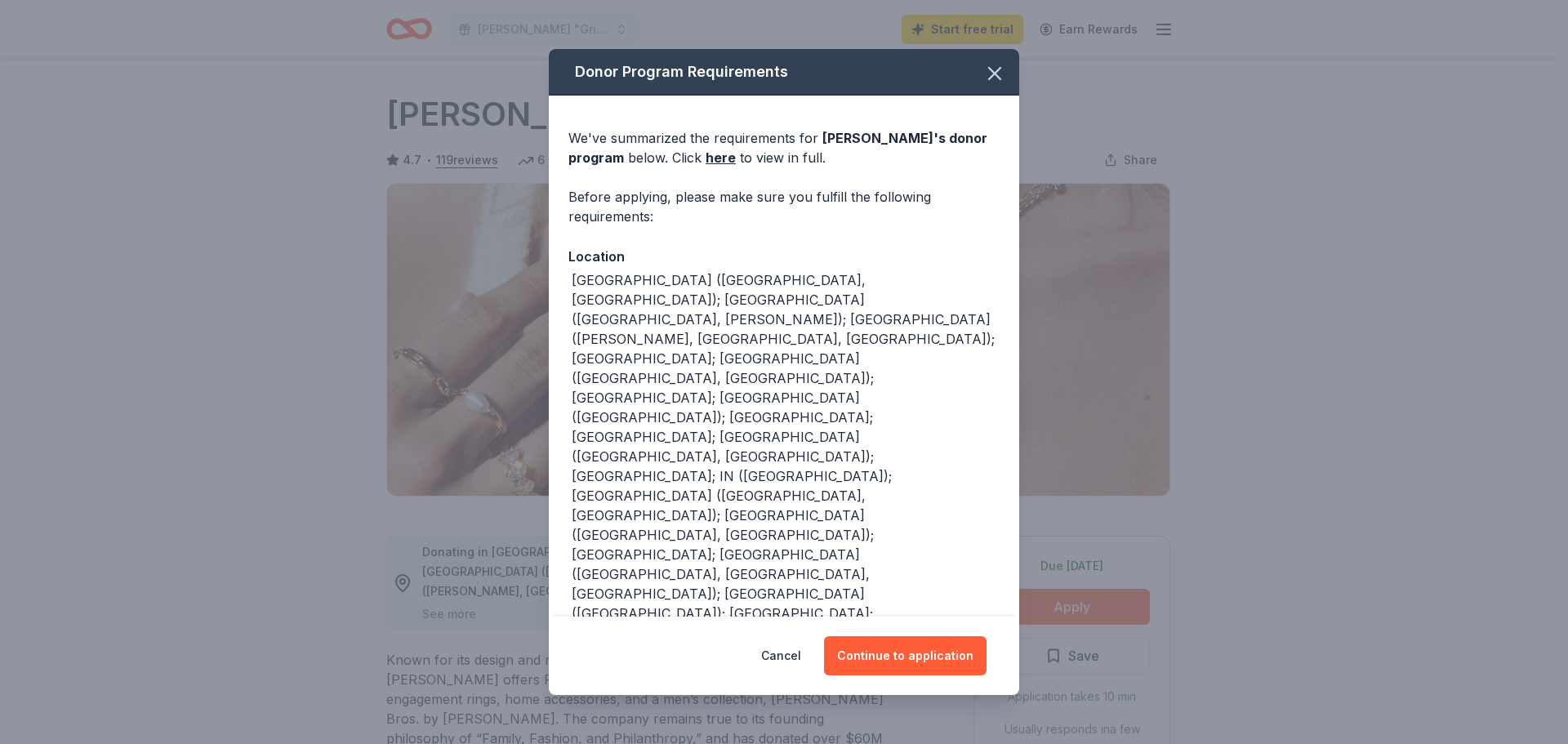
scroll to position [68, 0]
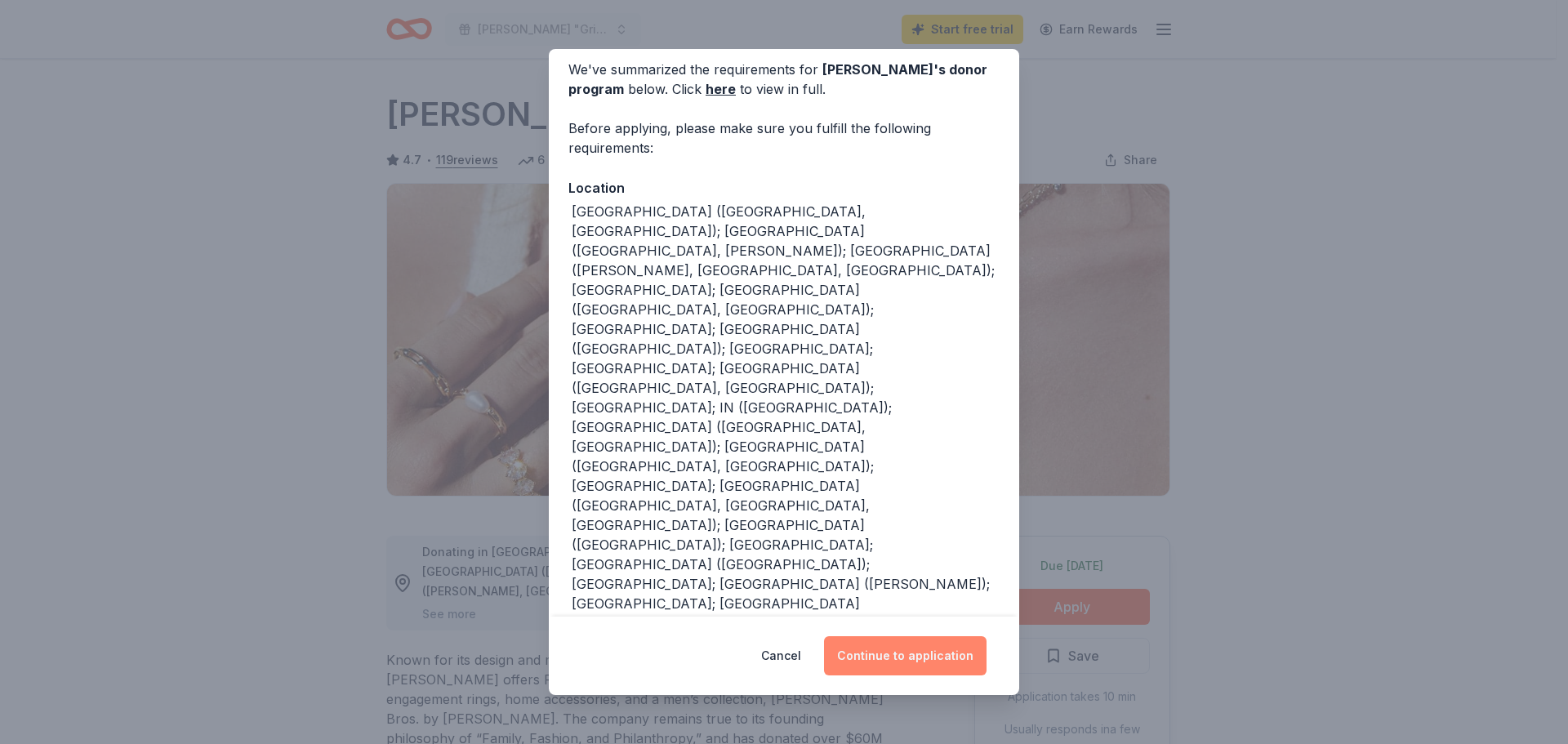
click at [881, 651] on button "Continue to application" at bounding box center [905, 656] width 162 height 39
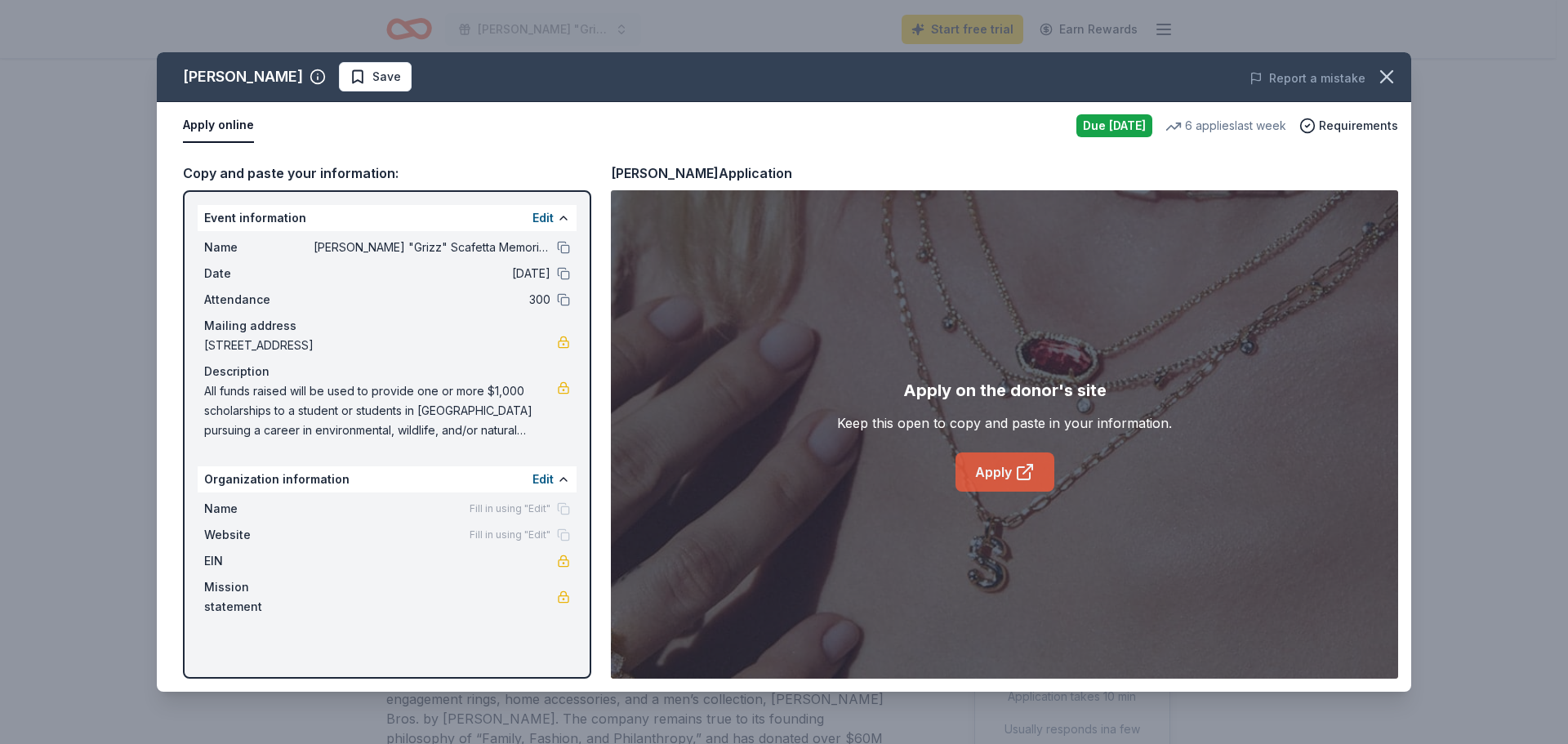
click at [998, 460] on link "Apply" at bounding box center [1005, 472] width 99 height 39
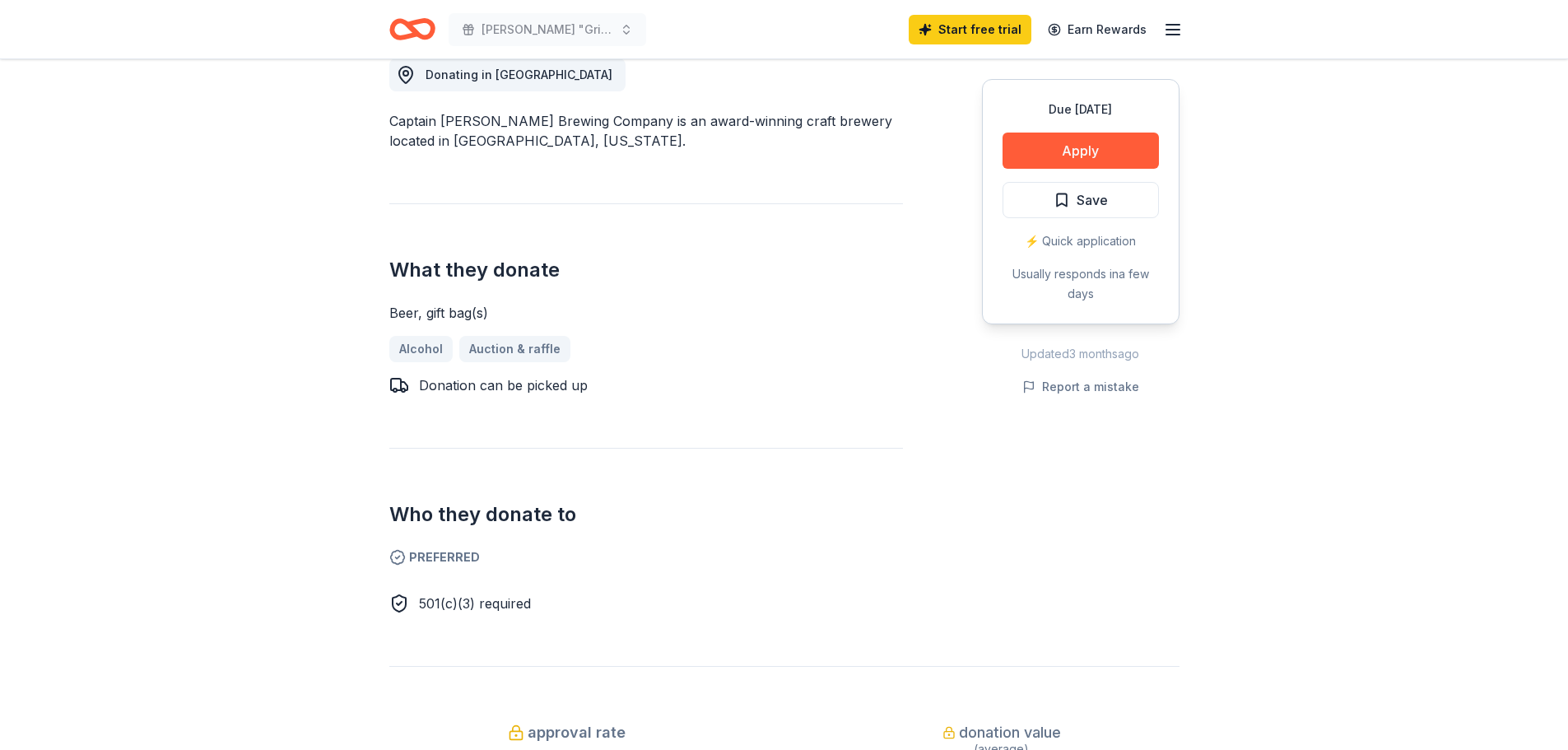
scroll to position [494, 0]
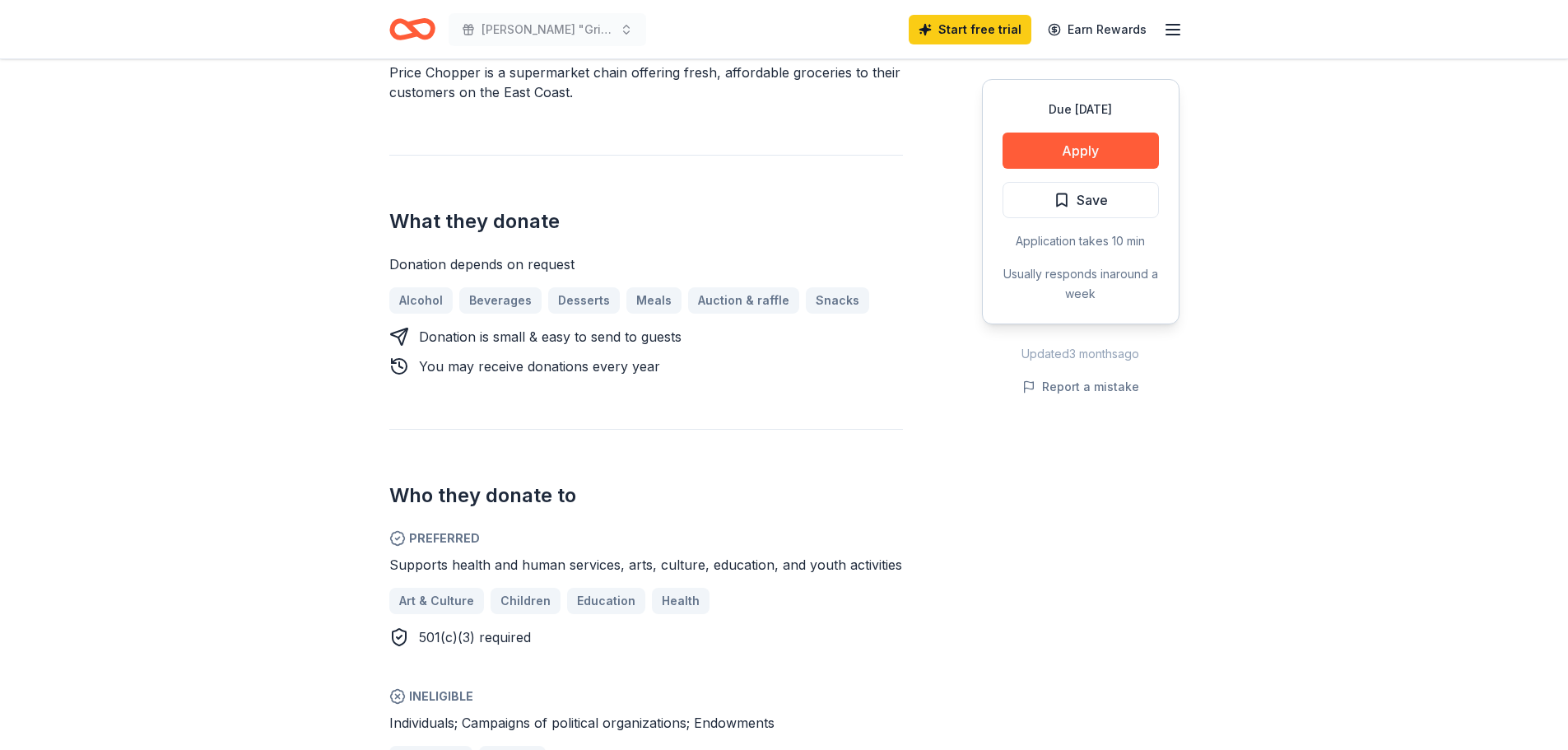
scroll to position [494, 0]
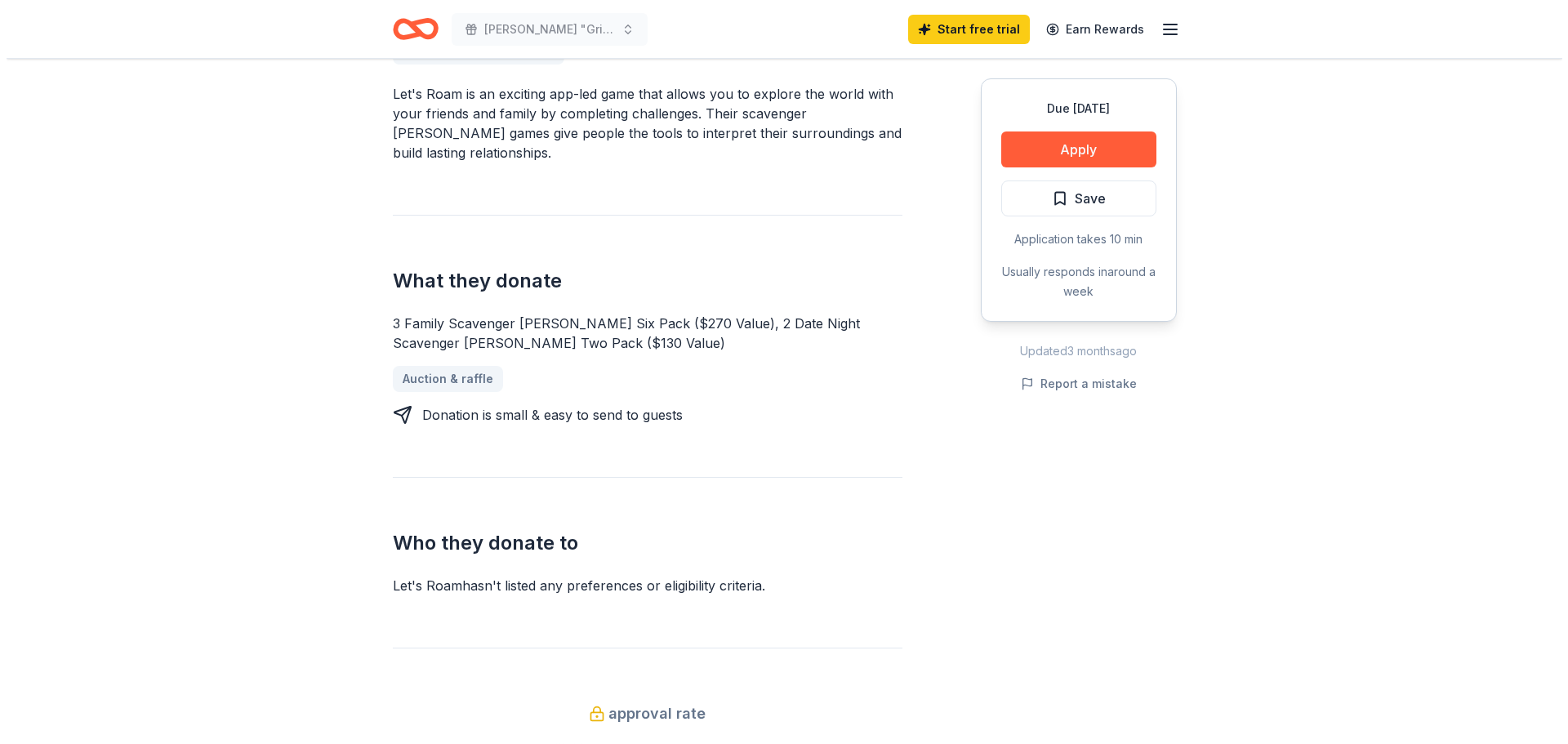
scroll to position [490, 0]
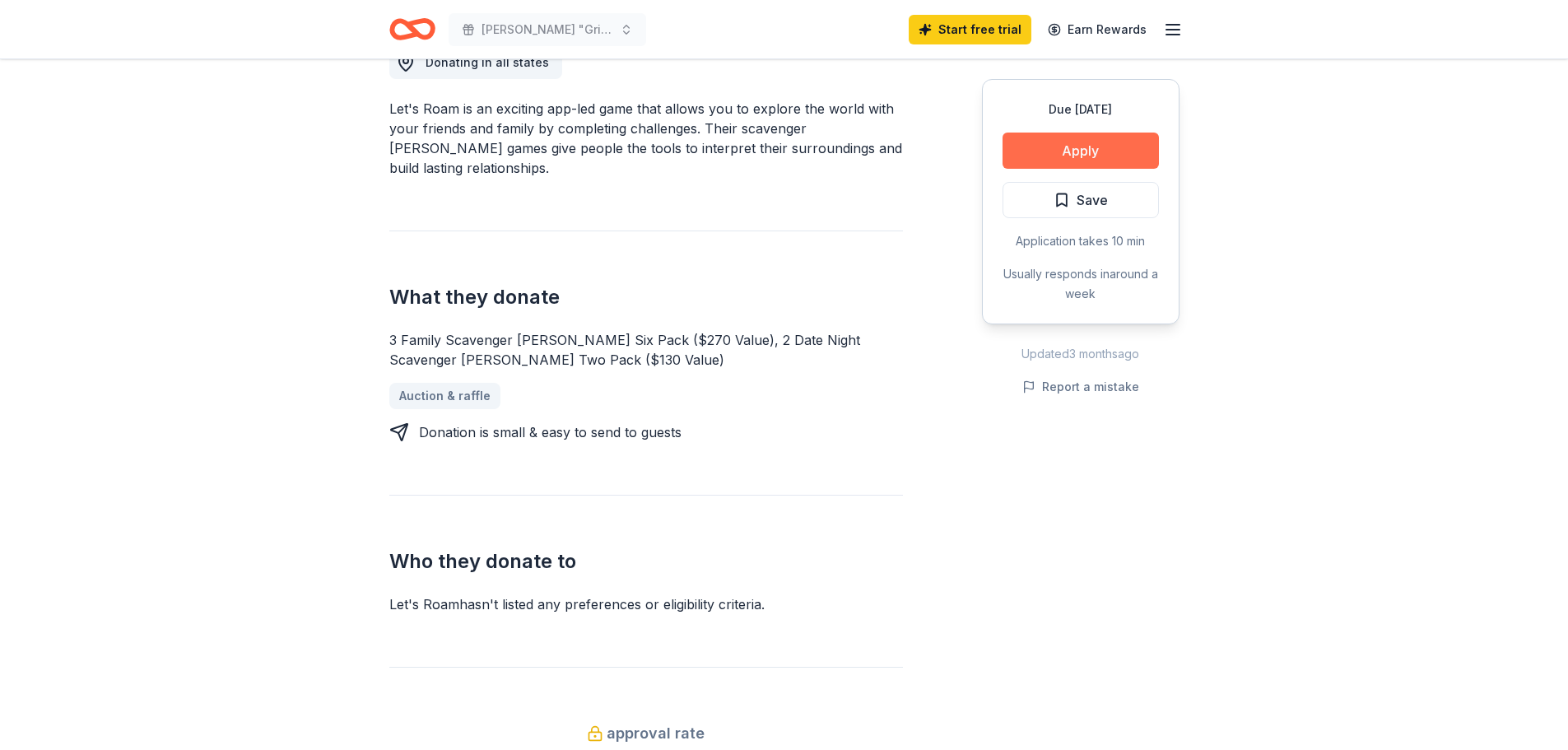
click at [1085, 151] on button "Apply" at bounding box center [1081, 150] width 157 height 36
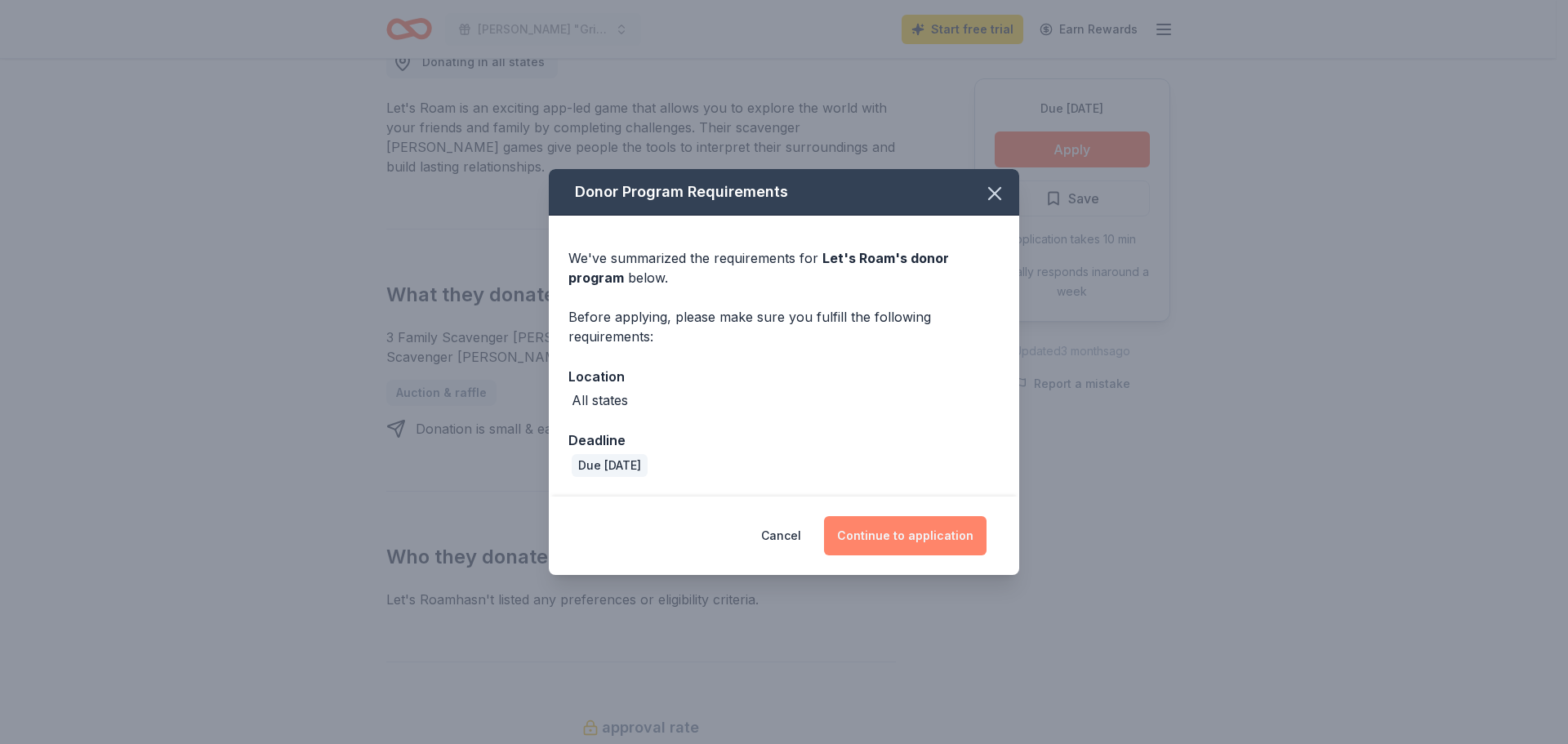
click at [896, 535] on button "Continue to application" at bounding box center [905, 535] width 162 height 39
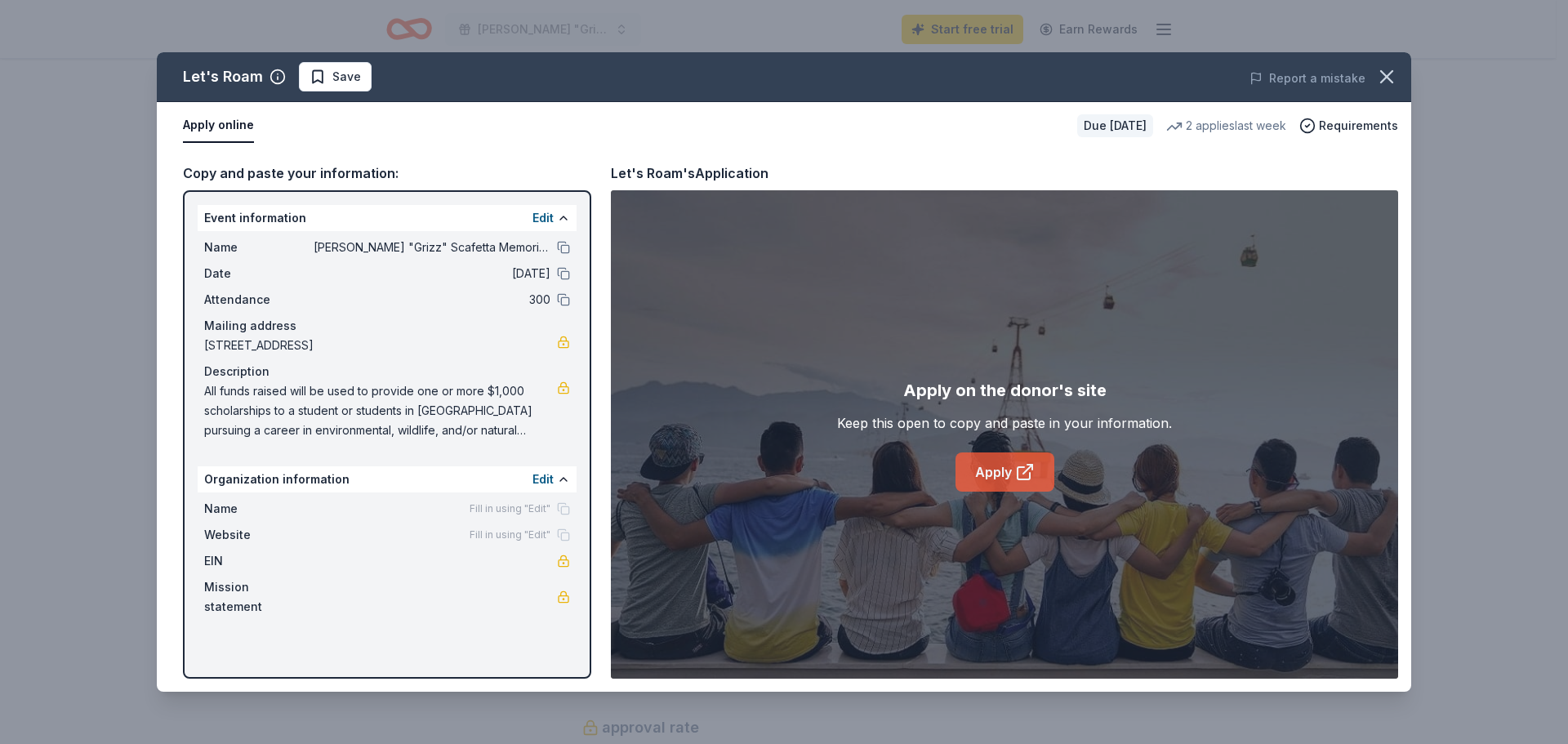
click at [1004, 476] on link "Apply" at bounding box center [1005, 472] width 99 height 39
